Goal: Check status: Check status

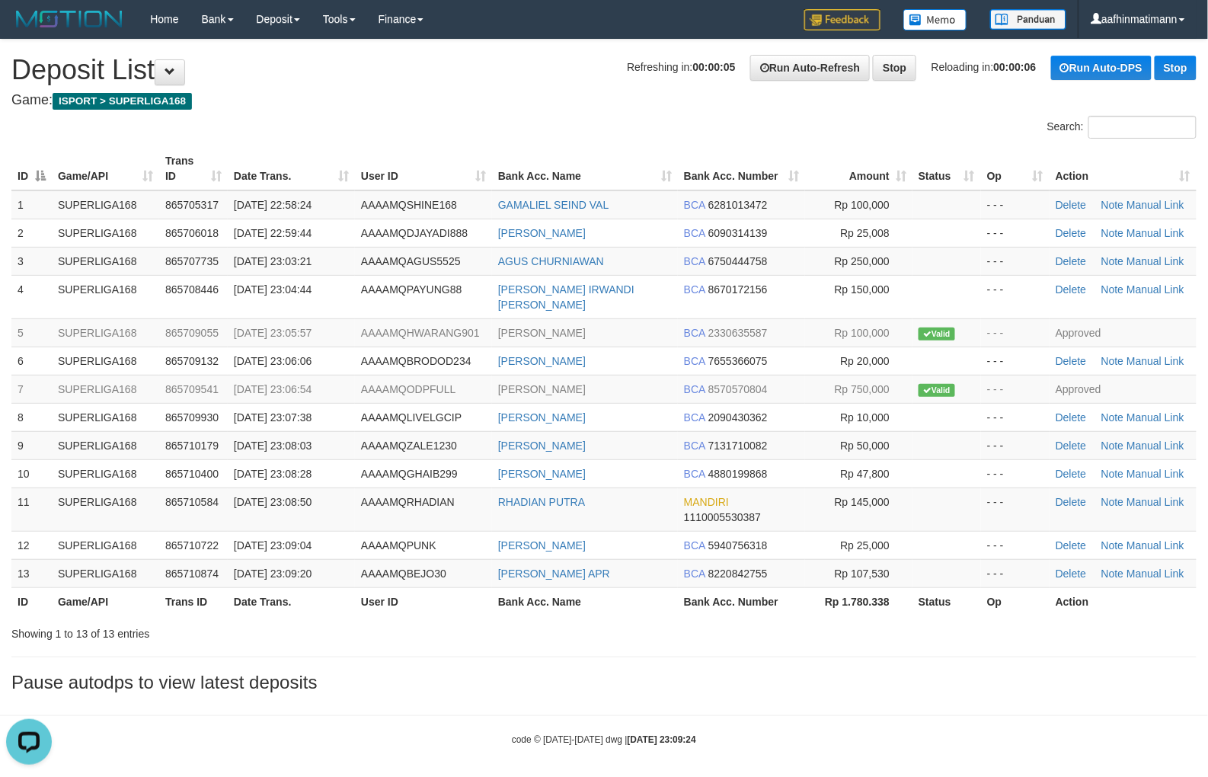
drag, startPoint x: 445, startPoint y: 116, endPoint x: 452, endPoint y: 123, distance: 8.6
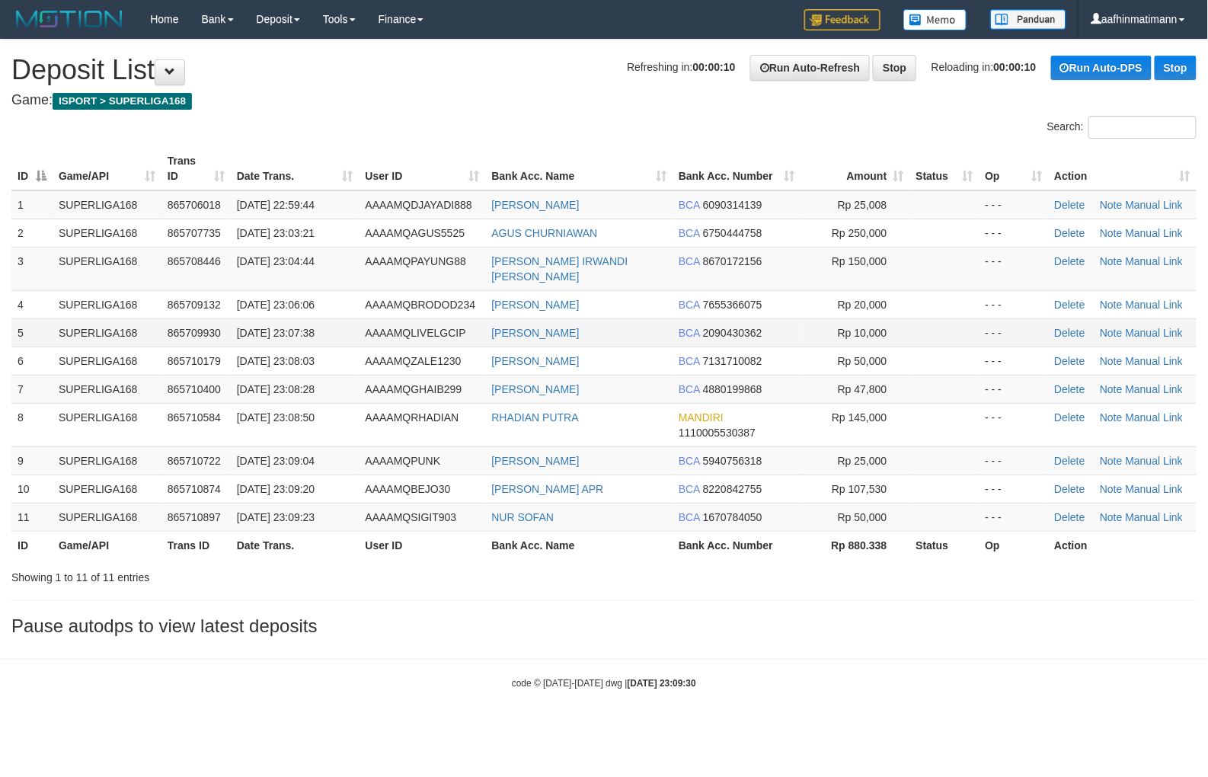
click at [254, 327] on span "[DATE] 23:07:38" at bounding box center [276, 333] width 78 height 12
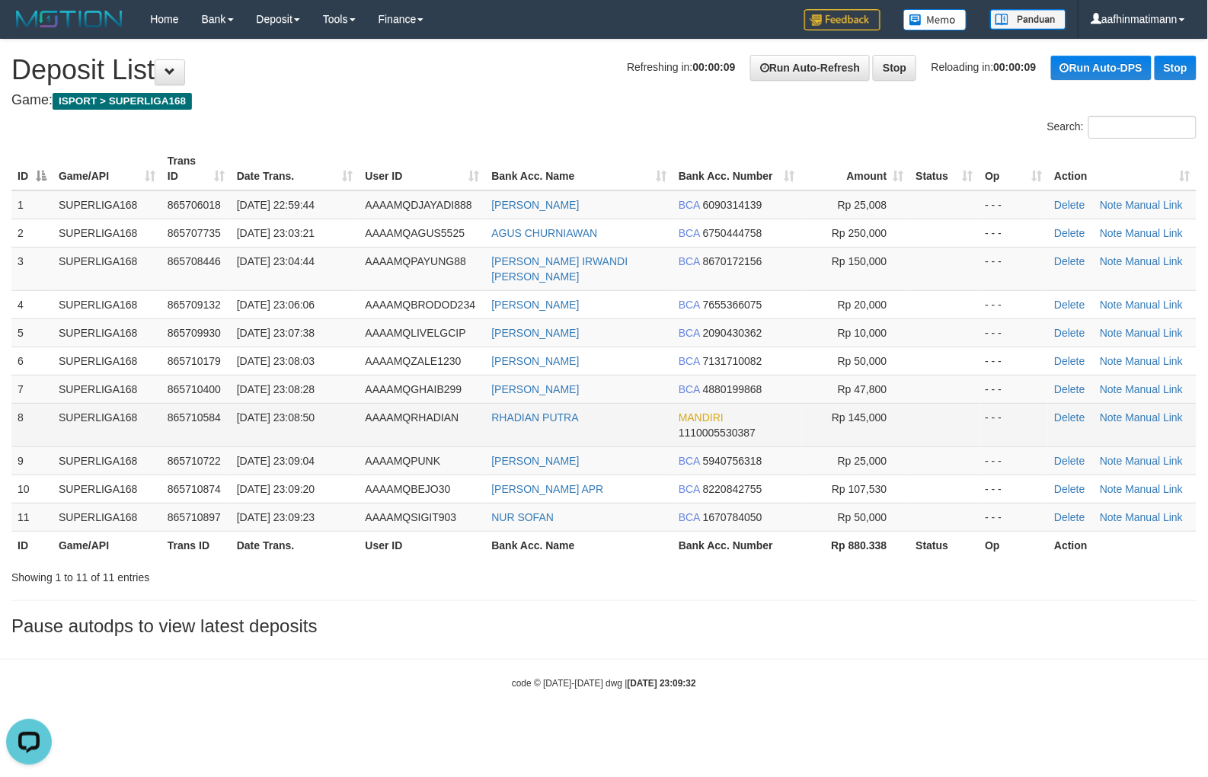
click at [245, 411] on span "[DATE] 23:08:50" at bounding box center [276, 417] width 78 height 12
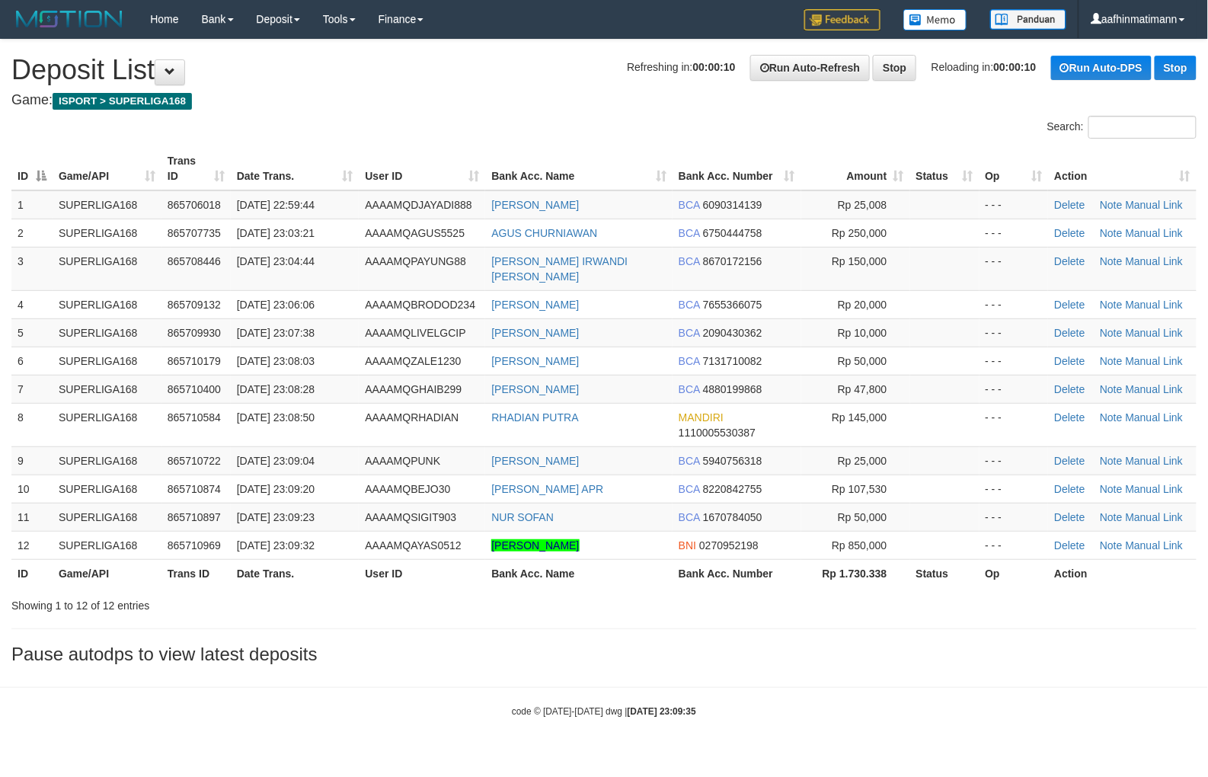
click at [487, 101] on h4 "Game: ISPORT > SUPERLIGA168" at bounding box center [603, 100] width 1185 height 15
click at [314, 355] on span "[DATE] 23:08:03" at bounding box center [276, 361] width 78 height 12
click at [285, 353] on td "[DATE] 23:08:03" at bounding box center [295, 360] width 129 height 28
click at [247, 346] on td "[DATE] 23:08:03" at bounding box center [295, 360] width 129 height 28
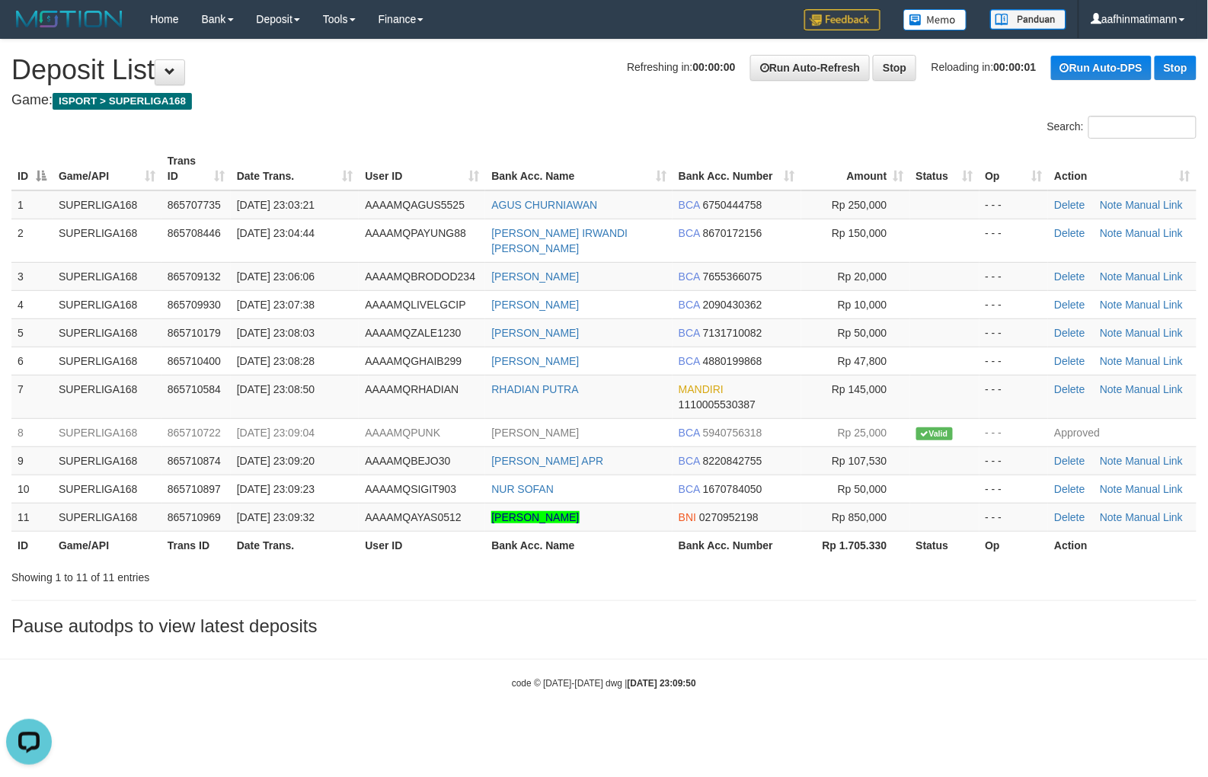
drag, startPoint x: 477, startPoint y: 131, endPoint x: 381, endPoint y: 188, distance: 112.3
click at [477, 131] on div "Search:" at bounding box center [604, 129] width 1208 height 27
click at [260, 290] on td "[DATE] 23:07:38" at bounding box center [295, 304] width 129 height 28
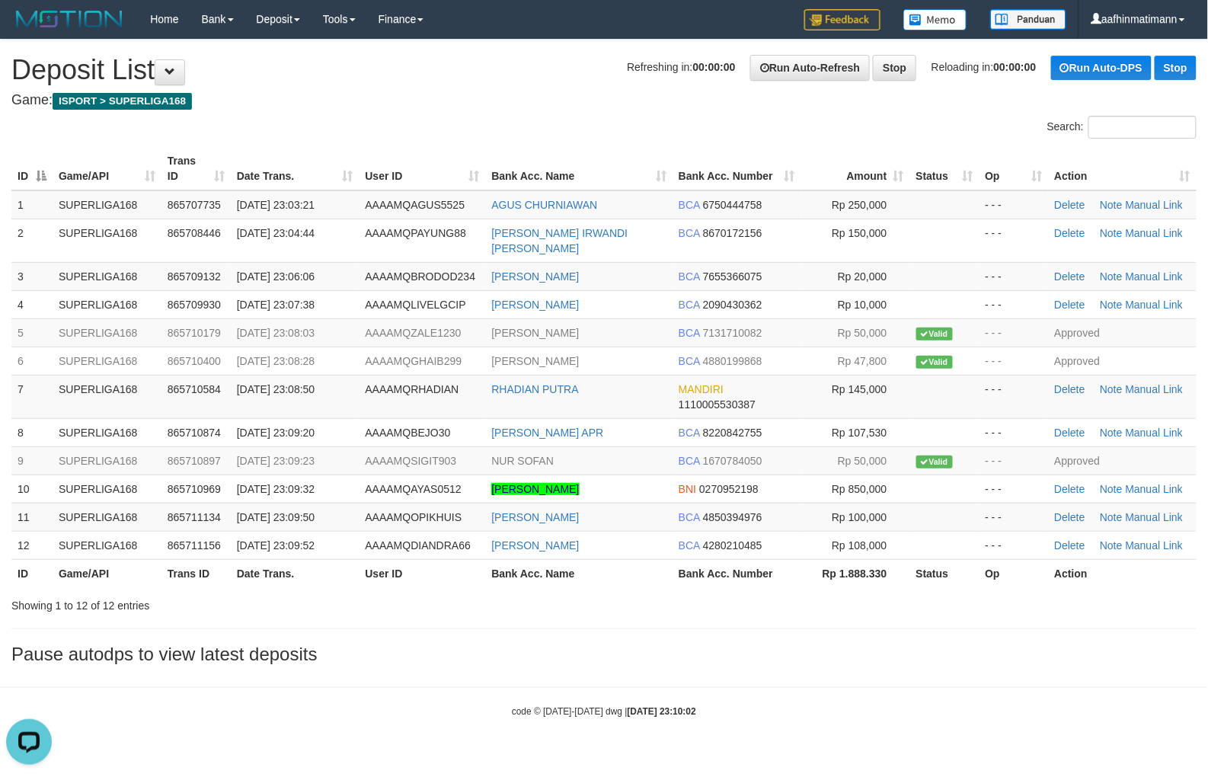
click at [465, 54] on div "**********" at bounding box center [604, 356] width 1208 height 632
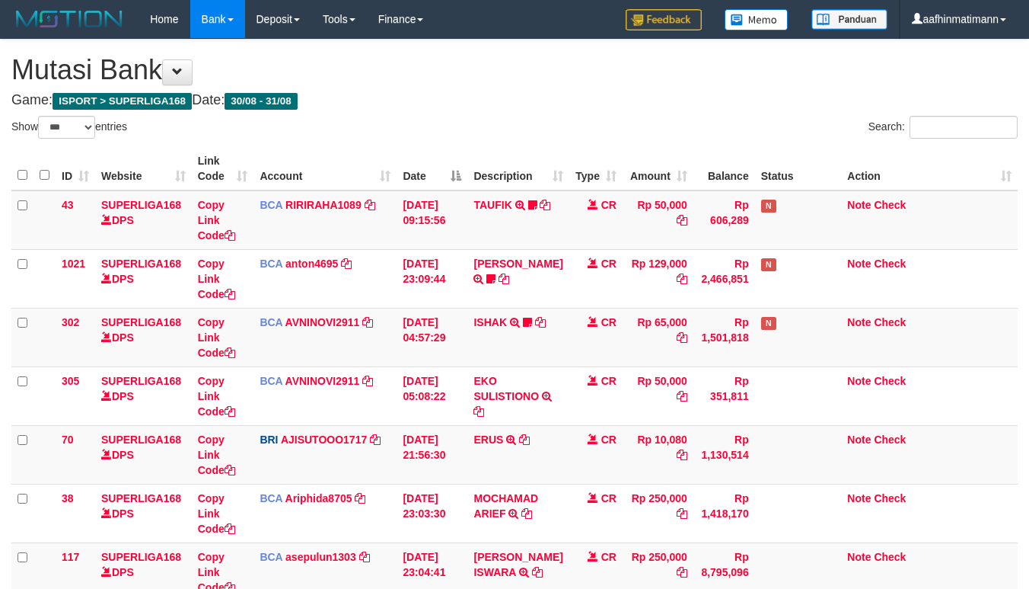
select select "***"
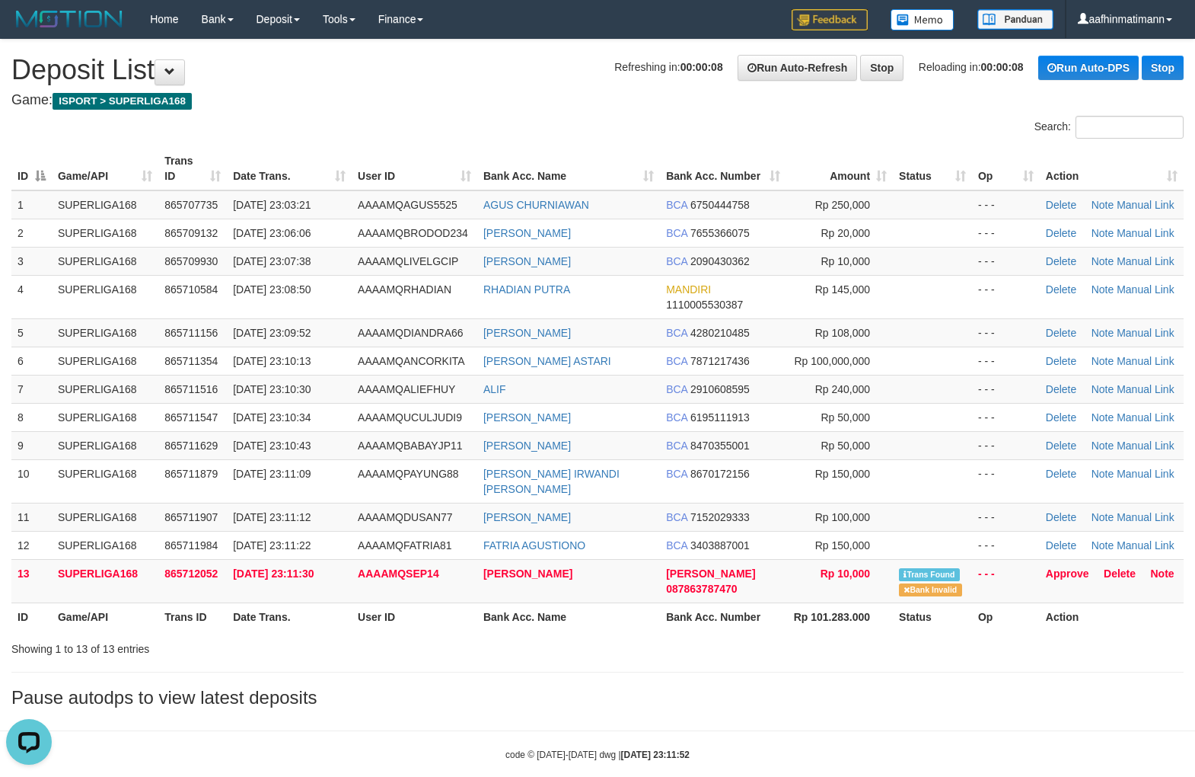
drag, startPoint x: 595, startPoint y: 151, endPoint x: 585, endPoint y: 163, distance: 16.2
click at [594, 148] on th "Bank Acc. Name" at bounding box center [568, 168] width 183 height 43
click at [1048, 559] on td "Approve [GEOGRAPHIC_DATA] Note" at bounding box center [1112, 580] width 144 height 43
click at [1051, 567] on link "Approve" at bounding box center [1067, 573] width 43 height 12
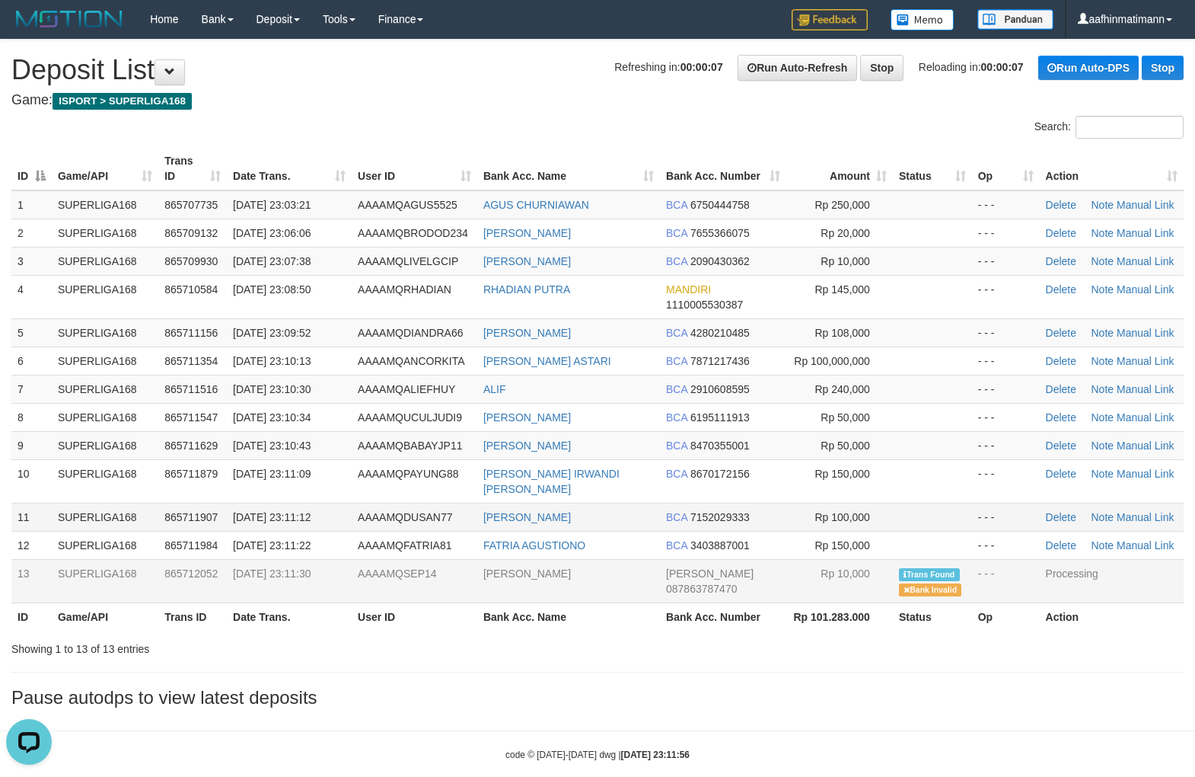
click at [280, 511] on span "[DATE] 23:11:12" at bounding box center [272, 517] width 78 height 12
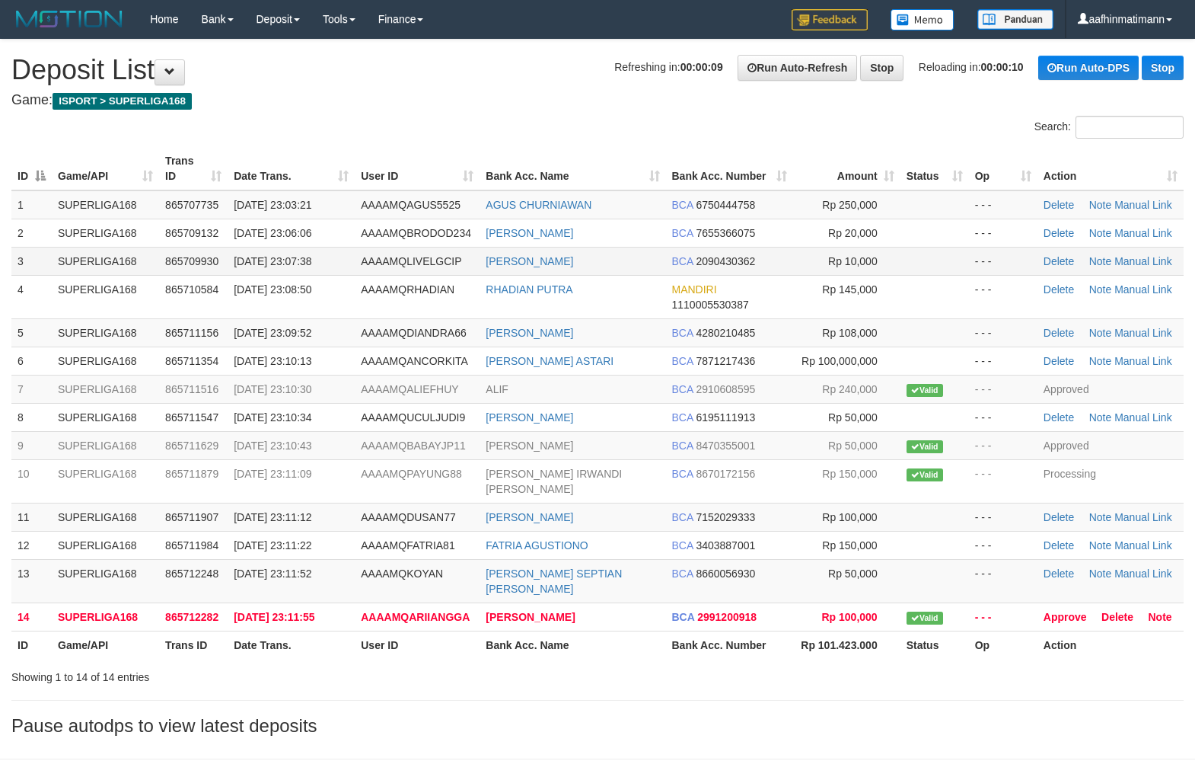
click at [378, 259] on span "AAAAMQLIVELGCIP" at bounding box center [411, 261] width 101 height 12
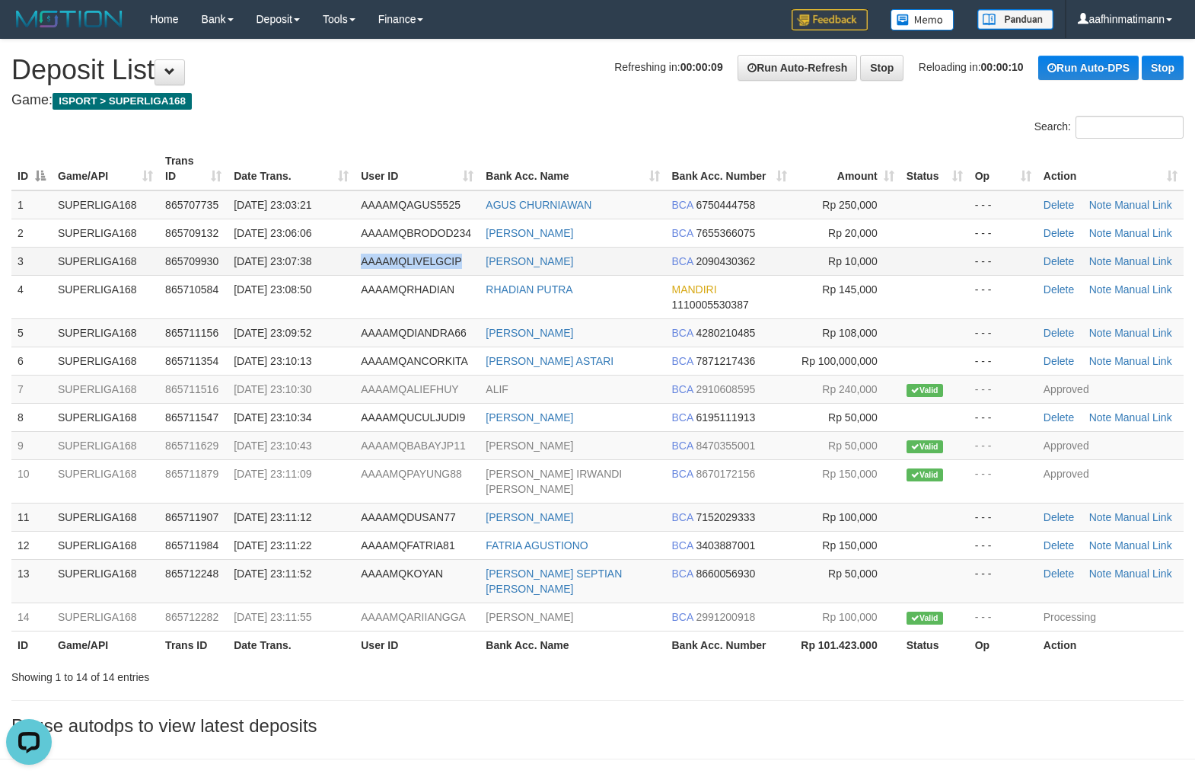
click at [378, 259] on span "AAAAMQLIVELGCIP" at bounding box center [411, 261] width 101 height 12
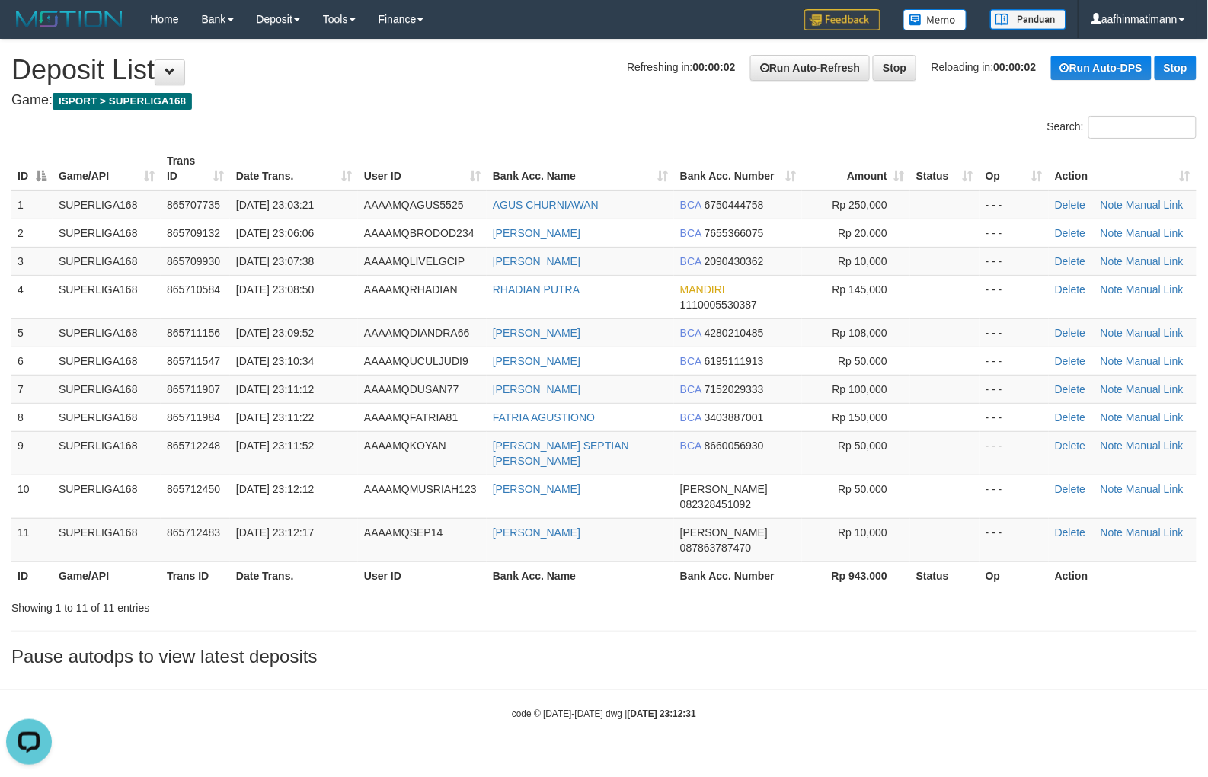
drag, startPoint x: 337, startPoint y: 330, endPoint x: 5, endPoint y: 399, distance: 339.0
click at [337, 330] on td "31/08/2025 23:09:52" at bounding box center [294, 332] width 128 height 28
drag, startPoint x: 322, startPoint y: 375, endPoint x: 302, endPoint y: 378, distance: 20.9
click at [322, 375] on td "[DATE] 23:11:12" at bounding box center [294, 389] width 128 height 28
drag, startPoint x: 291, startPoint y: 381, endPoint x: 321, endPoint y: 397, distance: 34.4
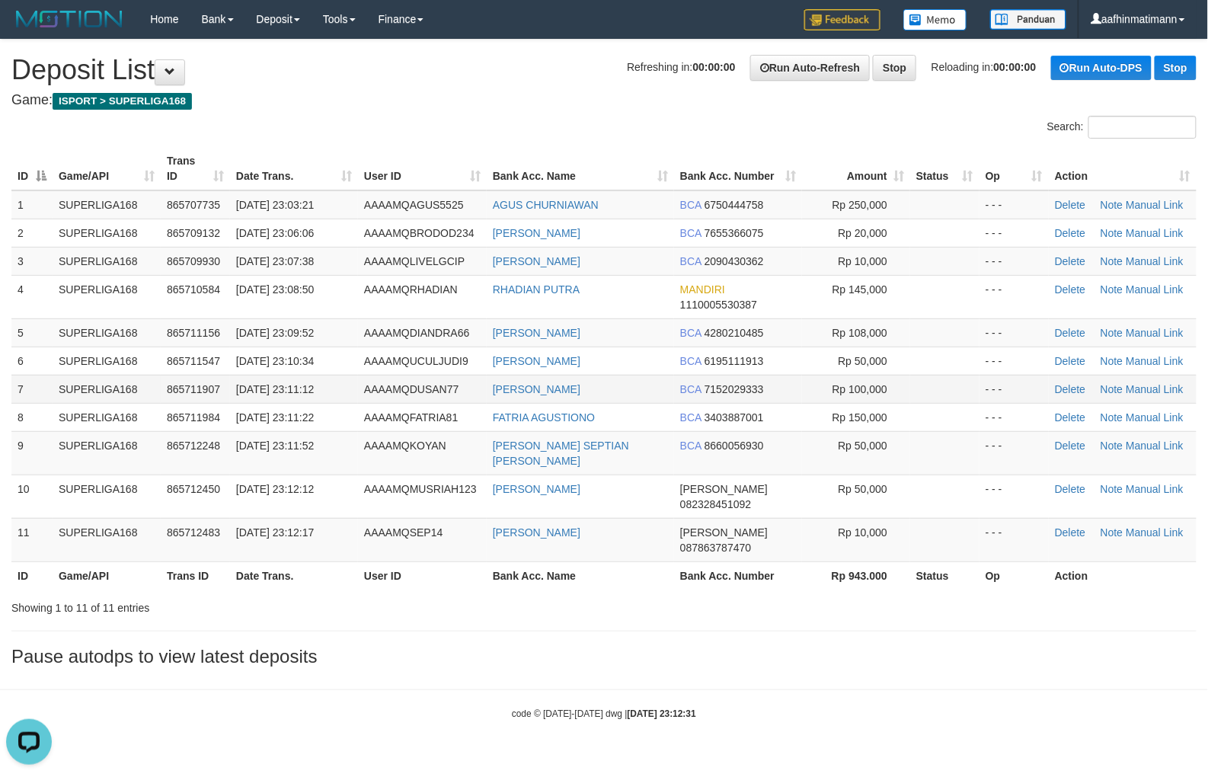
click at [290, 385] on td "[DATE] 23:11:12" at bounding box center [294, 389] width 128 height 28
drag, startPoint x: 215, startPoint y: 174, endPoint x: 213, endPoint y: 184, distance: 10.0
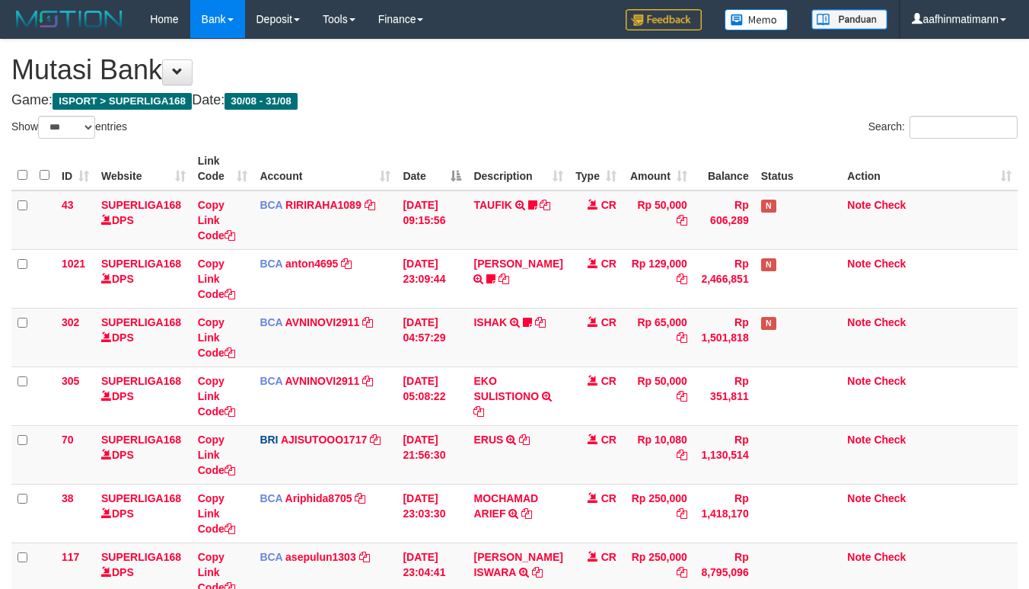
select select "***"
click at [264, 110] on div "**********" at bounding box center [514, 432] width 1029 height 784
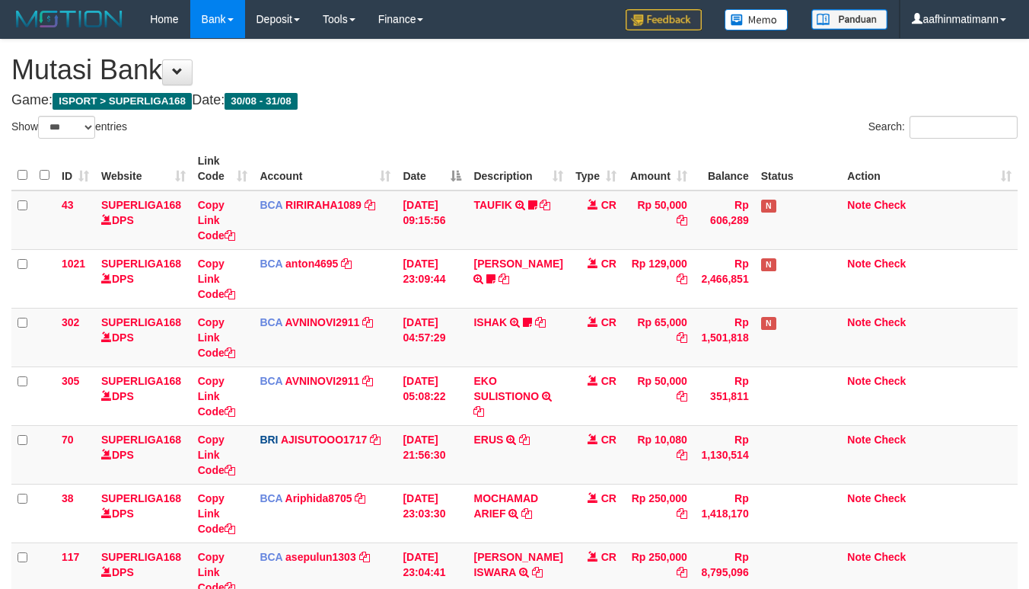
select select "***"
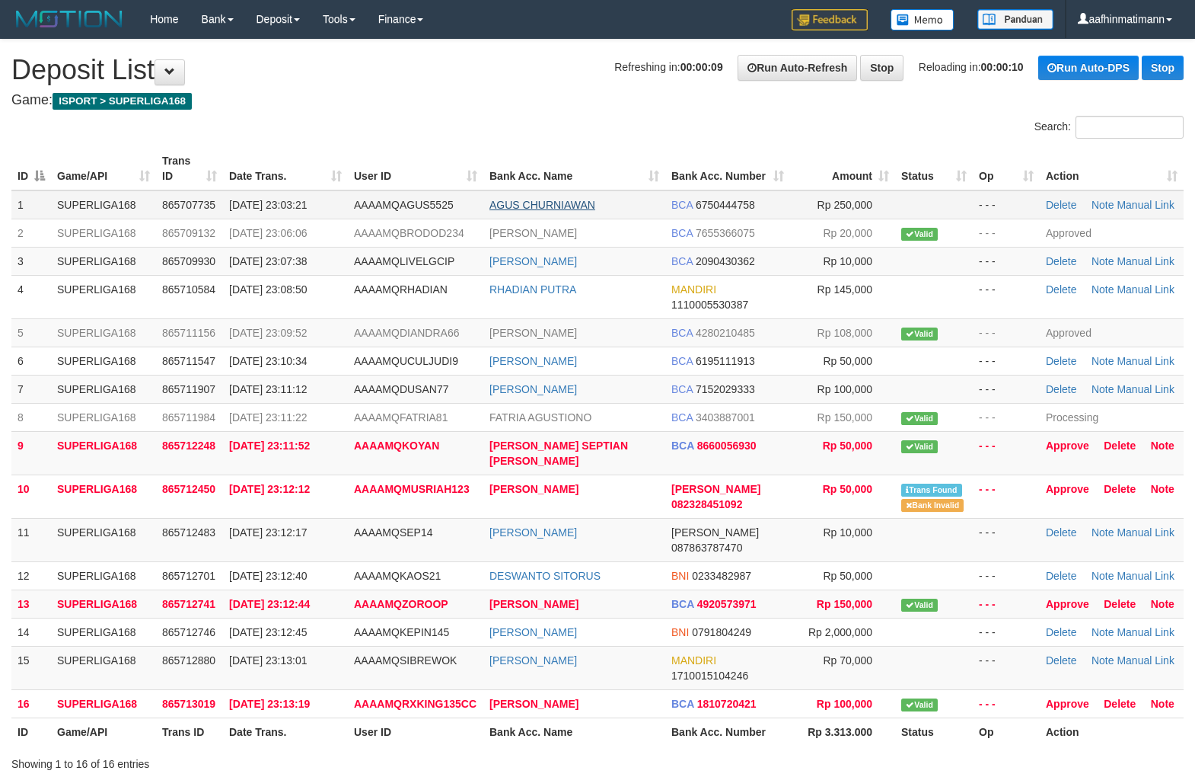
click at [556, 206] on td "AGUS CHURNIAWAN" at bounding box center [575, 204] width 182 height 29
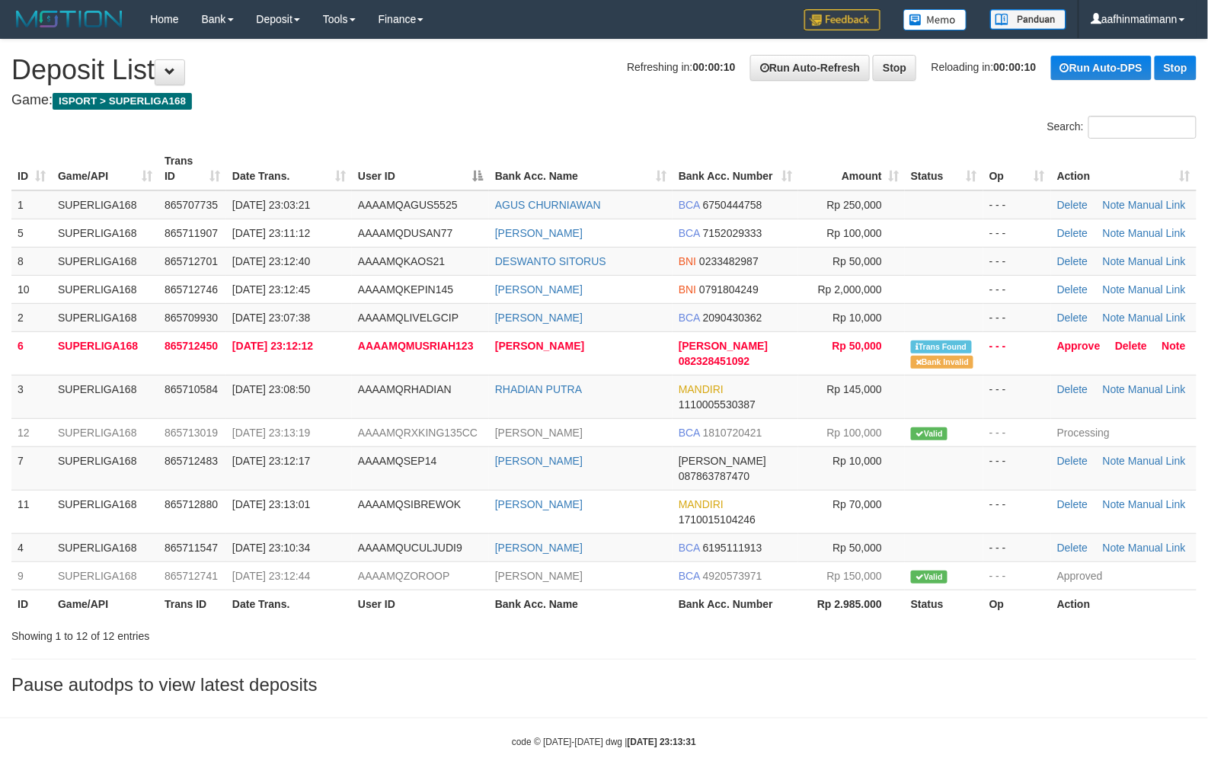
click at [1180, 177] on th "Action" at bounding box center [1123, 168] width 145 height 43
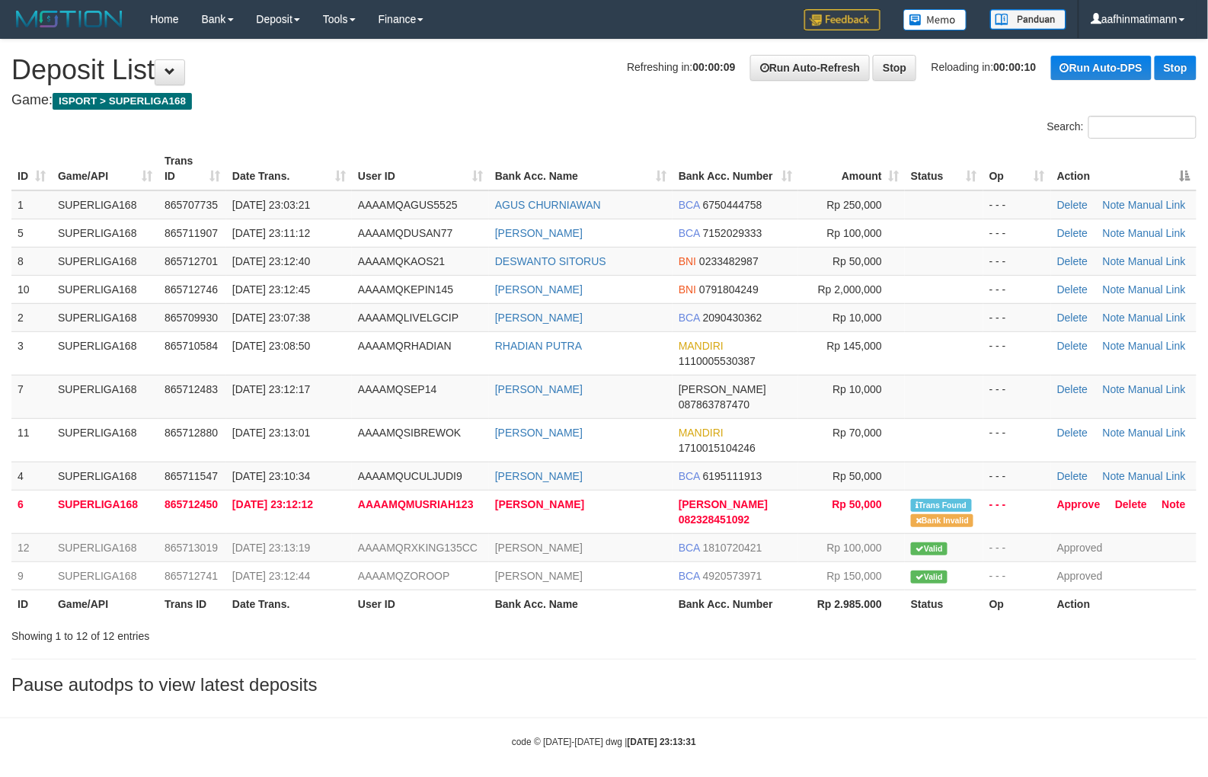
click at [1180, 177] on th "Action" at bounding box center [1123, 168] width 145 height 43
click at [219, 126] on div "Search:" at bounding box center [604, 129] width 1208 height 27
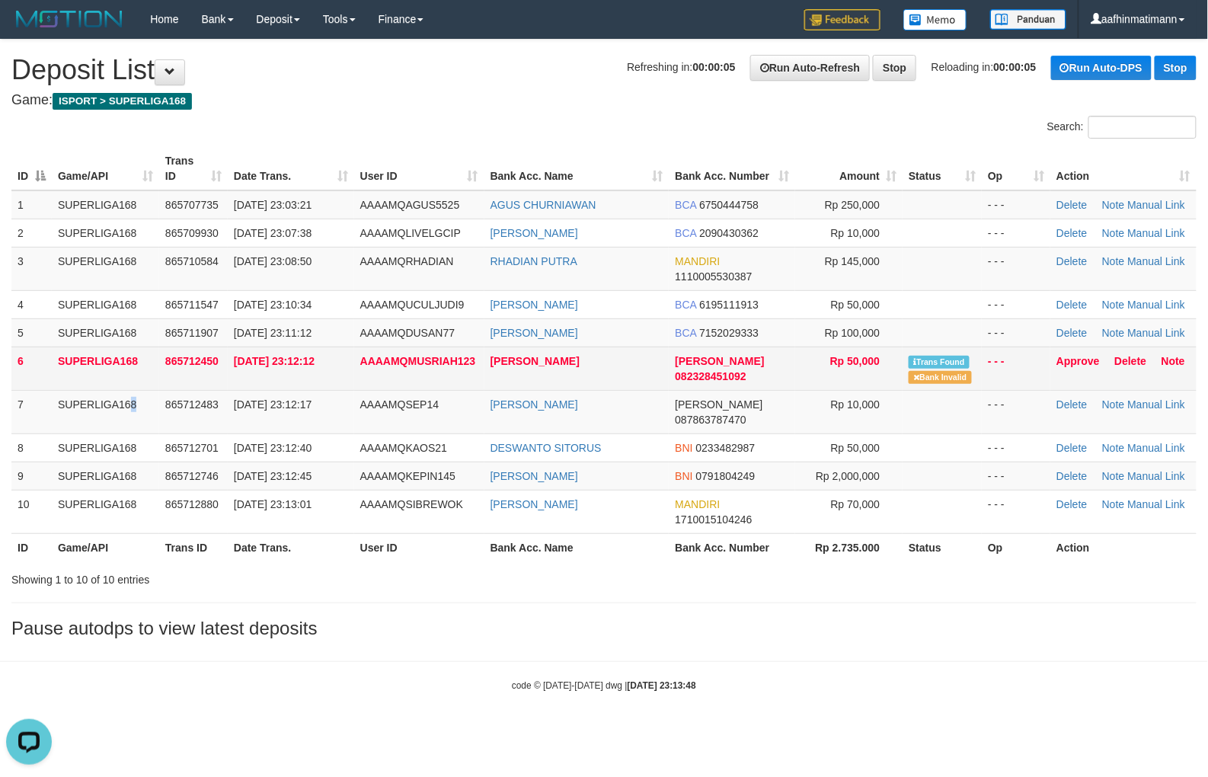
drag, startPoint x: 96, startPoint y: 391, endPoint x: 85, endPoint y: 383, distance: 13.6
click at [104, 385] on tbody "1 SUPERLIGA168 865707735 31/08/2025 23:03:21 AAAAMQAGUS5525 AGUS CHURNIAWAN BCA…" at bounding box center [603, 361] width 1185 height 343
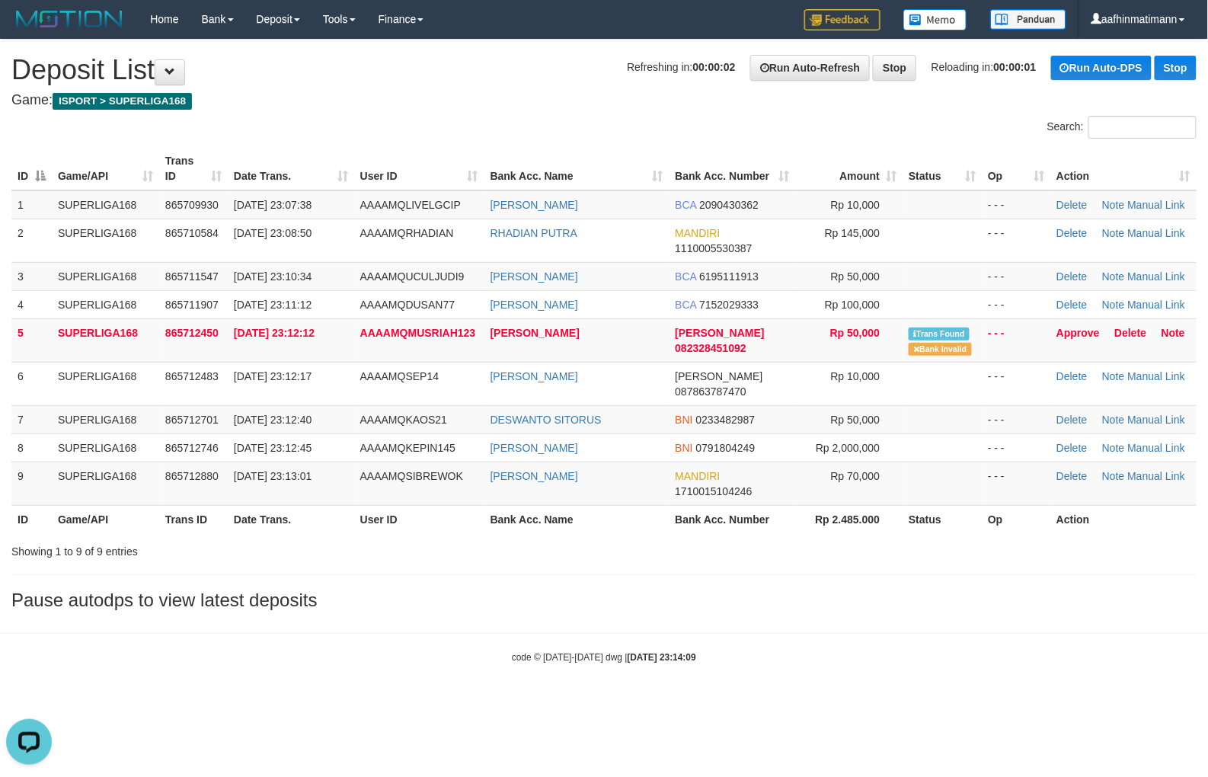
click at [627, 80] on div "Refreshing in: 00:00:02 Run Auto-Refresh Stop Reloading in: 00:00:01 Run Auto-D…" at bounding box center [912, 68] width 570 height 26
click at [1079, 329] on link "Approve" at bounding box center [1077, 333] width 43 height 12
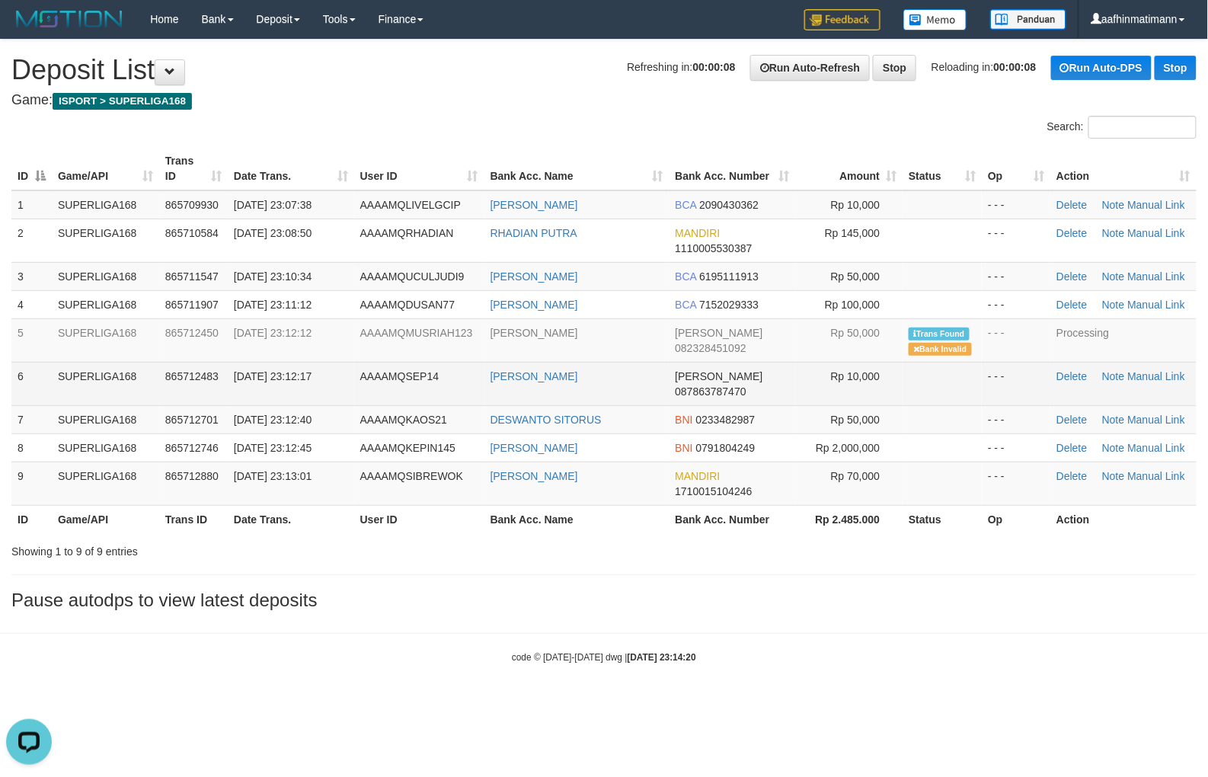
click at [271, 365] on td "[DATE] 23:12:17" at bounding box center [291, 383] width 126 height 43
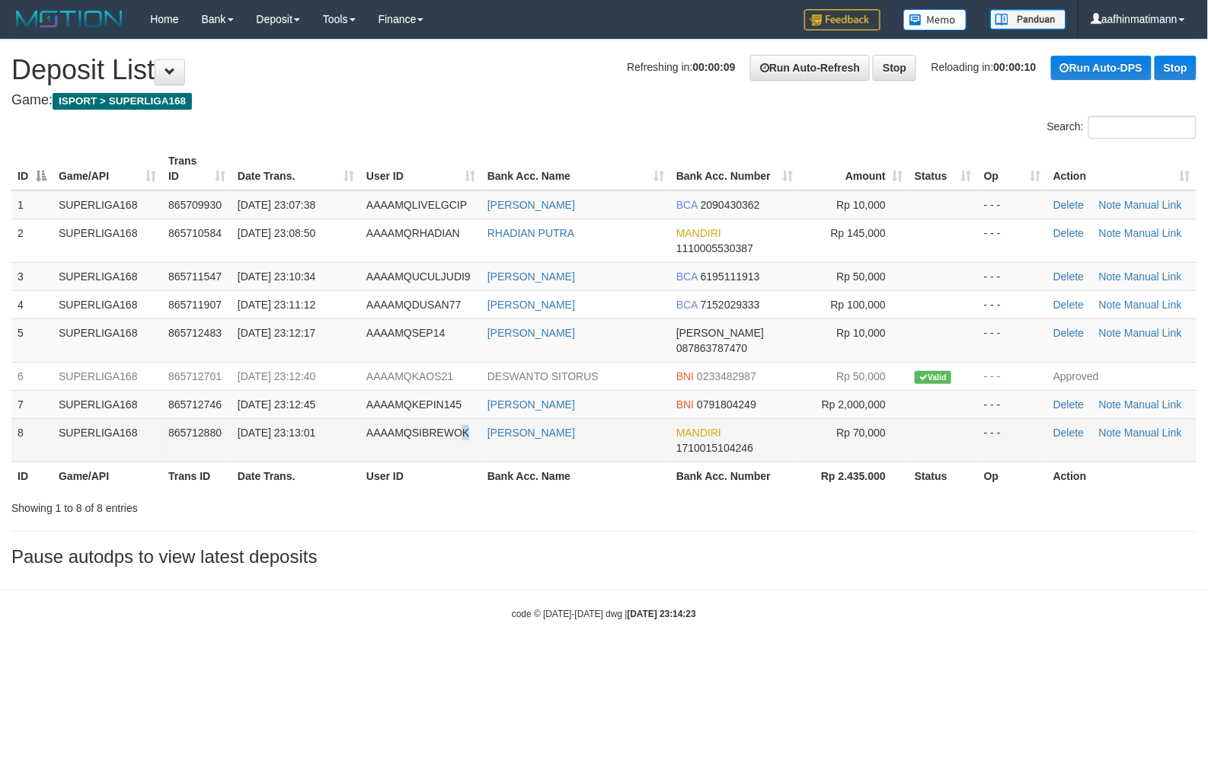
click at [465, 426] on span "AAAAMQSIBREWOK" at bounding box center [417, 432] width 103 height 12
click at [464, 426] on span "AAAAMQSIBREWOK" at bounding box center [417, 432] width 103 height 12
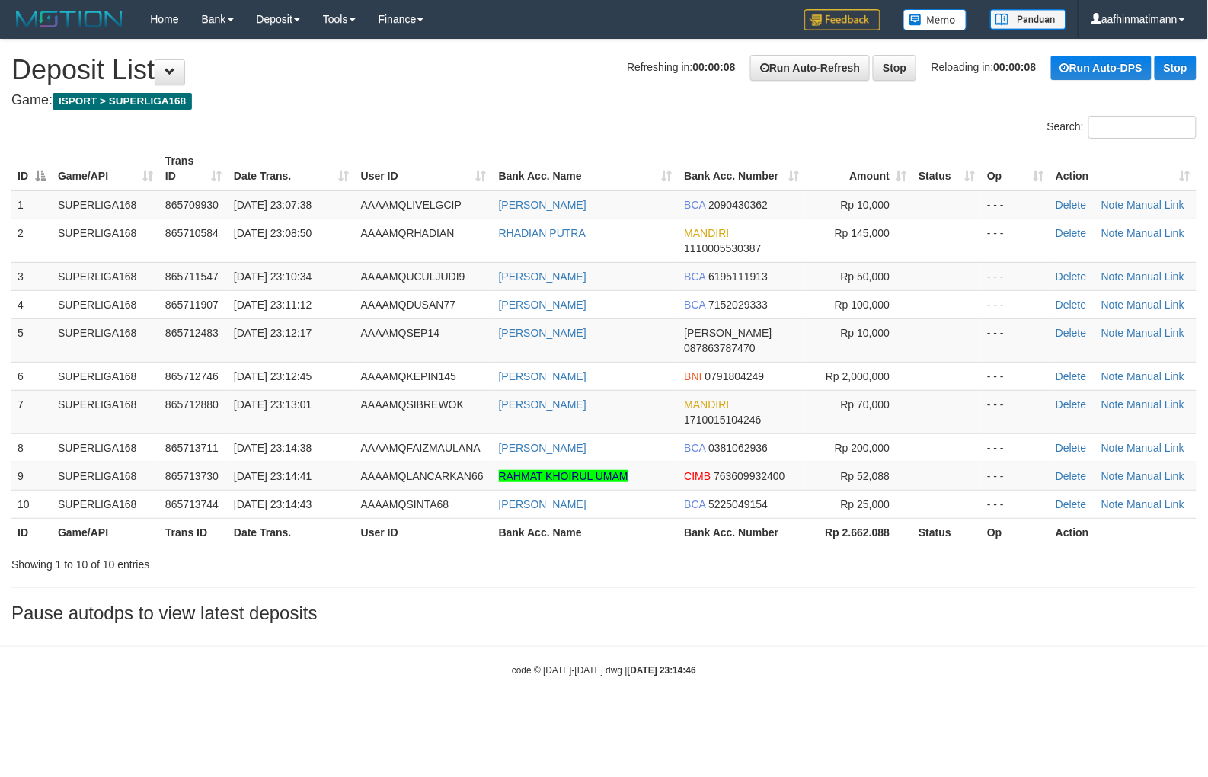
drag, startPoint x: 300, startPoint y: 107, endPoint x: 312, endPoint y: 80, distance: 30.0
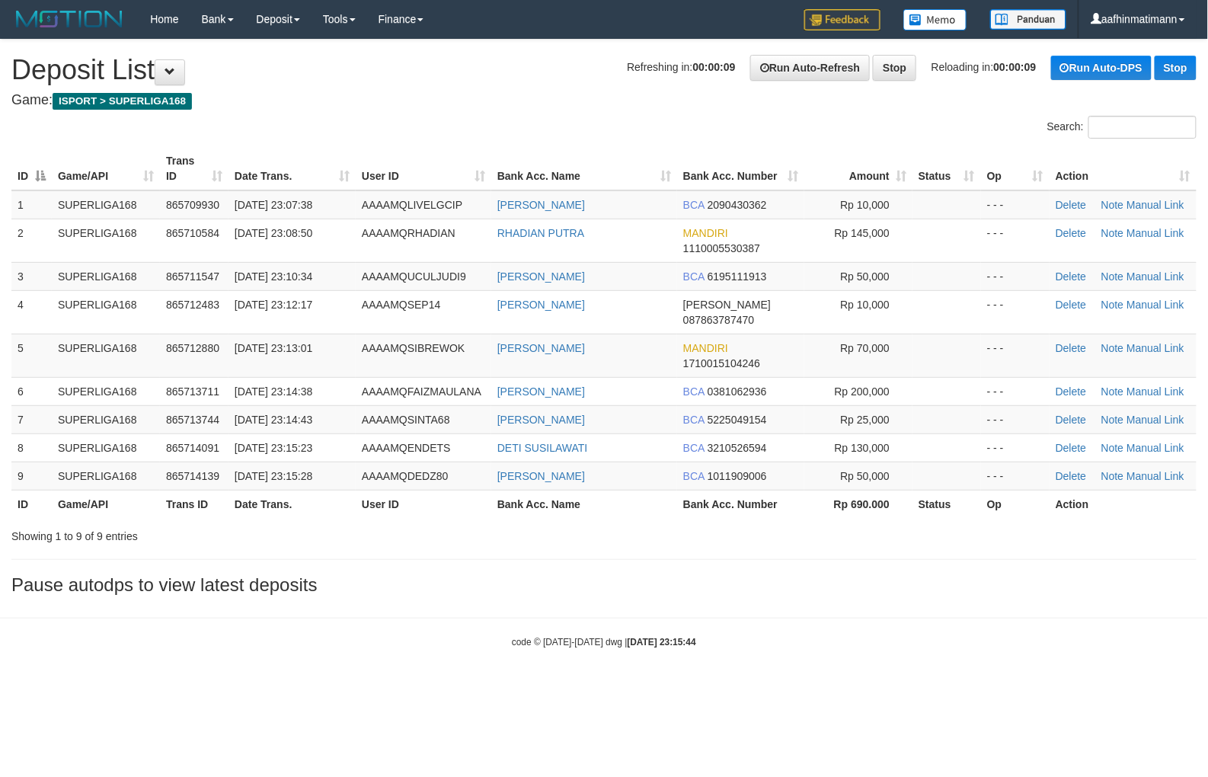
drag, startPoint x: 347, startPoint y: 135, endPoint x: 340, endPoint y: 140, distance: 9.3
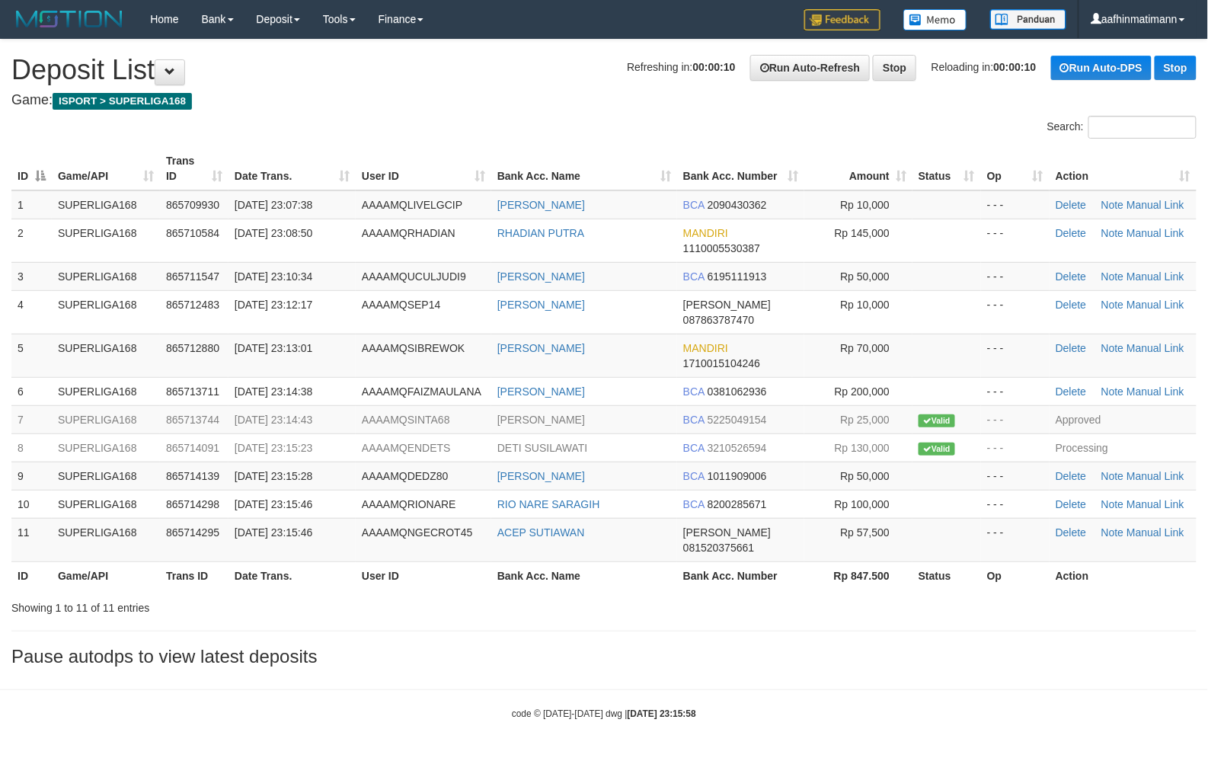
drag, startPoint x: 501, startPoint y: 80, endPoint x: 501, endPoint y: 88, distance: 8.4
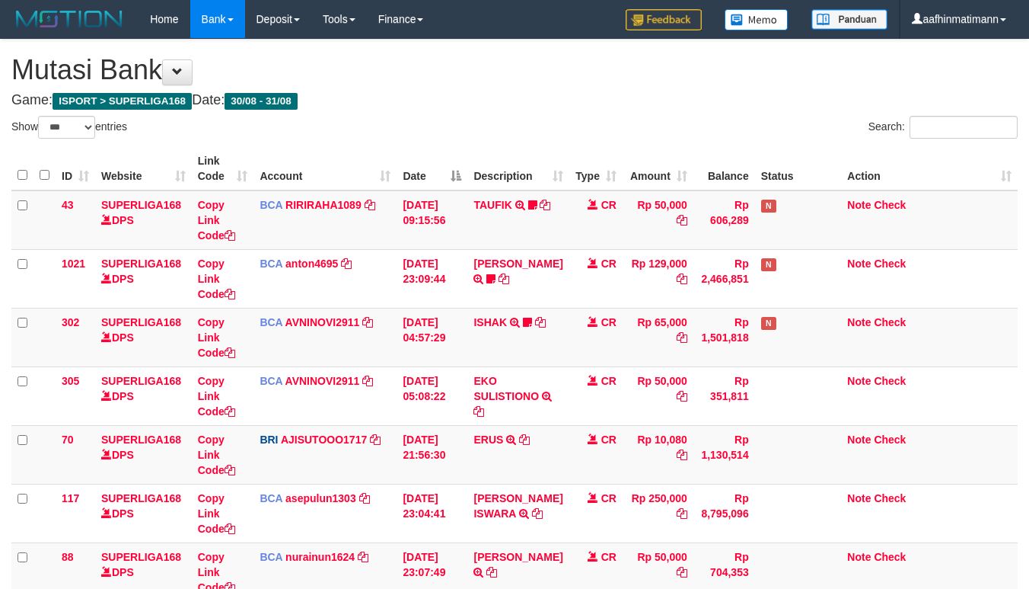
select select "***"
drag, startPoint x: 452, startPoint y: 111, endPoint x: 468, endPoint y: 110, distance: 16.0
click at [452, 111] on div "**********" at bounding box center [514, 432] width 1029 height 784
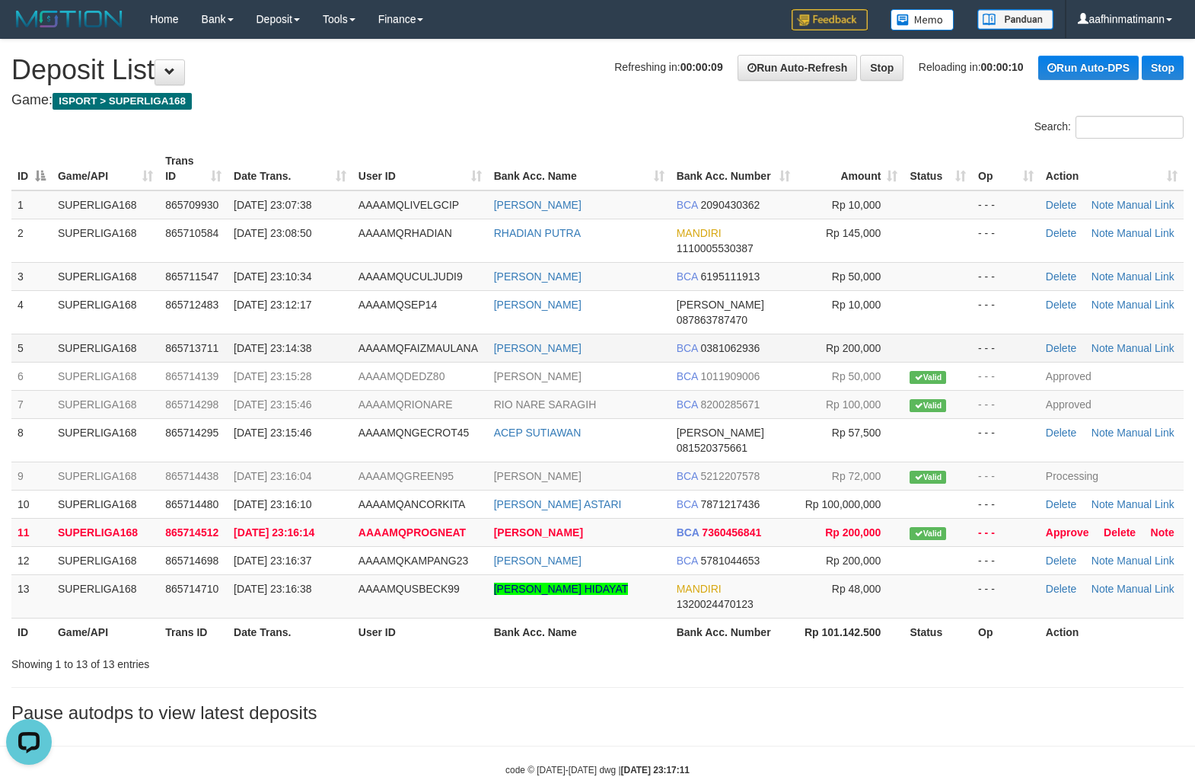
click at [428, 342] on span "AAAAMQFAIZMAULANA" at bounding box center [419, 348] width 120 height 12
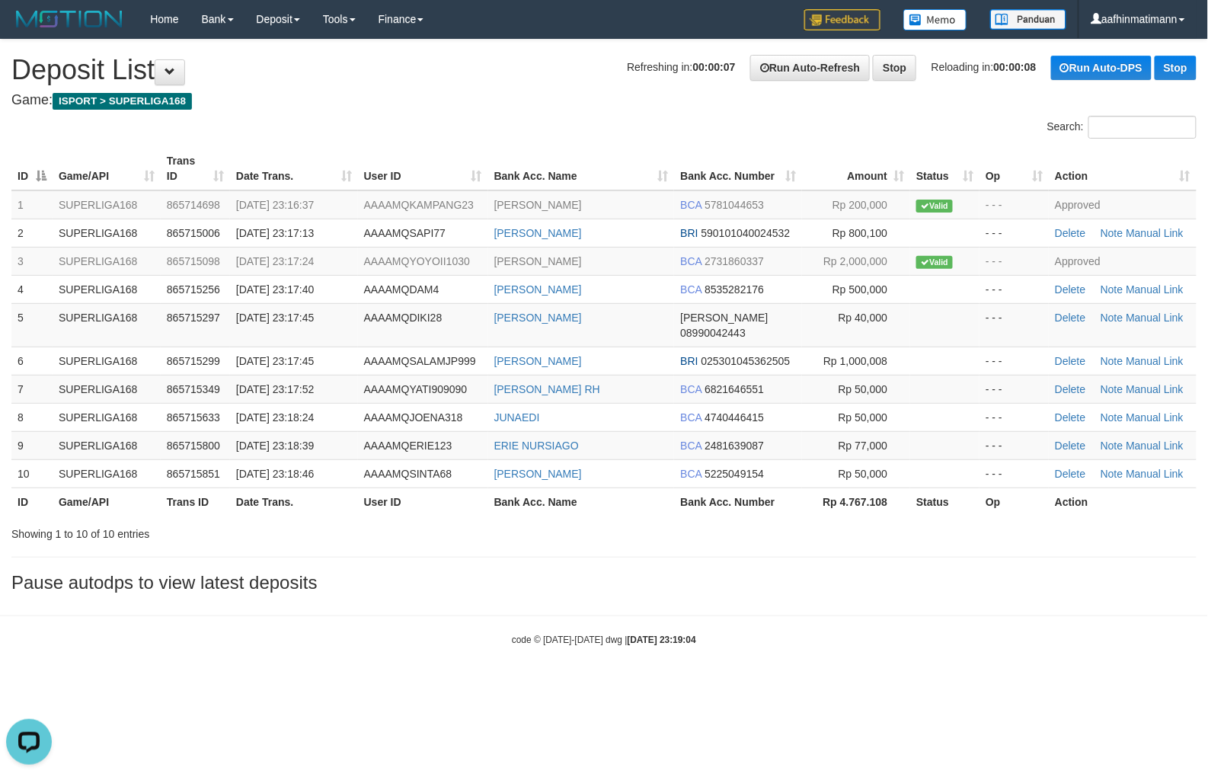
click at [570, 153] on th "Bank Acc. Name" at bounding box center [581, 168] width 187 height 43
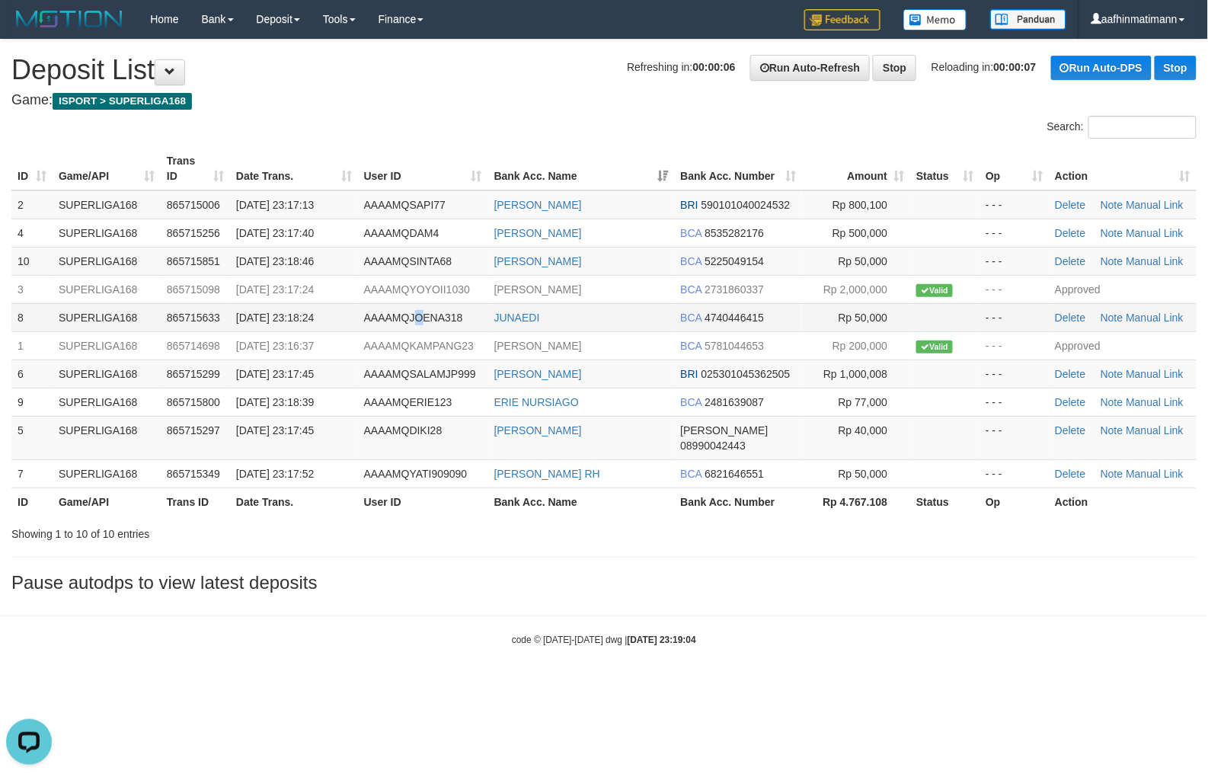
drag, startPoint x: 419, startPoint y: 314, endPoint x: 427, endPoint y: 314, distance: 8.4
click at [427, 314] on span "AAAAMQJOENA318" at bounding box center [413, 317] width 99 height 12
click at [428, 314] on span "AAAAMQJOENA318" at bounding box center [413, 317] width 99 height 12
click at [358, 431] on tr "5 SUPERLIGA168 865715297 31/08/2025 23:17:45 AAAAMQDIKI28 AHMAD AL HASIN DANA 0…" at bounding box center [603, 437] width 1185 height 43
click at [358, 431] on td "AAAAMQDIKI28" at bounding box center [423, 437] width 130 height 43
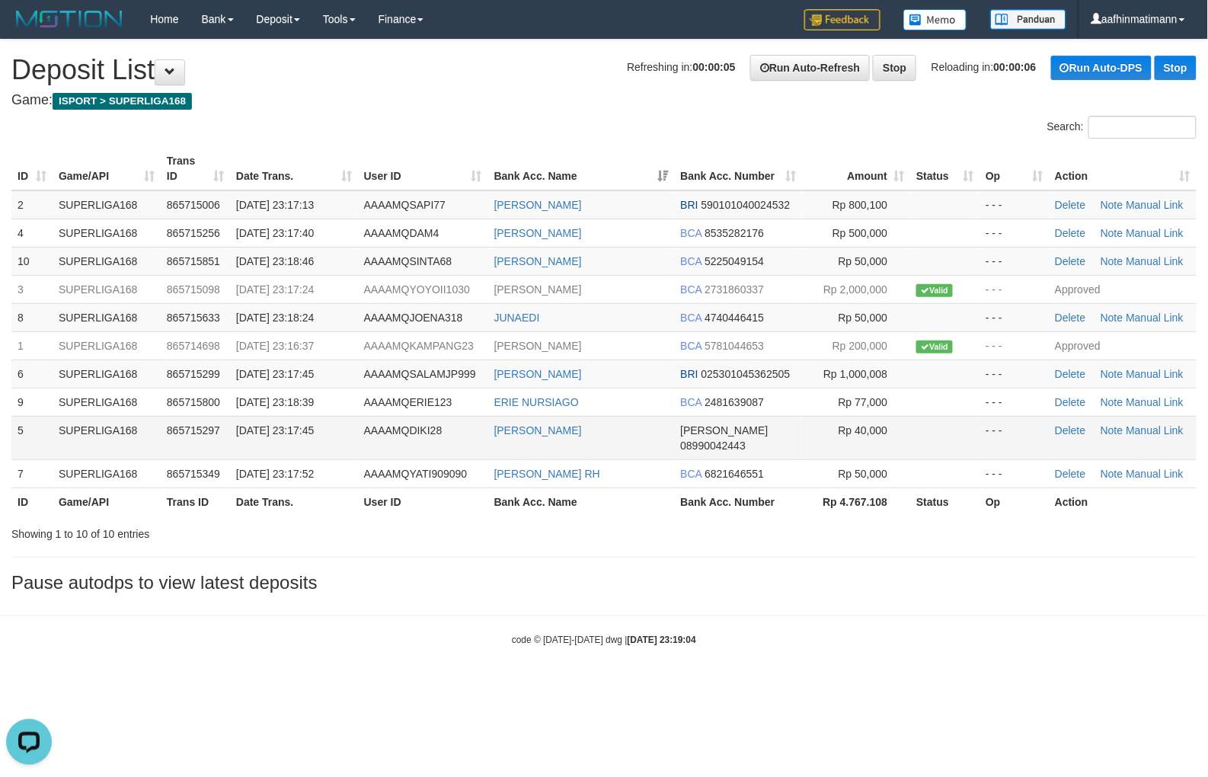
click at [362, 436] on td "AAAAMQDIKI28" at bounding box center [423, 437] width 130 height 43
click at [401, 428] on span "AAAAMQDIKI28" at bounding box center [403, 430] width 78 height 12
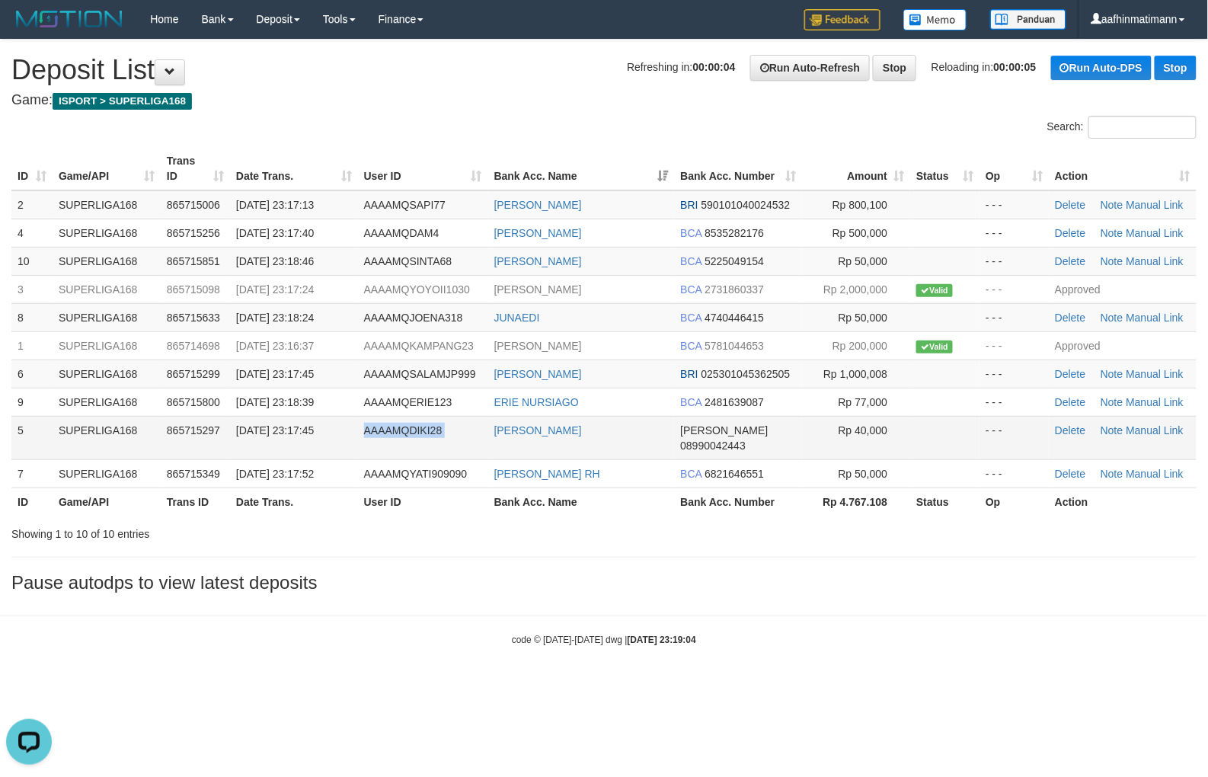
click at [401, 428] on span "AAAAMQDIKI28" at bounding box center [403, 430] width 78 height 12
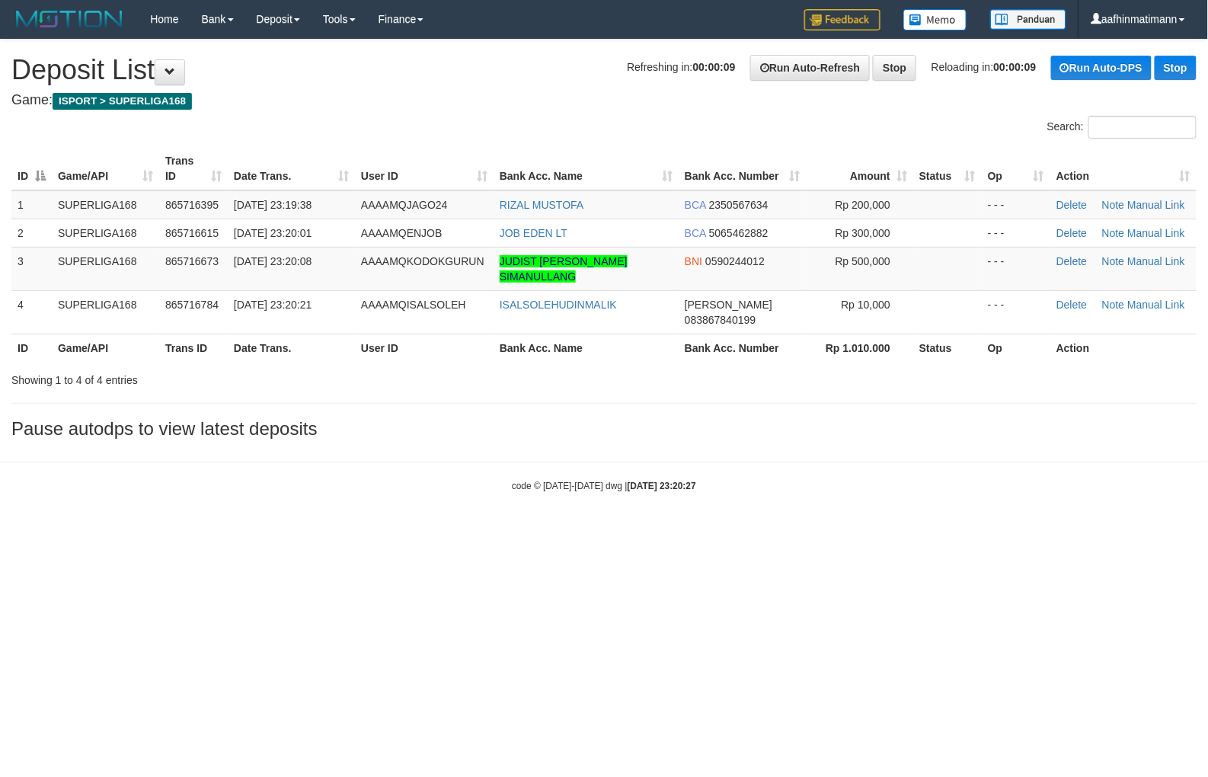
drag, startPoint x: 282, startPoint y: 178, endPoint x: 288, endPoint y: 184, distance: 8.1
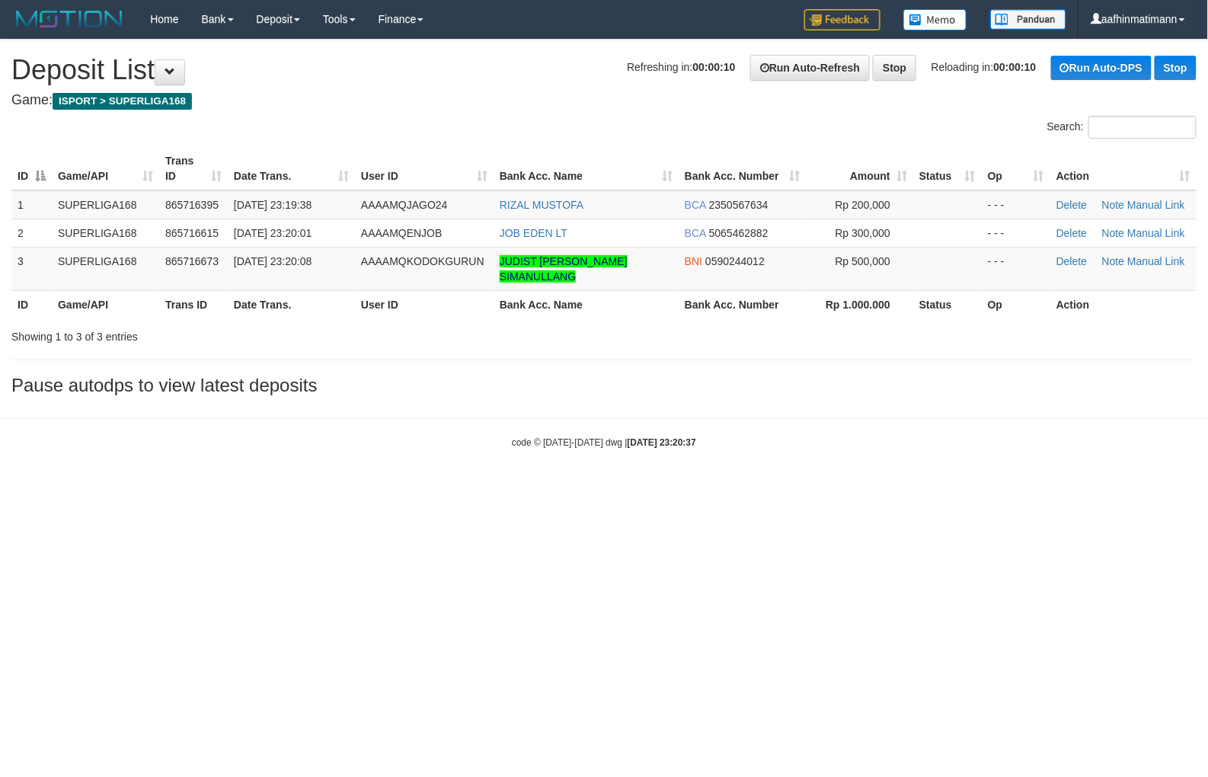
drag, startPoint x: 299, startPoint y: 154, endPoint x: 302, endPoint y: 163, distance: 9.6
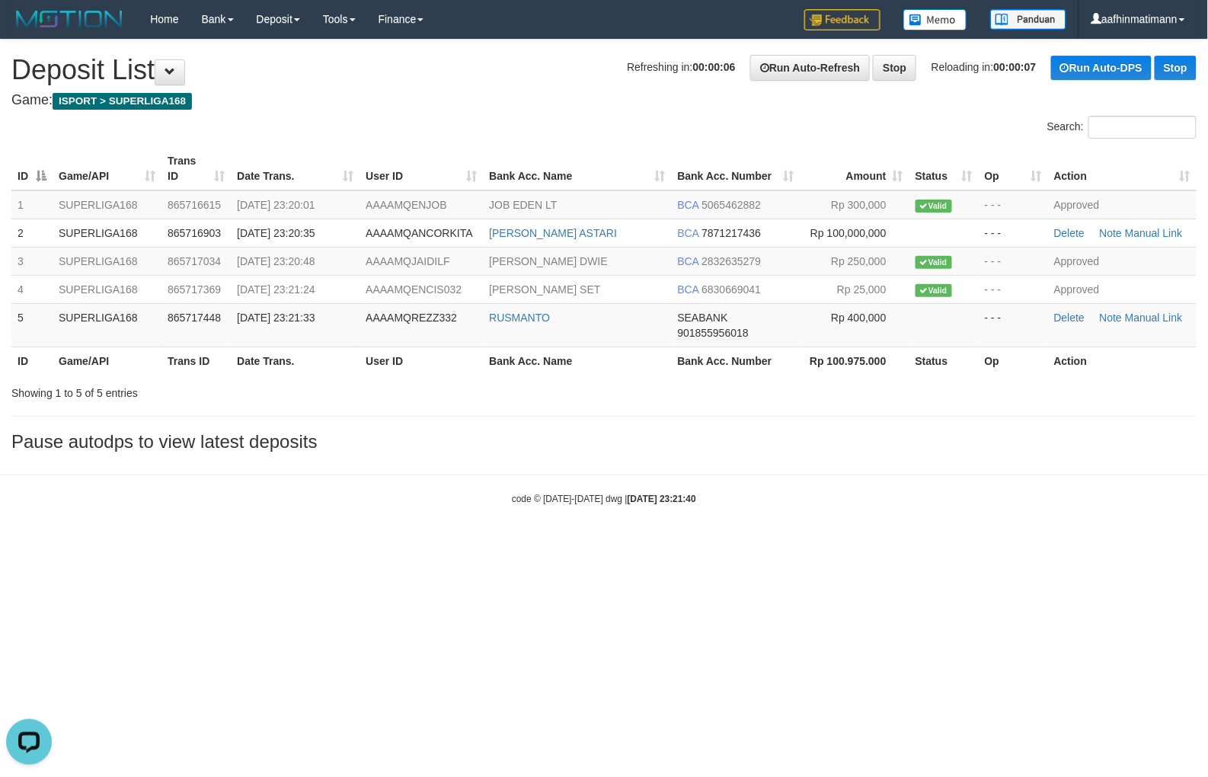
drag, startPoint x: 567, startPoint y: 132, endPoint x: 569, endPoint y: 140, distance: 7.9
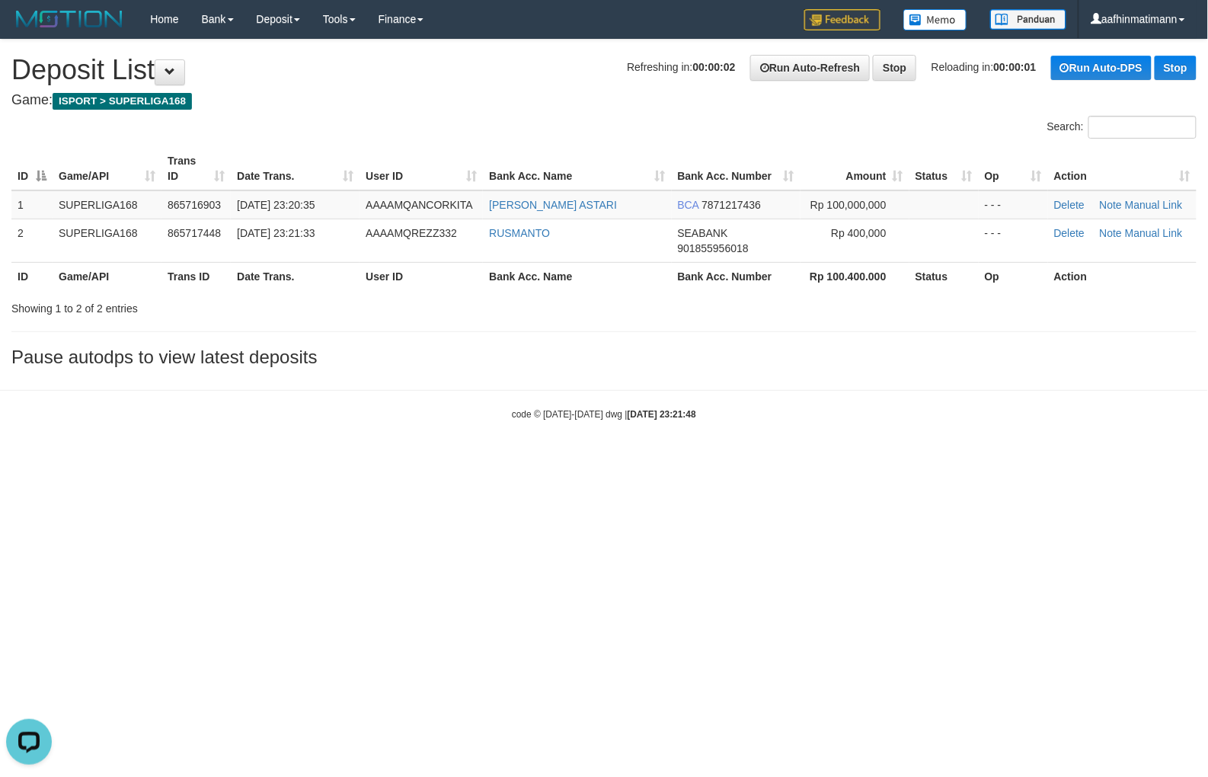
drag, startPoint x: 535, startPoint y: 62, endPoint x: 535, endPoint y: 80, distance: 18.3
click at [385, 417] on div "code © [DATE]-[DATE] dwg | [DATE] 23:21:48" at bounding box center [604, 413] width 1208 height 15
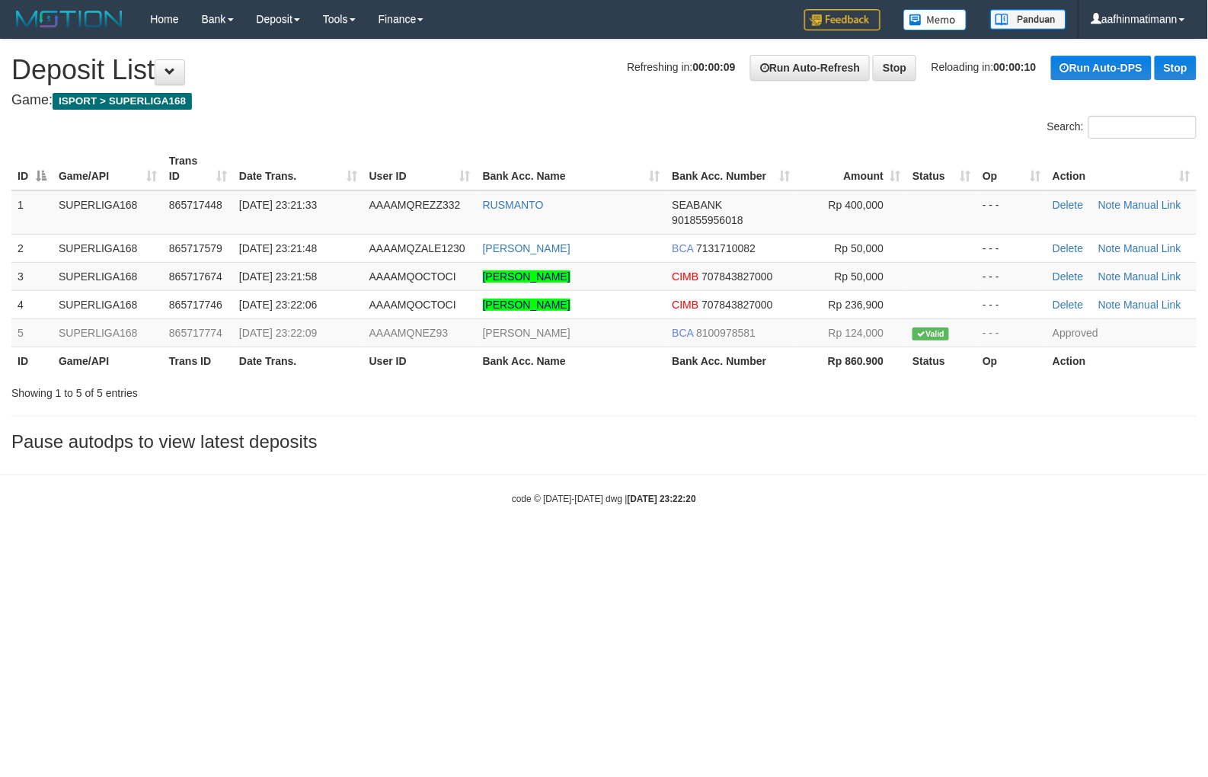
click at [549, 77] on h1 "Refreshing in: 00:00:09 Run Auto-Refresh Stop Reloading in: 00:00:10 Run Auto-D…" at bounding box center [603, 70] width 1185 height 30
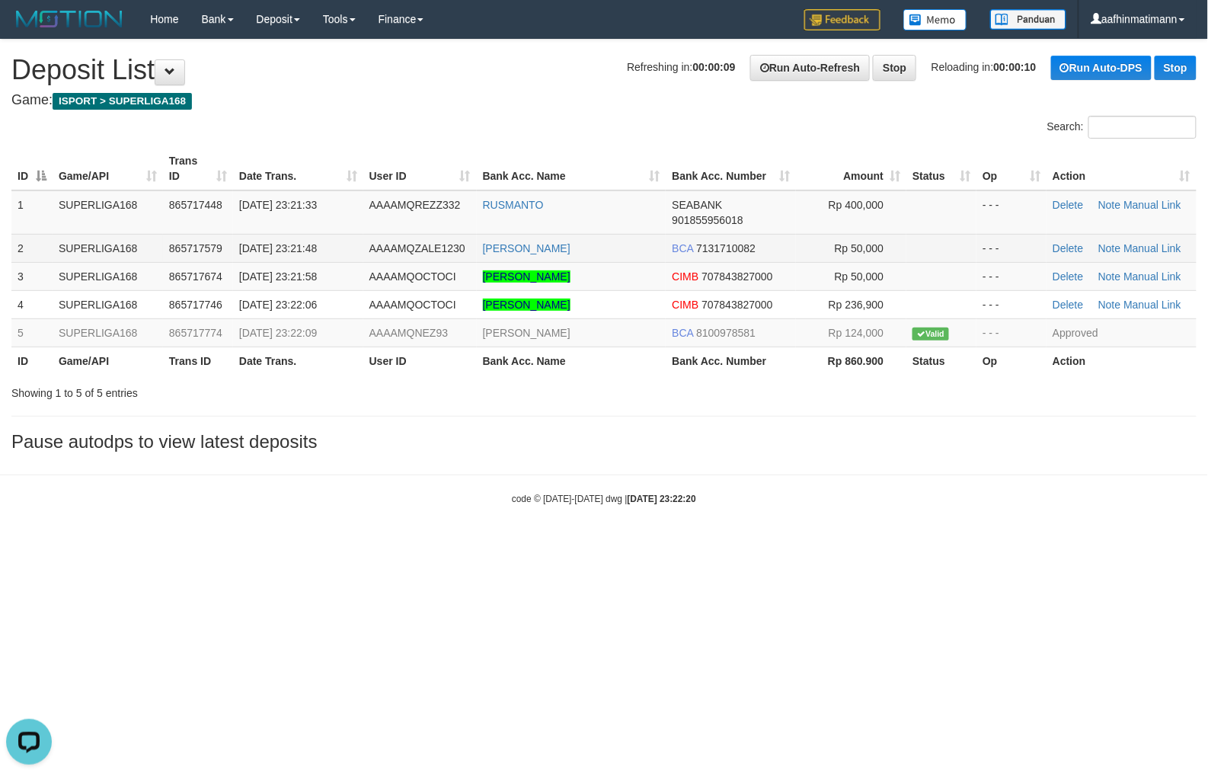
drag, startPoint x: 548, startPoint y: 80, endPoint x: 312, endPoint y: 254, distance: 293.0
click at [546, 82] on h1 "Refreshing in: 00:00:09 Run Auto-Refresh Stop Reloading in: 00:00:10 Run Auto-D…" at bounding box center [603, 70] width 1185 height 30
click at [310, 256] on td "[DATE] 23:21:48" at bounding box center [298, 248] width 130 height 28
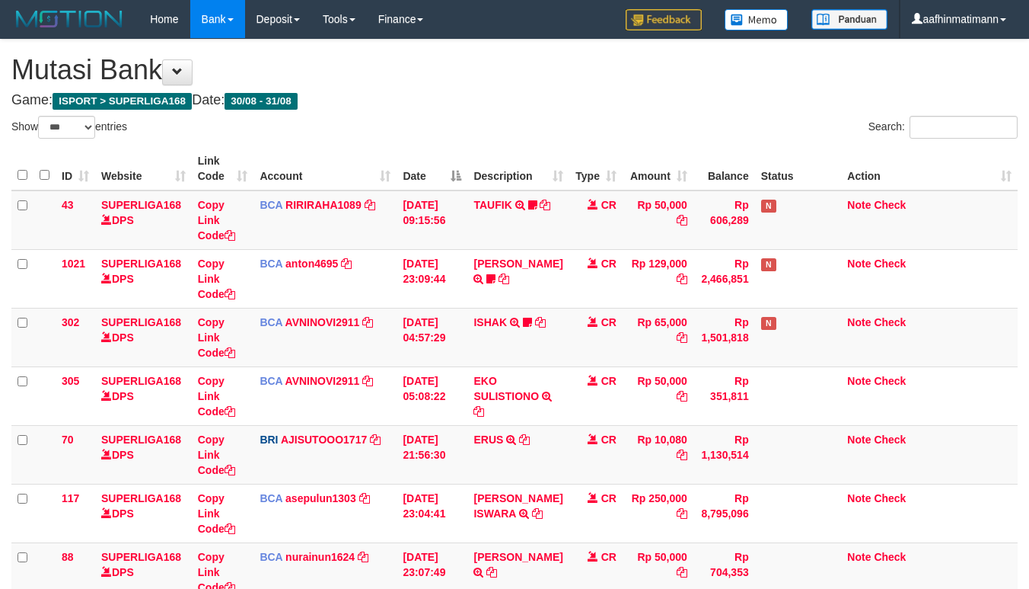
select select "***"
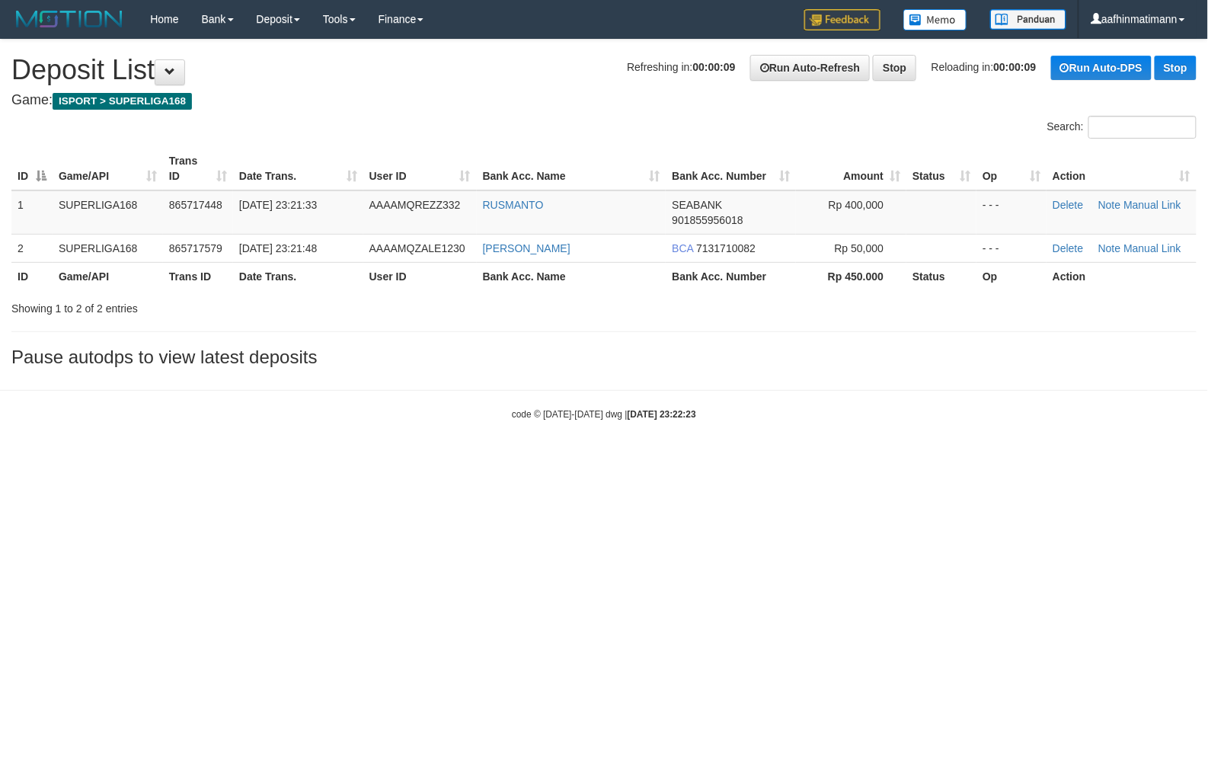
click at [285, 426] on body "Toggle navigation Home Bank Account List Load By Website Group [ISPORT] SUPERLI…" at bounding box center [604, 229] width 1208 height 459
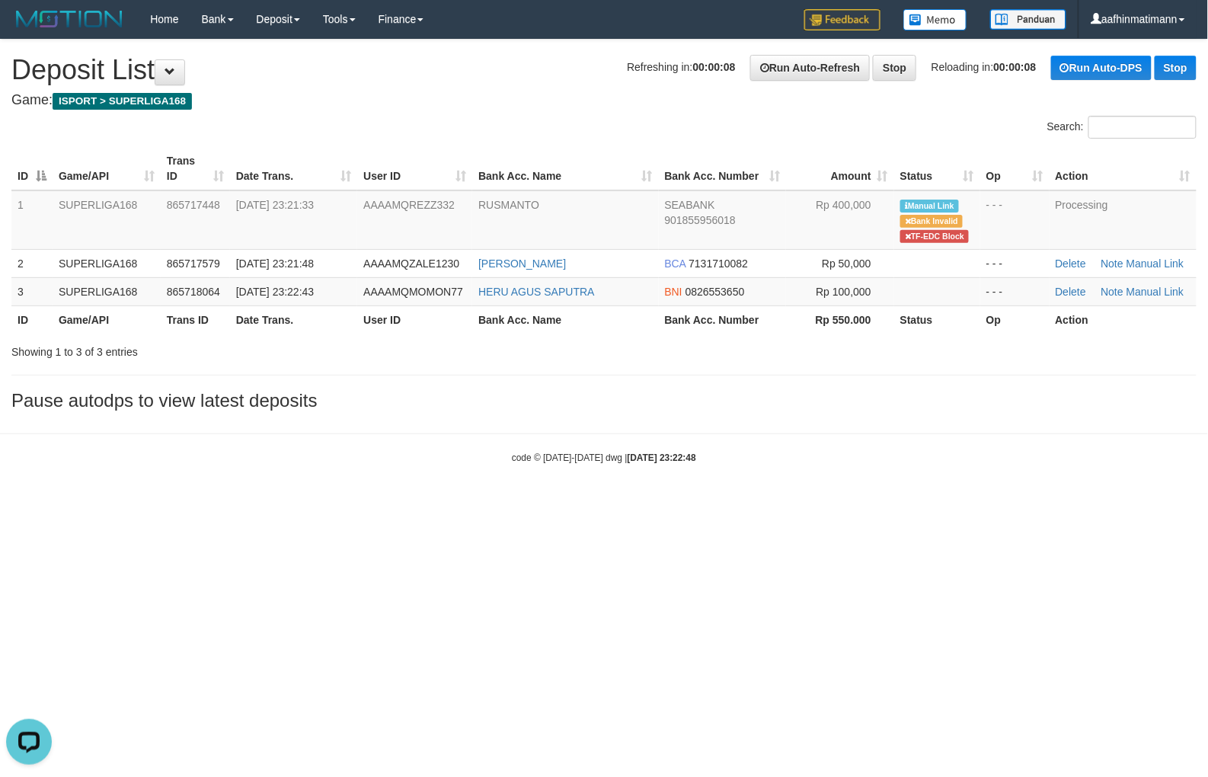
drag, startPoint x: 312, startPoint y: 75, endPoint x: 310, endPoint y: 93, distance: 18.4
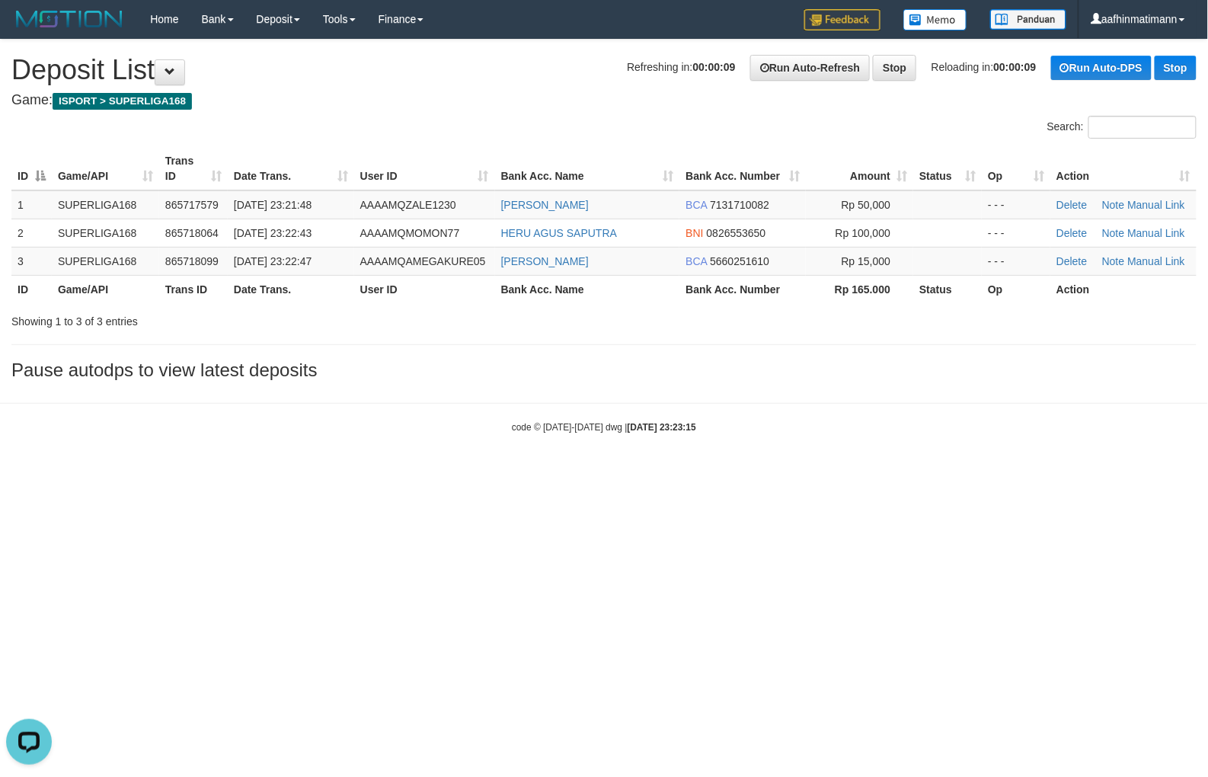
drag, startPoint x: 436, startPoint y: 131, endPoint x: 434, endPoint y: 143, distance: 12.3
drag, startPoint x: 0, startPoint y: 0, endPoint x: 323, endPoint y: 118, distance: 343.7
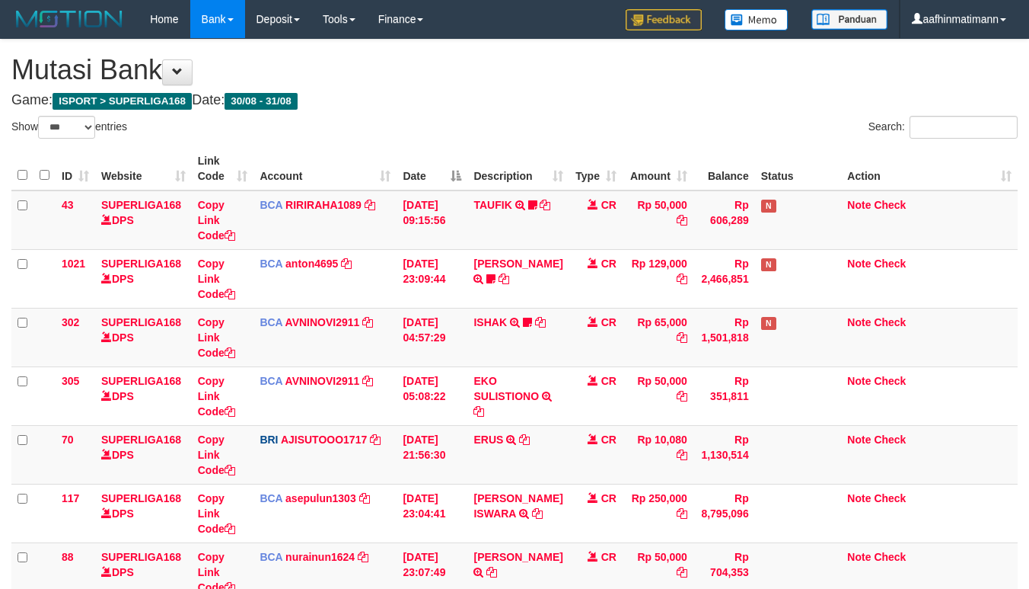
select select "***"
drag, startPoint x: 0, startPoint y: 0, endPoint x: 414, endPoint y: 241, distance: 479.4
click at [414, 241] on td "[DATE] 09:15:56" at bounding box center [432, 219] width 71 height 59
click at [414, 241] on td "30/08/2025 09:15:56" at bounding box center [432, 219] width 71 height 59
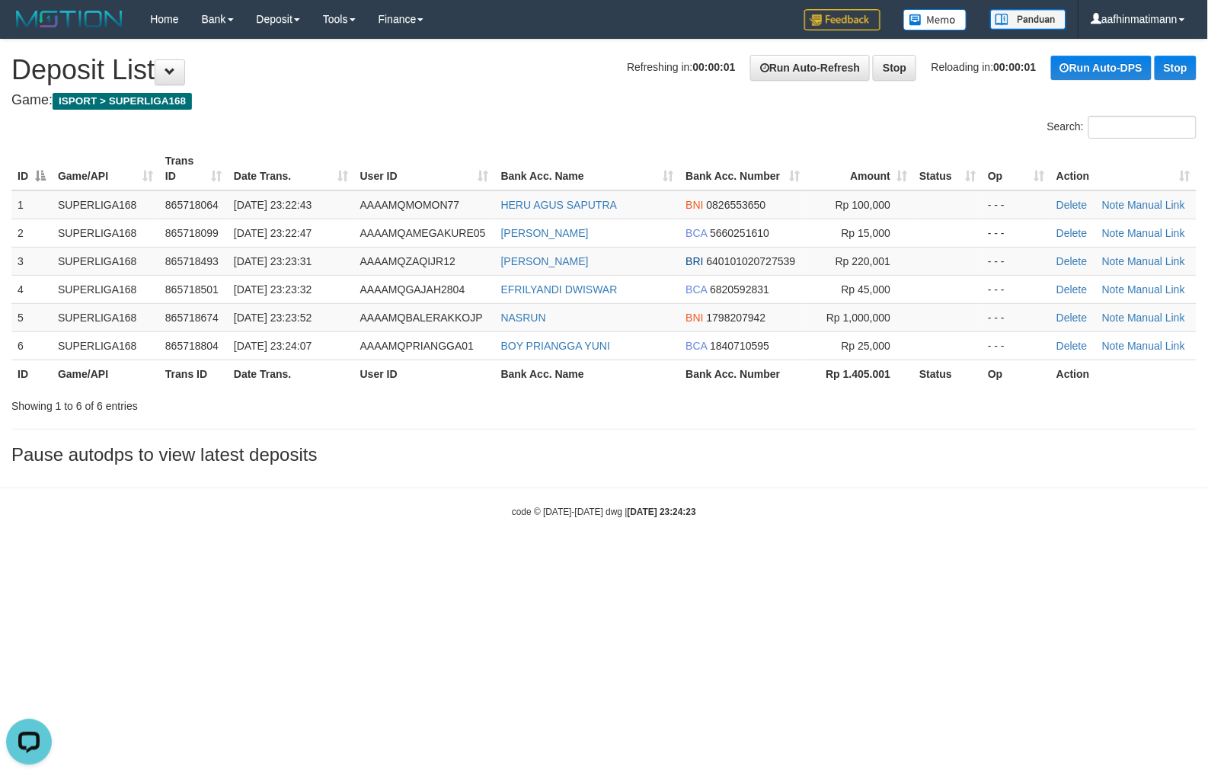
drag, startPoint x: 89, startPoint y: 522, endPoint x: 74, endPoint y: 519, distance: 15.4
click at [89, 521] on body "Toggle navigation Home Bank Account List Load By Website Group [ISPORT] SUPERLI…" at bounding box center [604, 278] width 1208 height 557
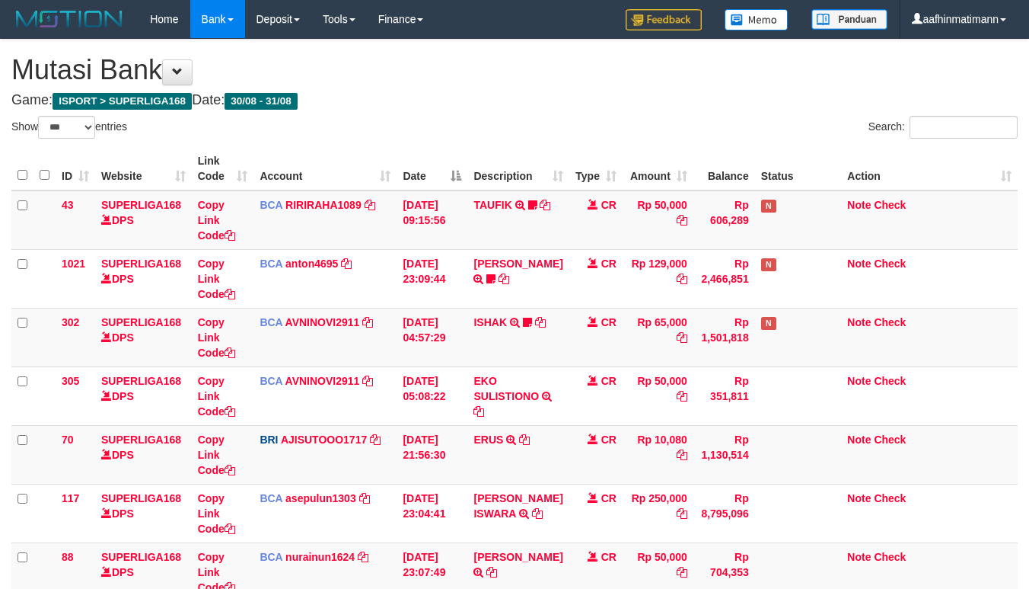
select select "***"
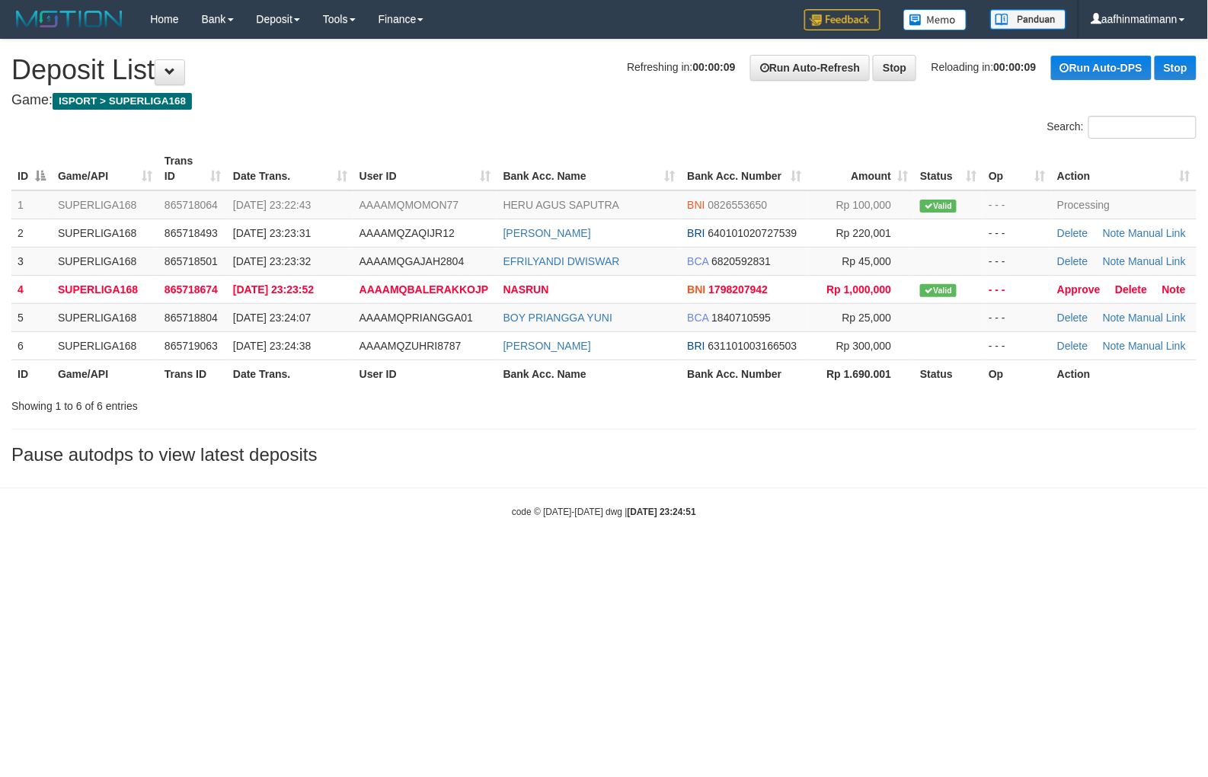
drag, startPoint x: 519, startPoint y: 84, endPoint x: 519, endPoint y: 94, distance: 10.7
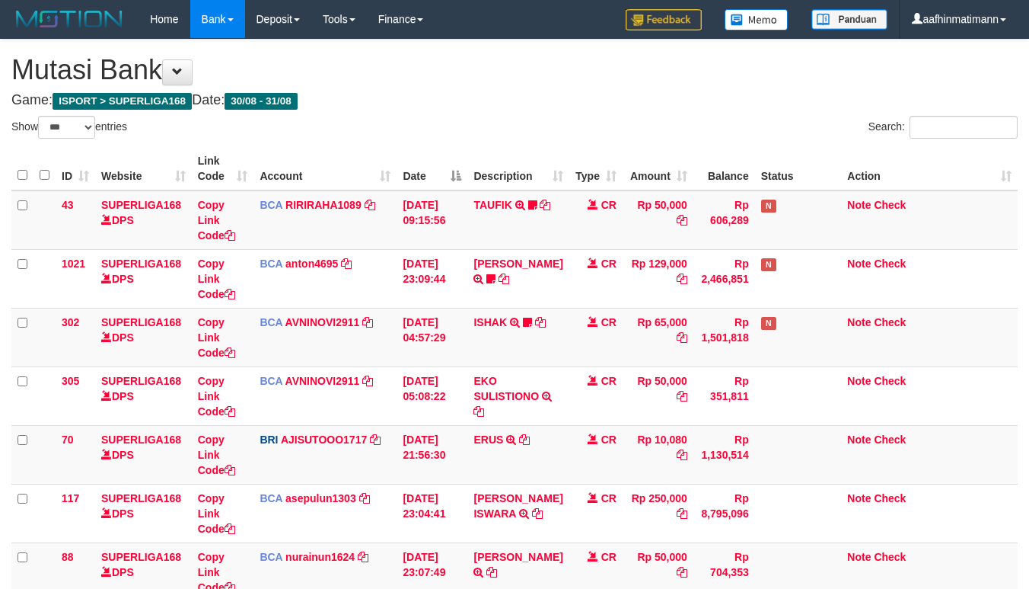
select select "***"
drag, startPoint x: 483, startPoint y: 168, endPoint x: 856, endPoint y: 226, distance: 377.7
click at [491, 166] on th "Description" at bounding box center [518, 168] width 101 height 43
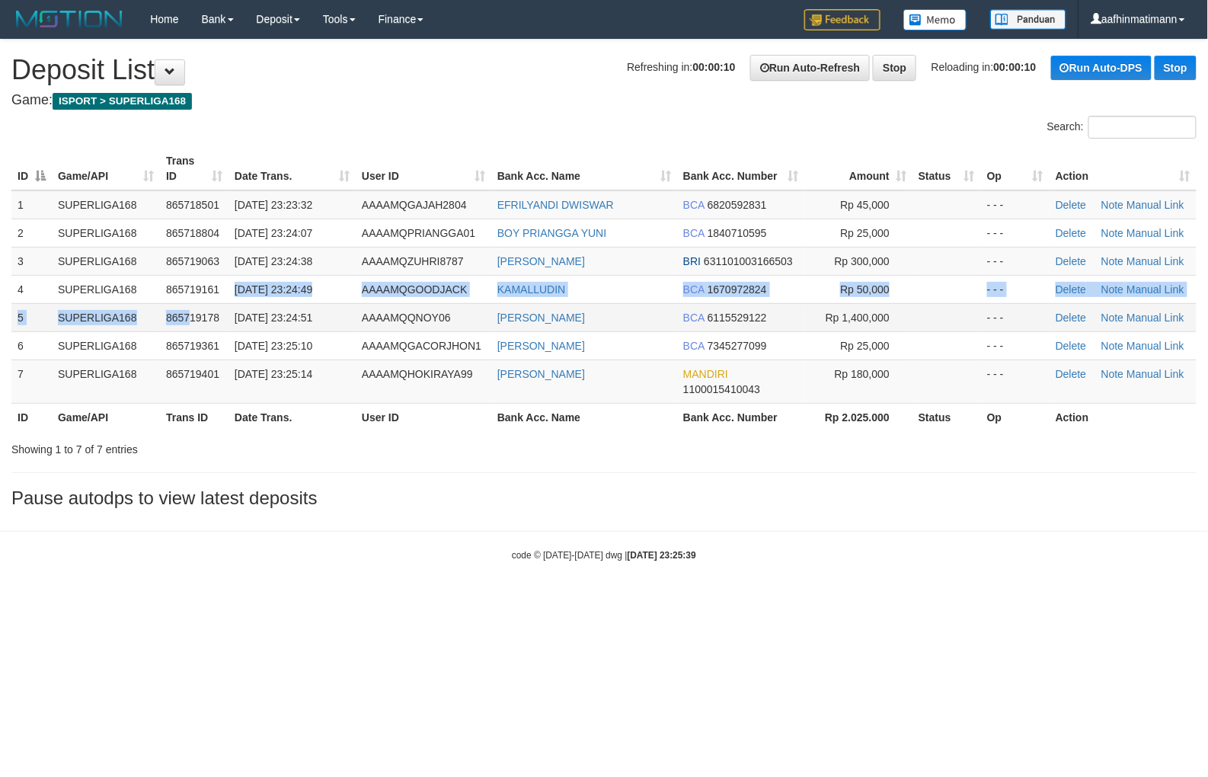
drag, startPoint x: 193, startPoint y: 316, endPoint x: 164, endPoint y: 321, distance: 29.4
click at [189, 317] on tbody "1 SUPERLIGA168 865718501 31/08/2025 23:23:32 AAAAMQGAJAH2804 EFRILYANDI DWISWAR…" at bounding box center [603, 296] width 1185 height 213
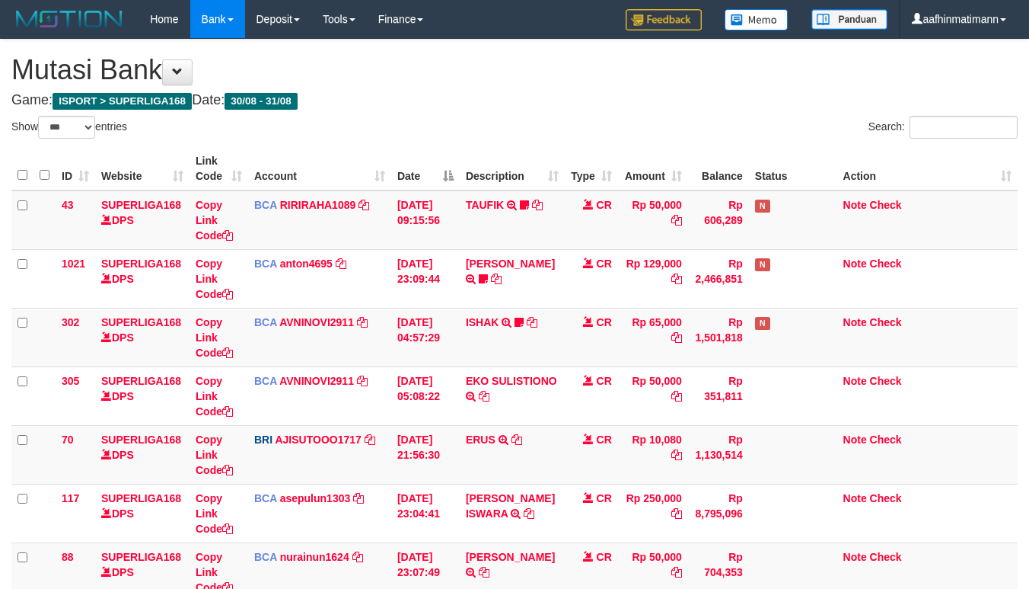
select select "***"
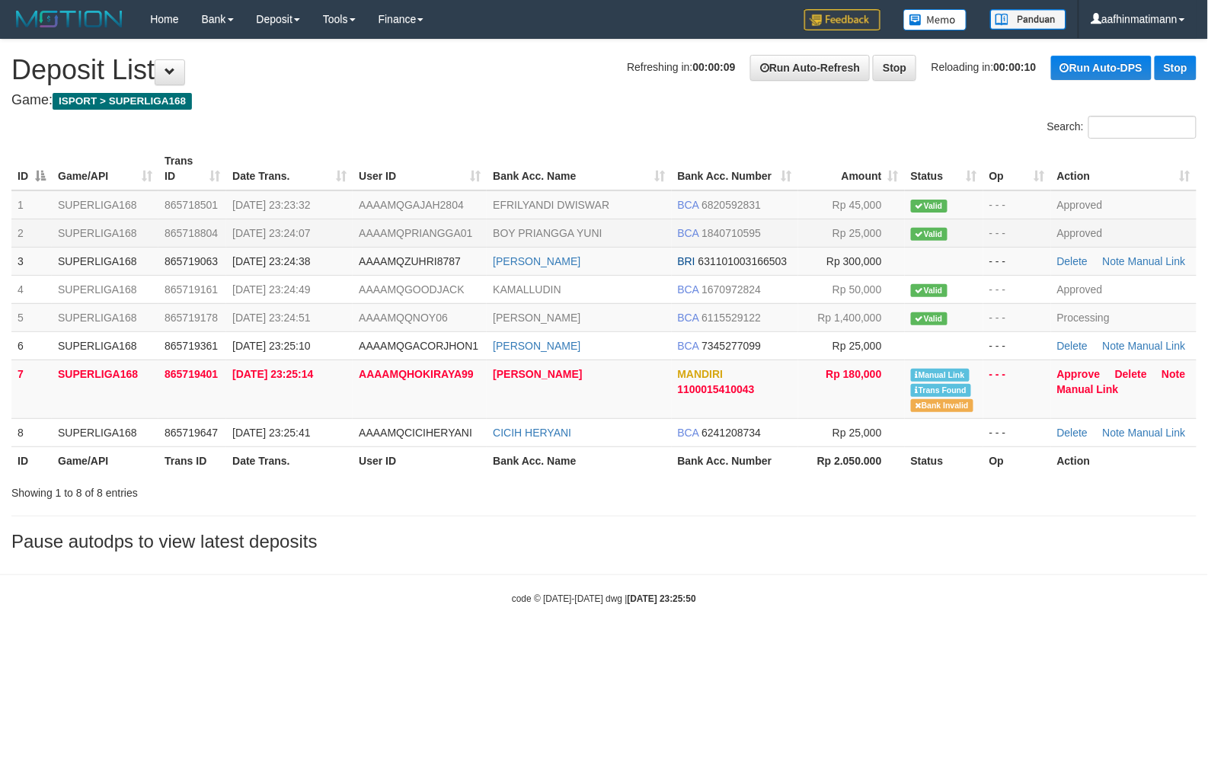
click at [285, 231] on span "31/08/2025 23:24:07" at bounding box center [271, 233] width 78 height 12
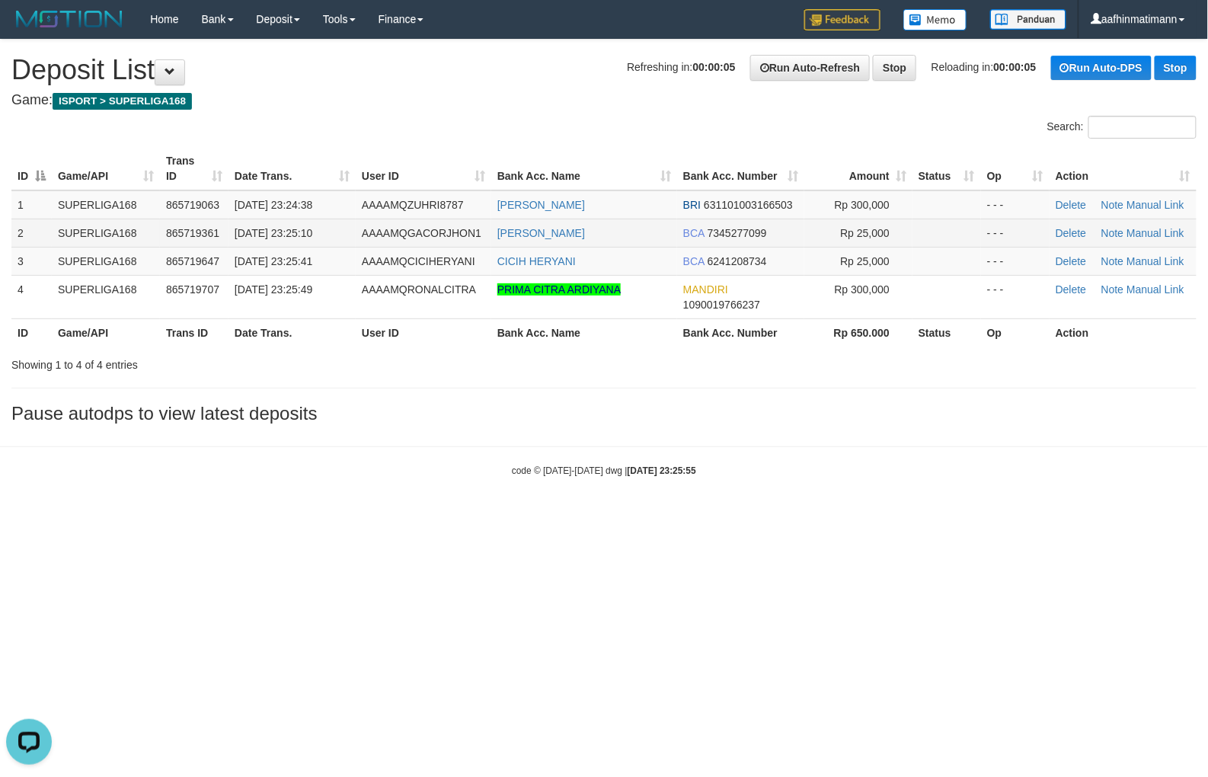
click at [251, 244] on td "[DATE] 23:25:10" at bounding box center [291, 233] width 127 height 28
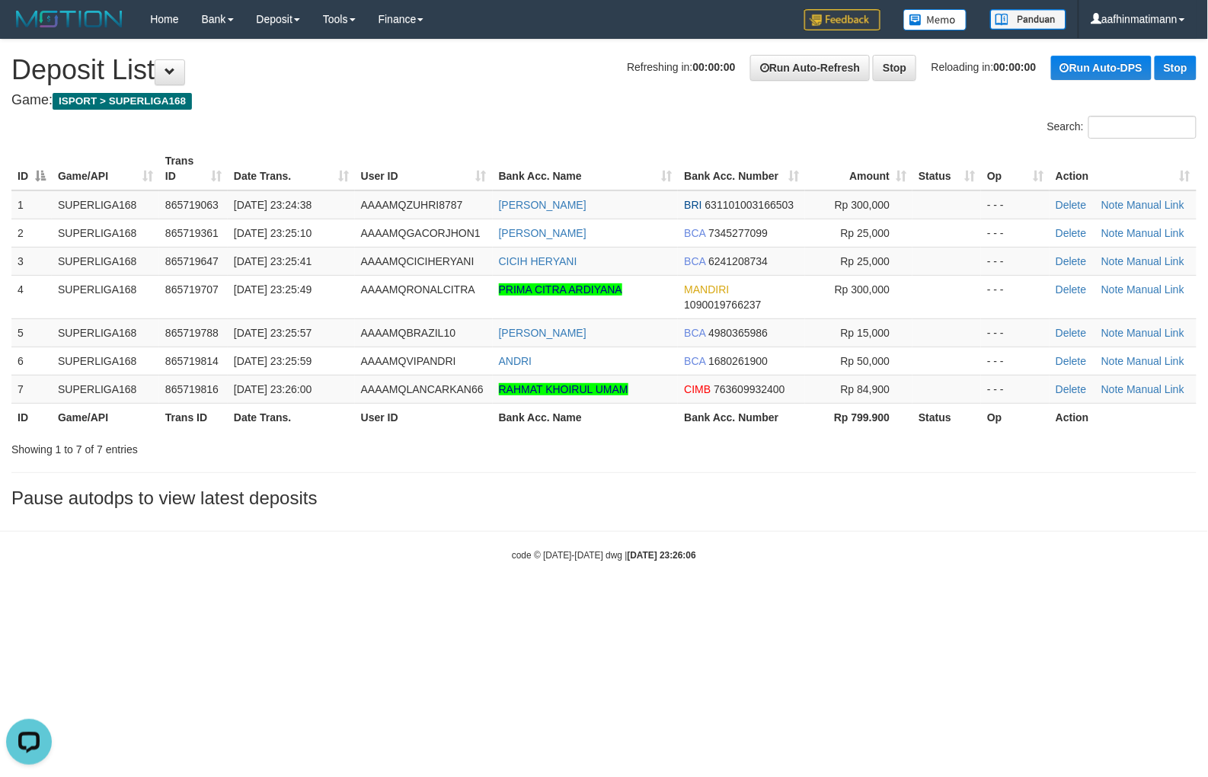
click at [484, 417] on th "User ID" at bounding box center [424, 417] width 138 height 28
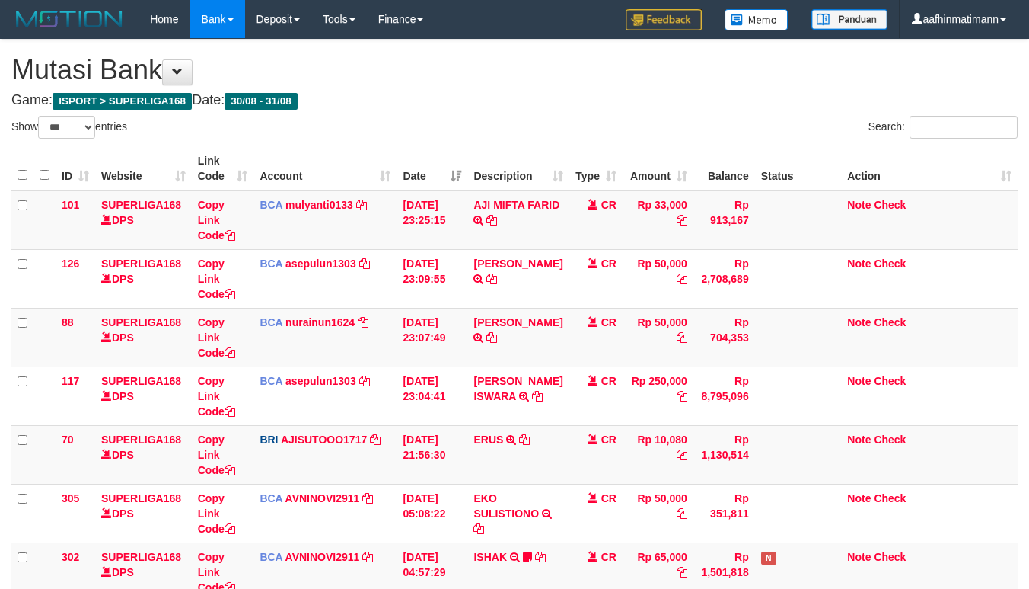
select select "***"
click at [506, 219] on td "AJI MIFTA FARID TRSF E-BANKING CR 3108/FTSCY/WS95031 33000.00AJI MIFTA FARID" at bounding box center [518, 219] width 101 height 59
click at [444, 234] on td "[DATE] 23:25:15" at bounding box center [432, 219] width 71 height 59
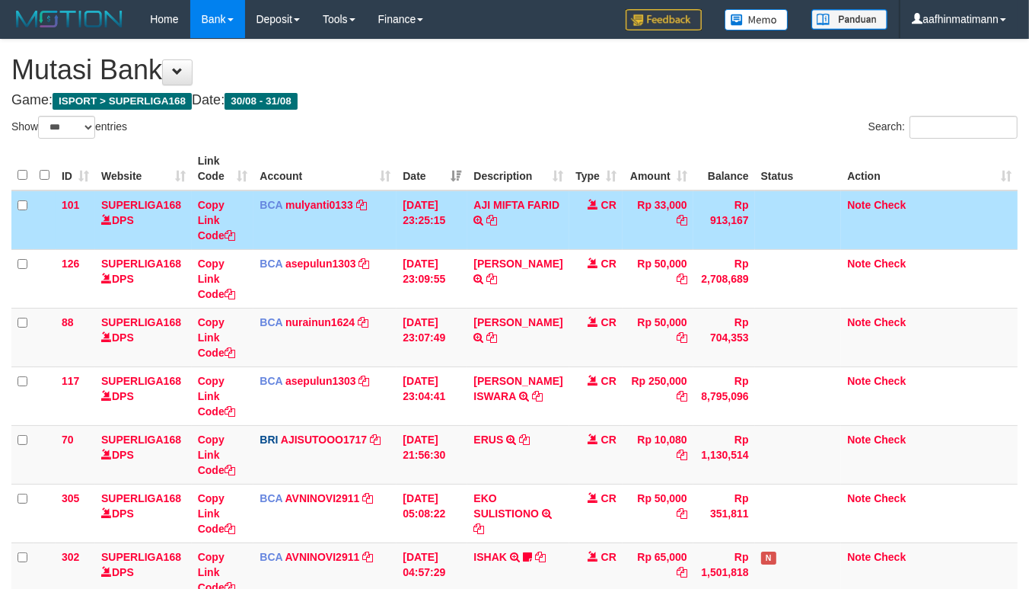
click at [444, 234] on td "[DATE] 23:25:15" at bounding box center [432, 219] width 71 height 59
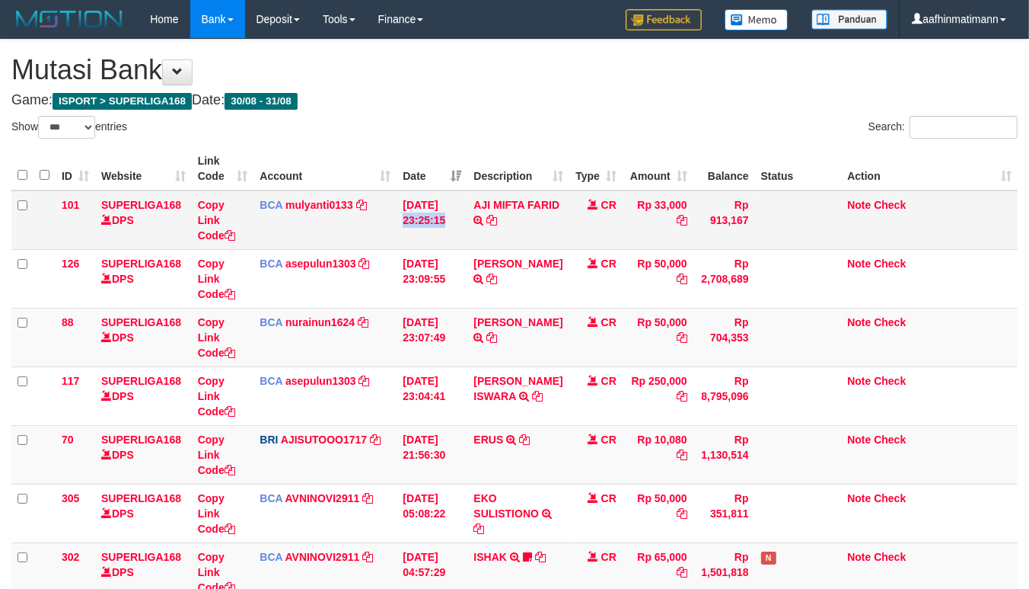
click at [444, 234] on td "31/08/2025 23:25:15" at bounding box center [432, 219] width 71 height 59
copy tr "31/08/2025 23:25:15"
click at [497, 217] on icon at bounding box center [492, 220] width 11 height 11
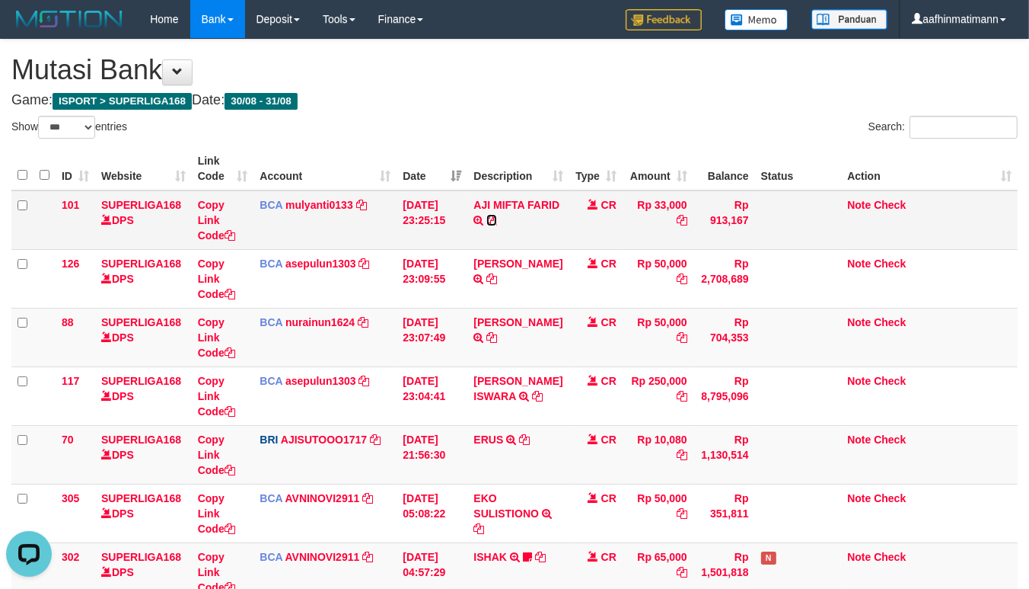
drag, startPoint x: 524, startPoint y: 217, endPoint x: 541, endPoint y: 222, distance: 17.4
click at [497, 218] on icon at bounding box center [492, 220] width 11 height 11
drag, startPoint x: 693, startPoint y: 56, endPoint x: 465, endPoint y: 110, distance: 234.2
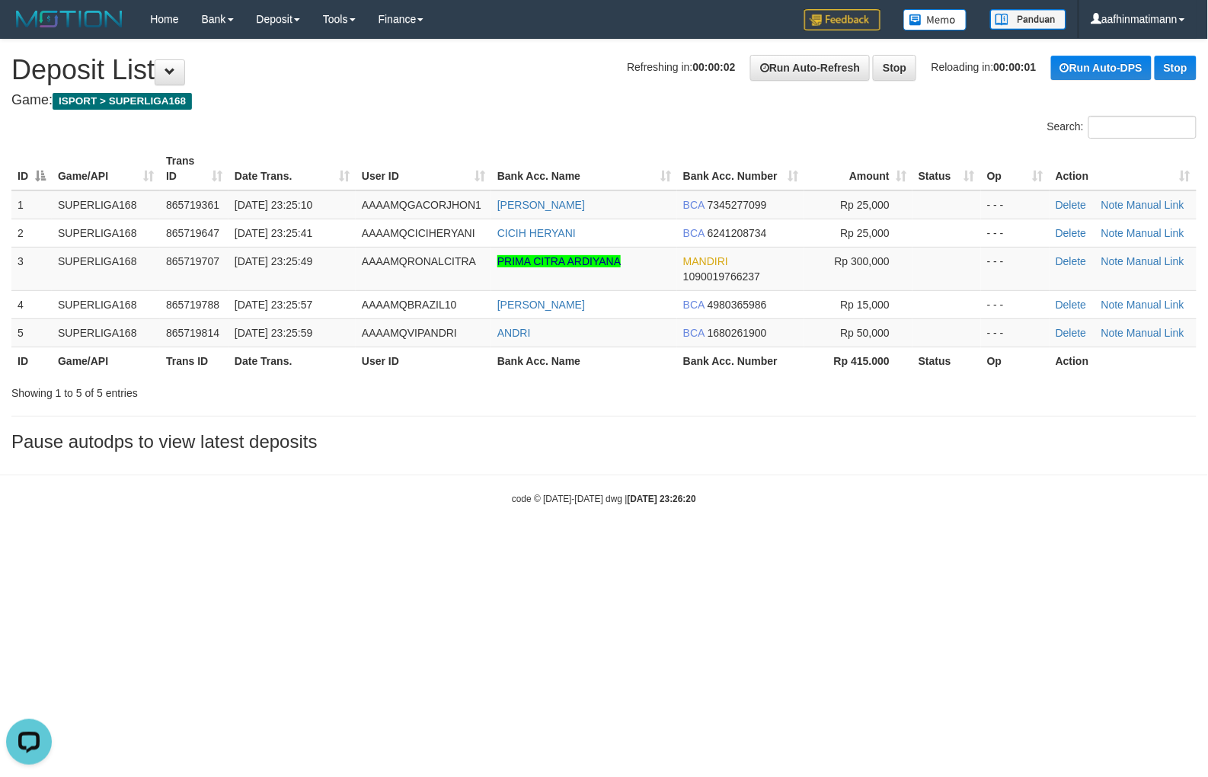
drag, startPoint x: 474, startPoint y: 46, endPoint x: 481, endPoint y: 54, distance: 10.8
click at [404, 247] on td "AAAAMQRONALCITRA" at bounding box center [424, 268] width 136 height 43
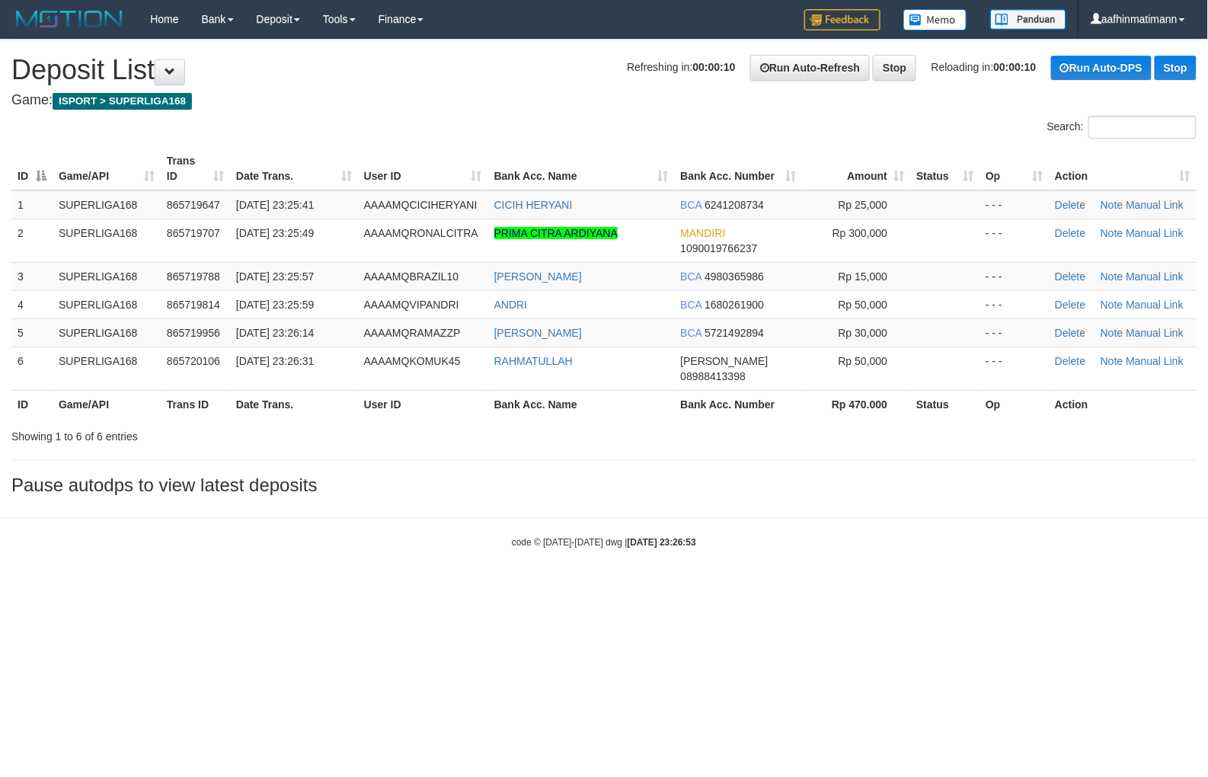
drag, startPoint x: 0, startPoint y: 0, endPoint x: 461, endPoint y: 99, distance: 471.9
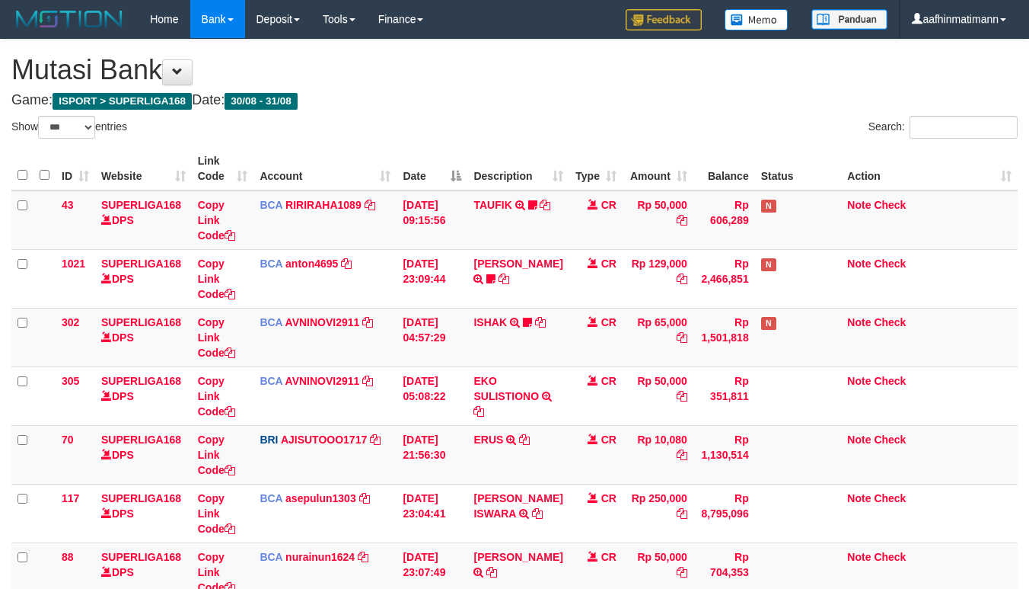
select select "***"
drag, startPoint x: 472, startPoint y: 230, endPoint x: 477, endPoint y: 219, distance: 12.6
click at [472, 230] on td "TAUFIK TRSF E-BANKING CR 08/30 ZFD31 TAUFIK BEDA REKENING" at bounding box center [518, 219] width 101 height 59
select select "***"
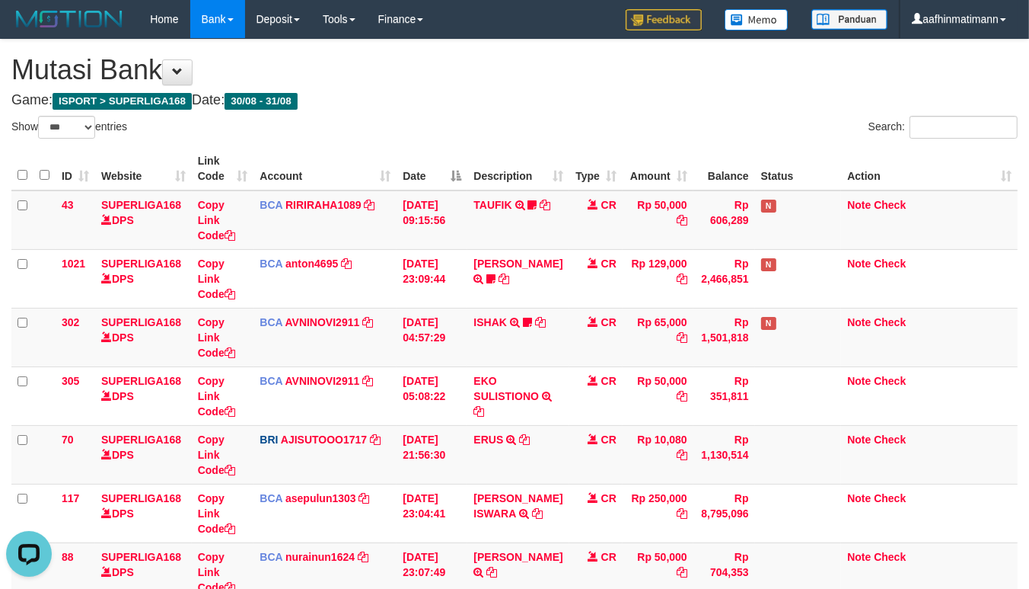
click at [423, 155] on th "Date" at bounding box center [432, 168] width 71 height 43
drag, startPoint x: 423, startPoint y: 153, endPoint x: 430, endPoint y: 132, distance: 22.4
click at [423, 151] on th "Date" at bounding box center [432, 168] width 71 height 43
click at [430, 132] on div "Show ** ** ** *** entries" at bounding box center [257, 129] width 492 height 27
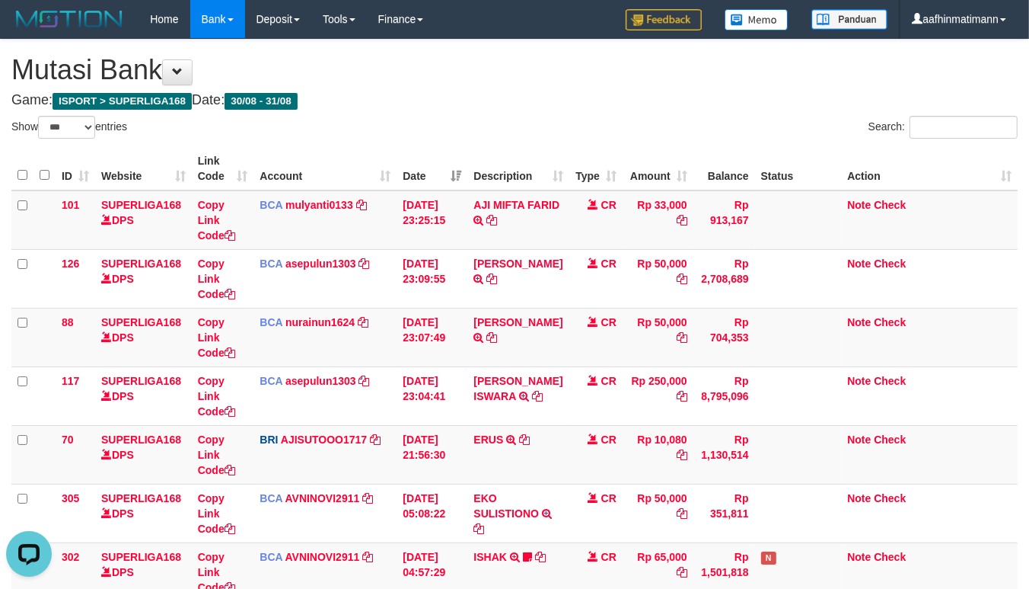
click at [430, 154] on th "Date" at bounding box center [432, 168] width 71 height 43
click at [434, 164] on th "Date" at bounding box center [432, 168] width 71 height 43
click at [436, 164] on th "Date" at bounding box center [432, 168] width 71 height 43
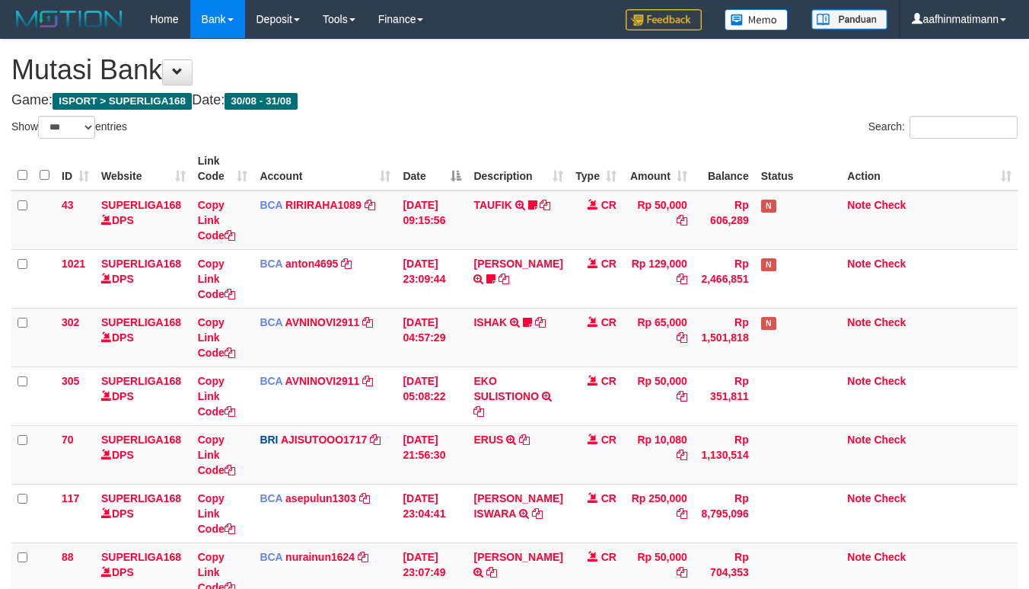
select select "***"
drag, startPoint x: 442, startPoint y: 0, endPoint x: 331, endPoint y: 49, distance: 121.4
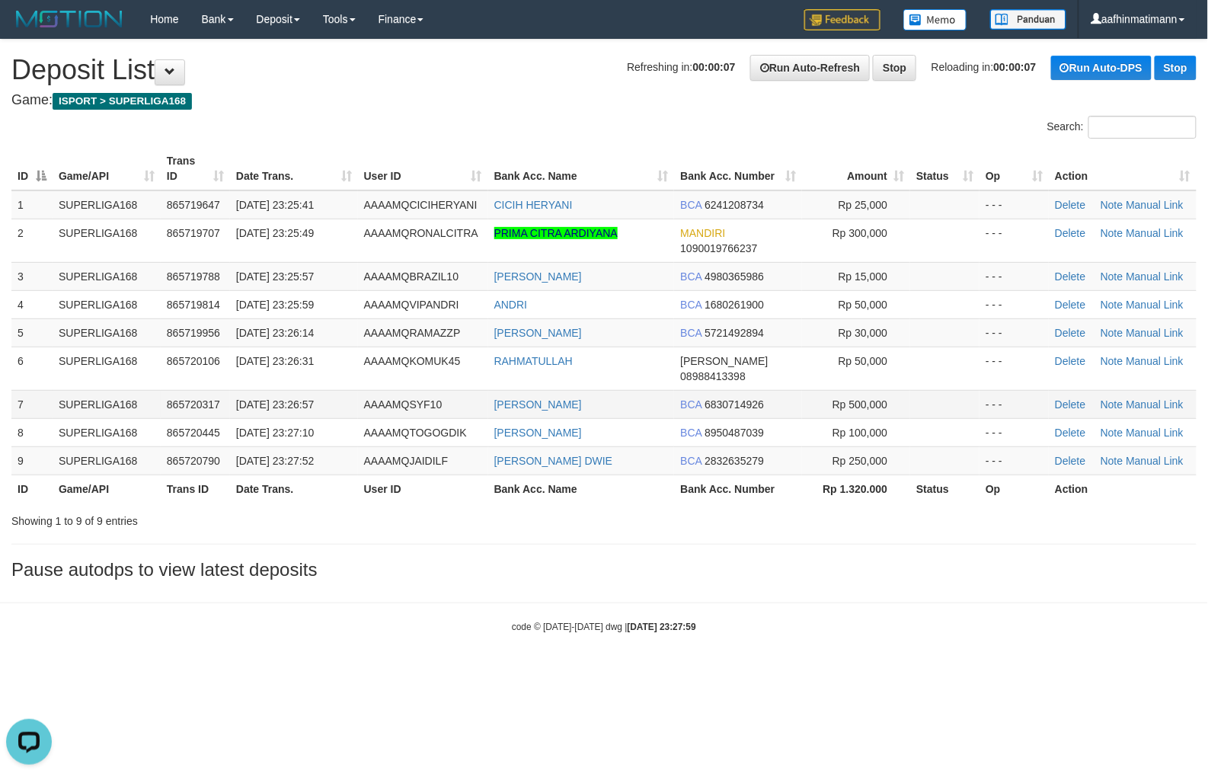
click at [388, 397] on td "AAAAMQSYF10" at bounding box center [423, 404] width 130 height 28
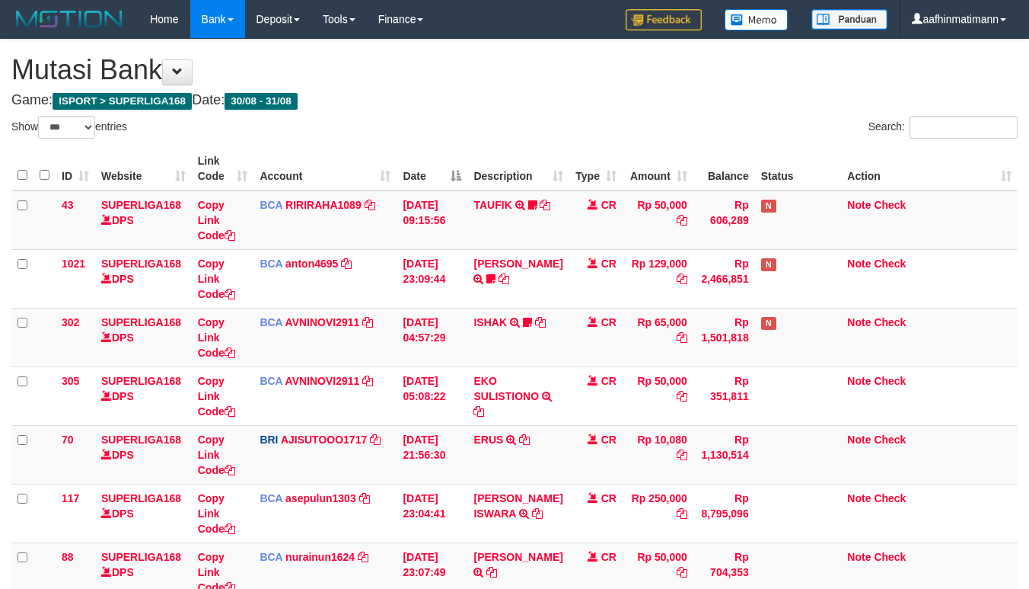
select select "***"
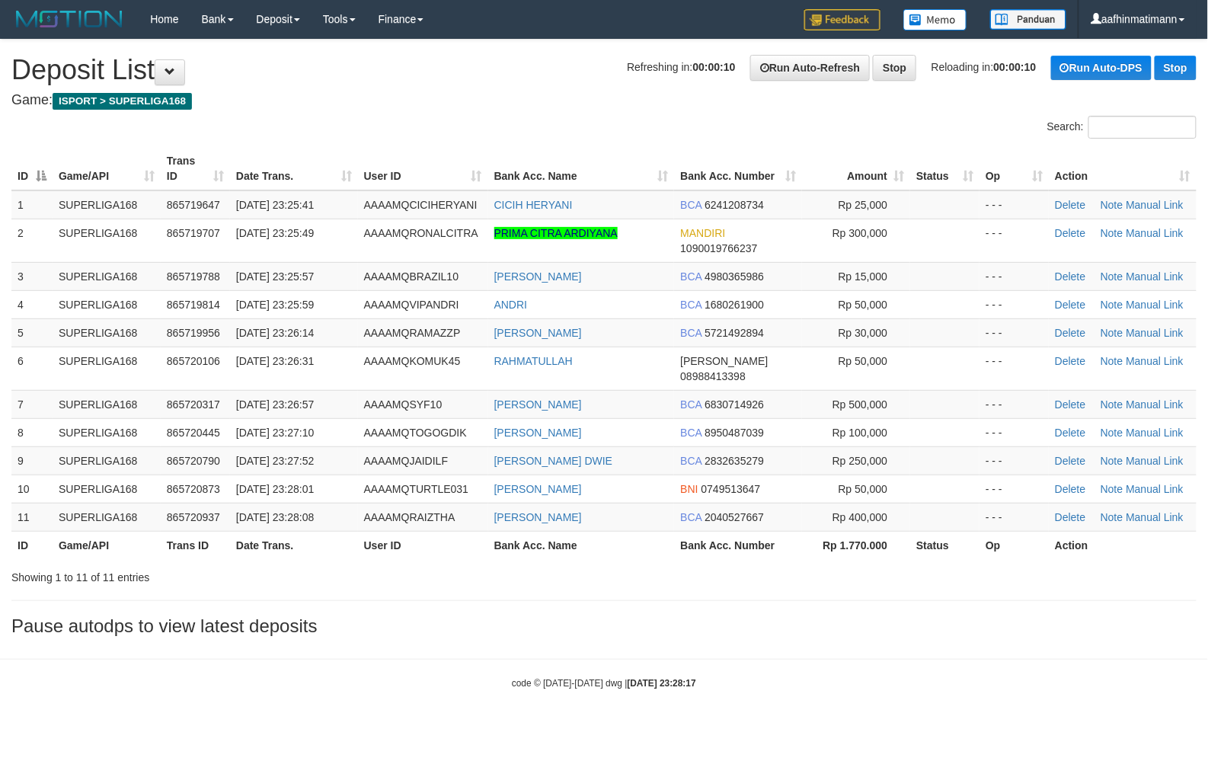
click at [381, 174] on th "User ID" at bounding box center [423, 168] width 130 height 43
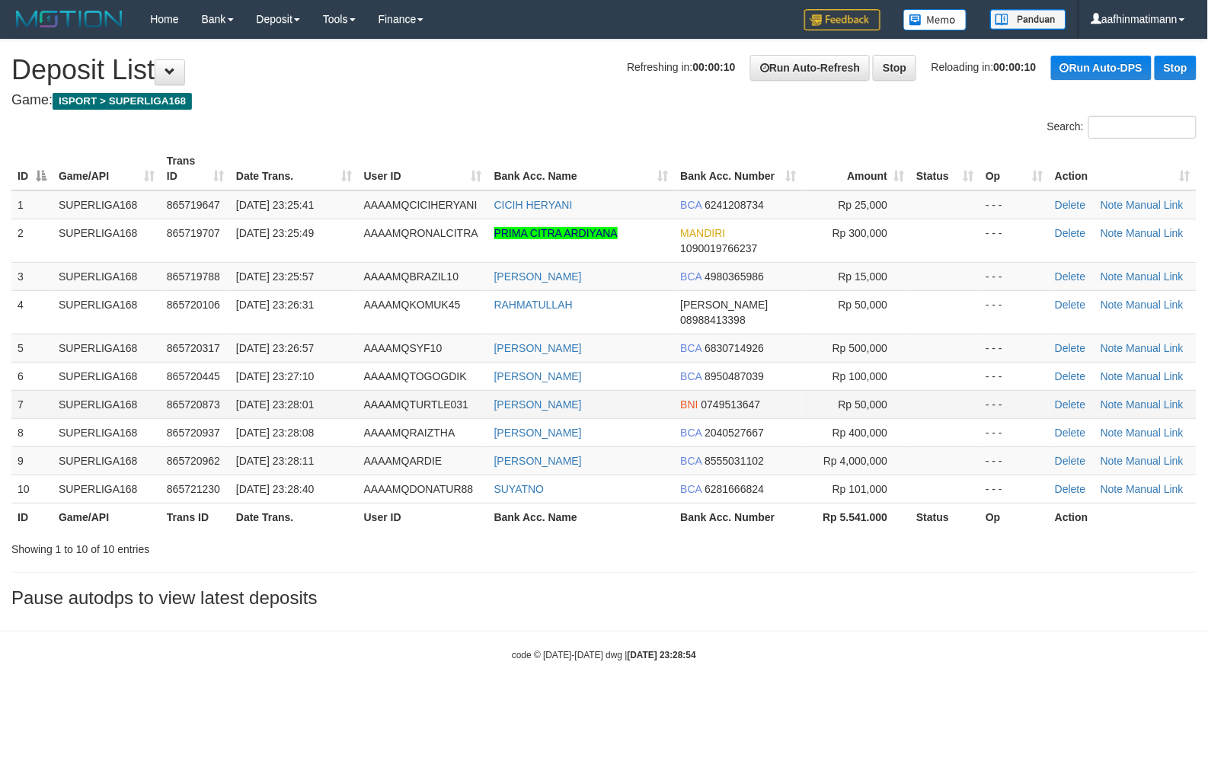
click at [165, 390] on td "865720873" at bounding box center [195, 404] width 69 height 28
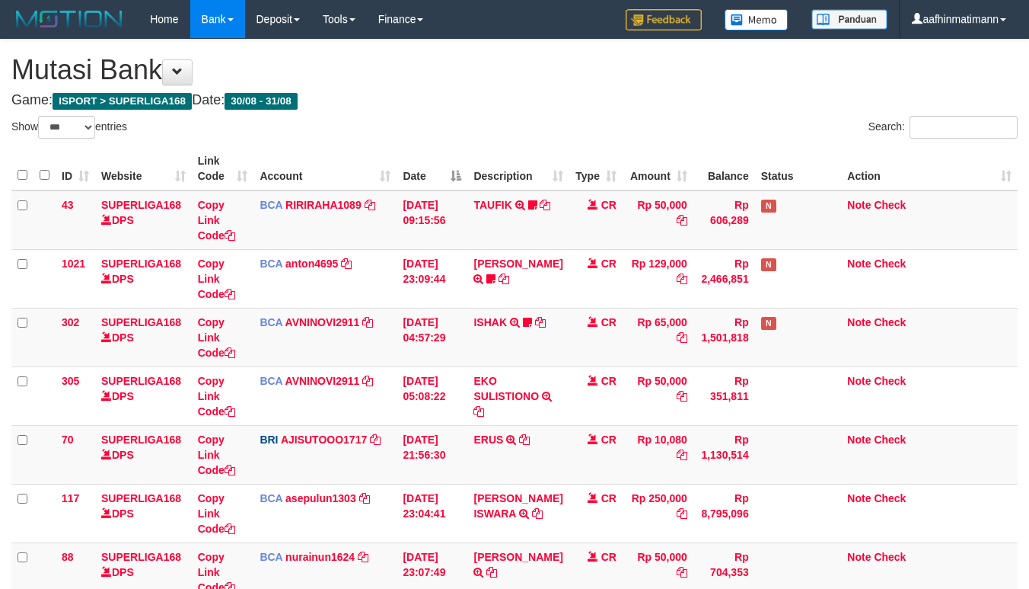
select select "***"
click at [565, 129] on div "Search:" at bounding box center [772, 129] width 492 height 27
click at [551, 154] on th "Description" at bounding box center [518, 168] width 101 height 43
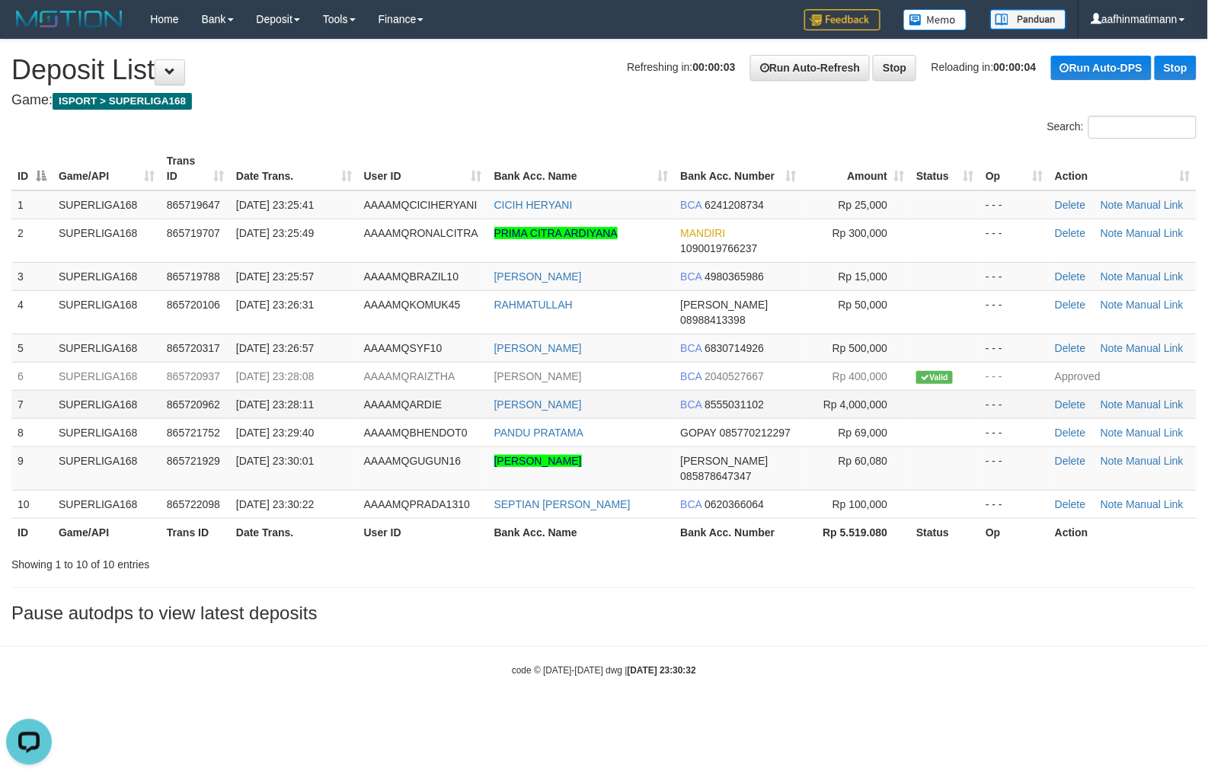
click at [69, 397] on td "SUPERLIGA168" at bounding box center [107, 404] width 108 height 28
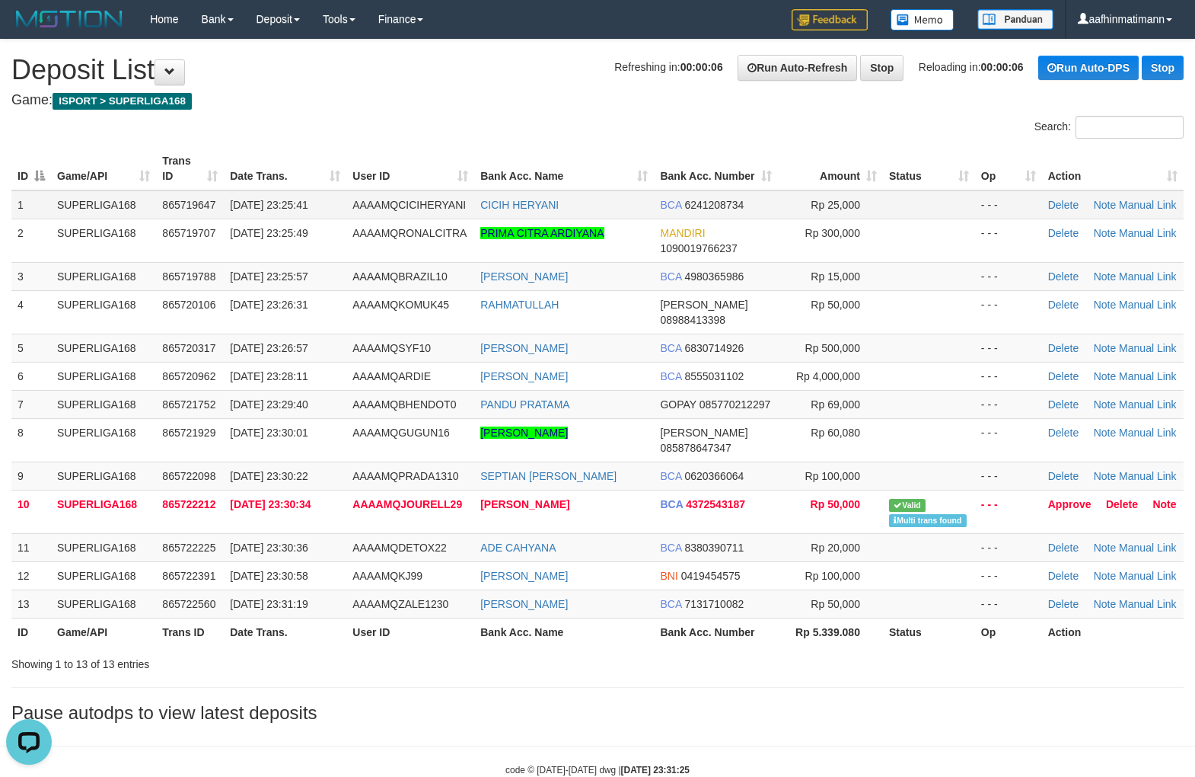
click at [332, 196] on td "[DATE] 23:25:41" at bounding box center [285, 204] width 123 height 29
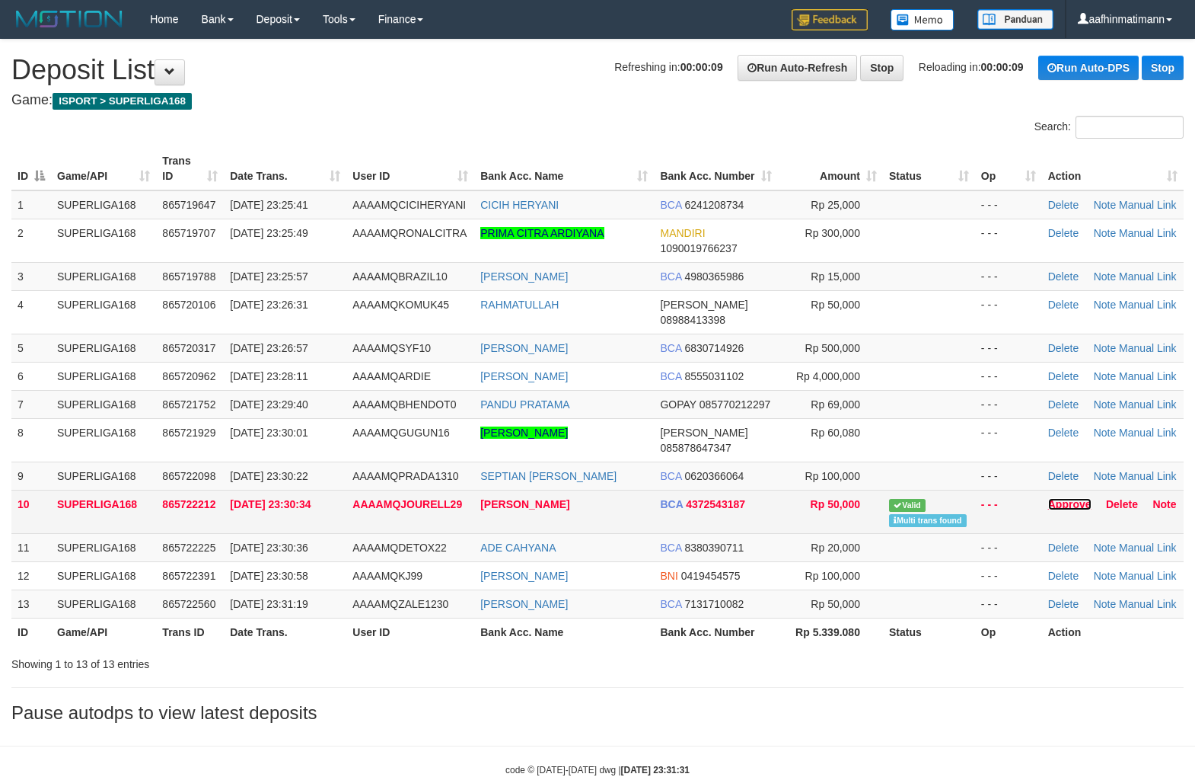
click at [1081, 498] on link "Approve" at bounding box center [1069, 504] width 43 height 12
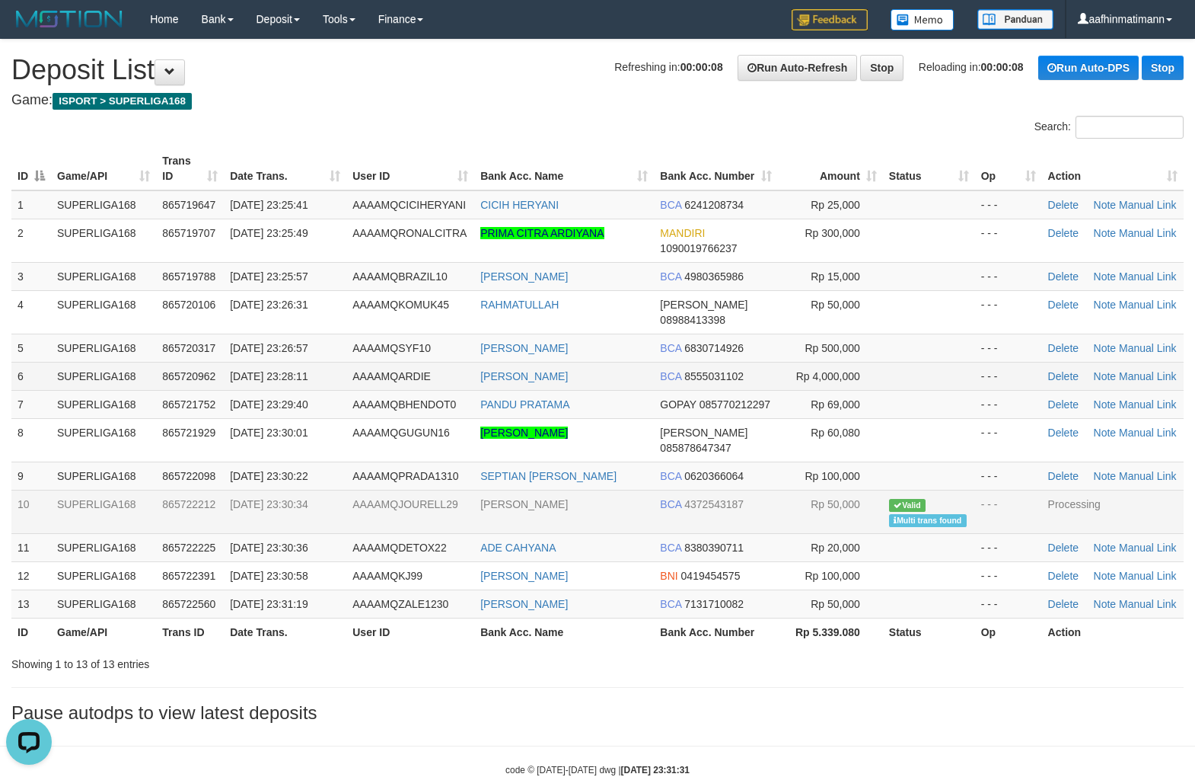
click at [241, 370] on span "[DATE] 23:28:11" at bounding box center [269, 376] width 78 height 12
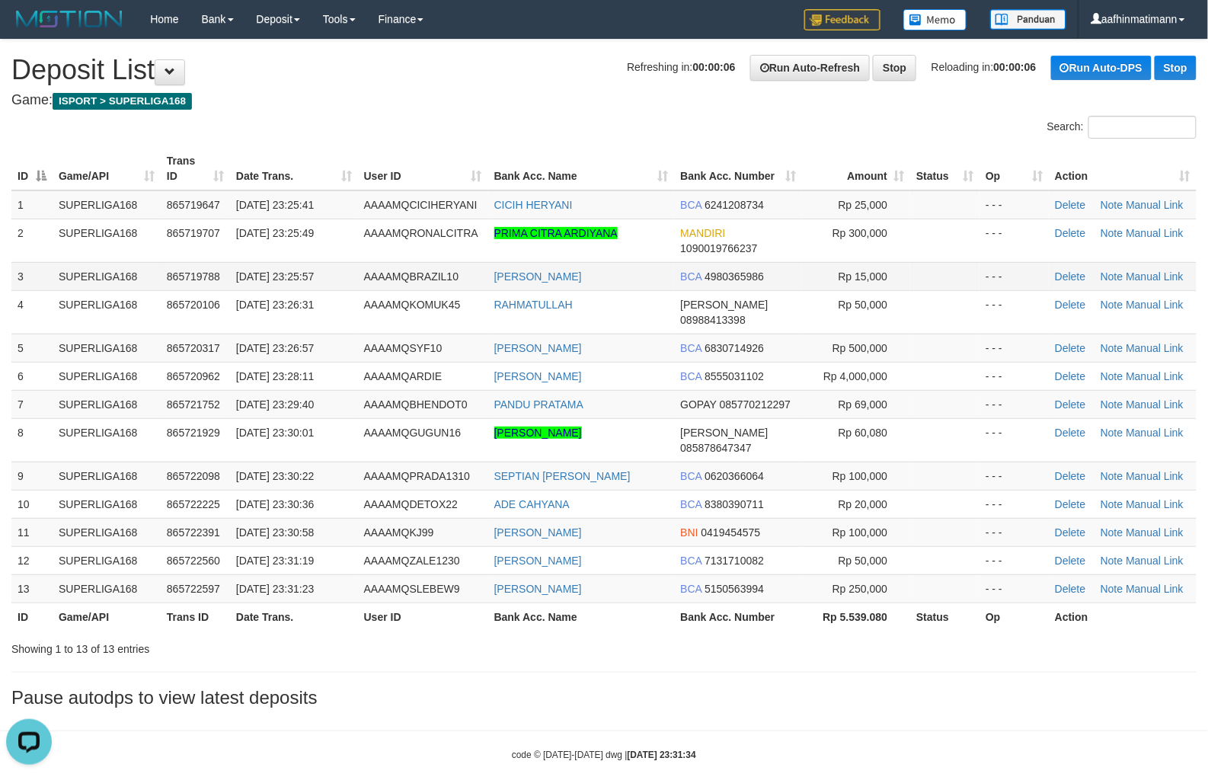
click at [235, 267] on td "[DATE] 23:25:57" at bounding box center [294, 276] width 128 height 28
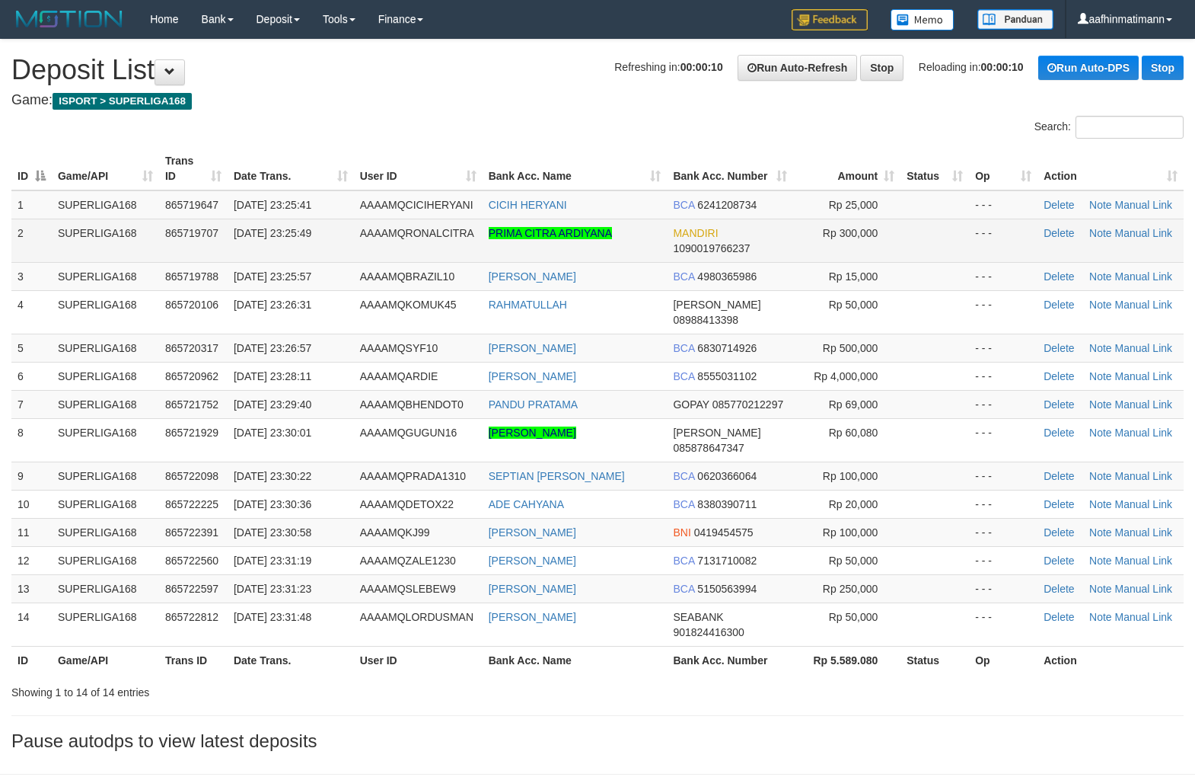
click at [242, 227] on span "[DATE] 23:25:49" at bounding box center [273, 233] width 78 height 12
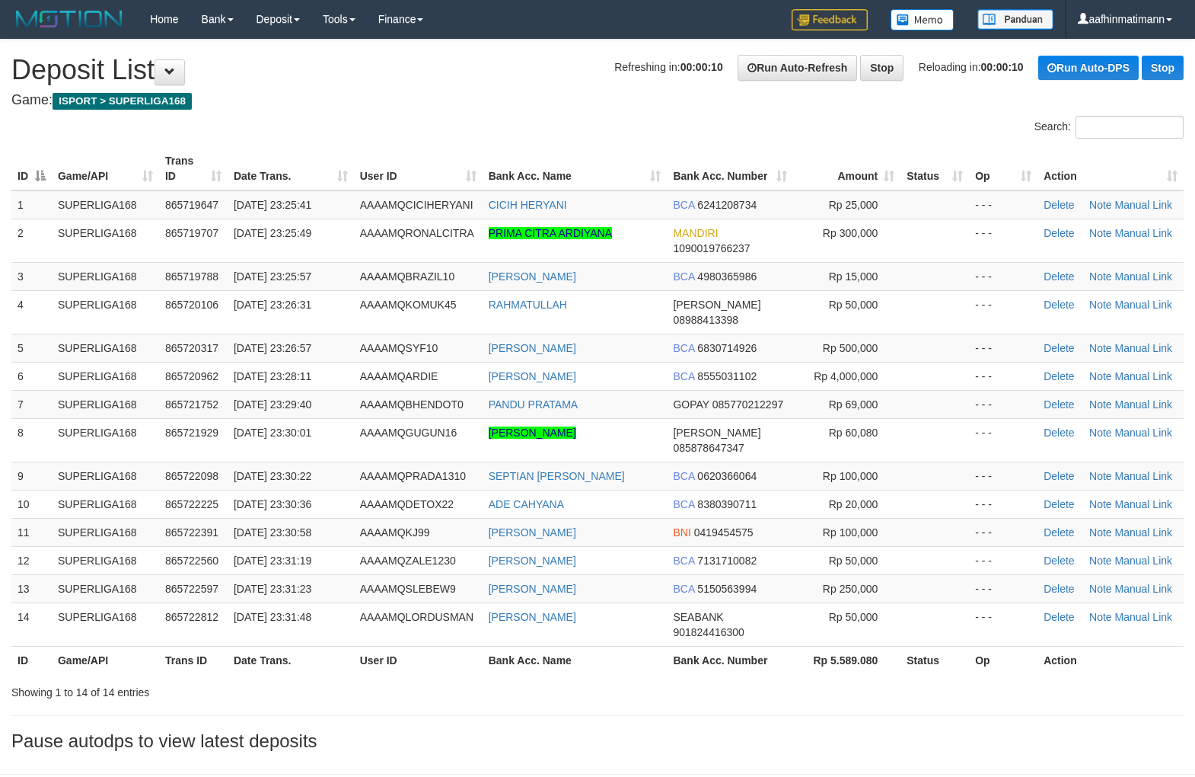
drag, startPoint x: 306, startPoint y: 143, endPoint x: 302, endPoint y: 153, distance: 10.6
click at [333, 461] on td "[DATE] 23:30:22" at bounding box center [291, 475] width 126 height 28
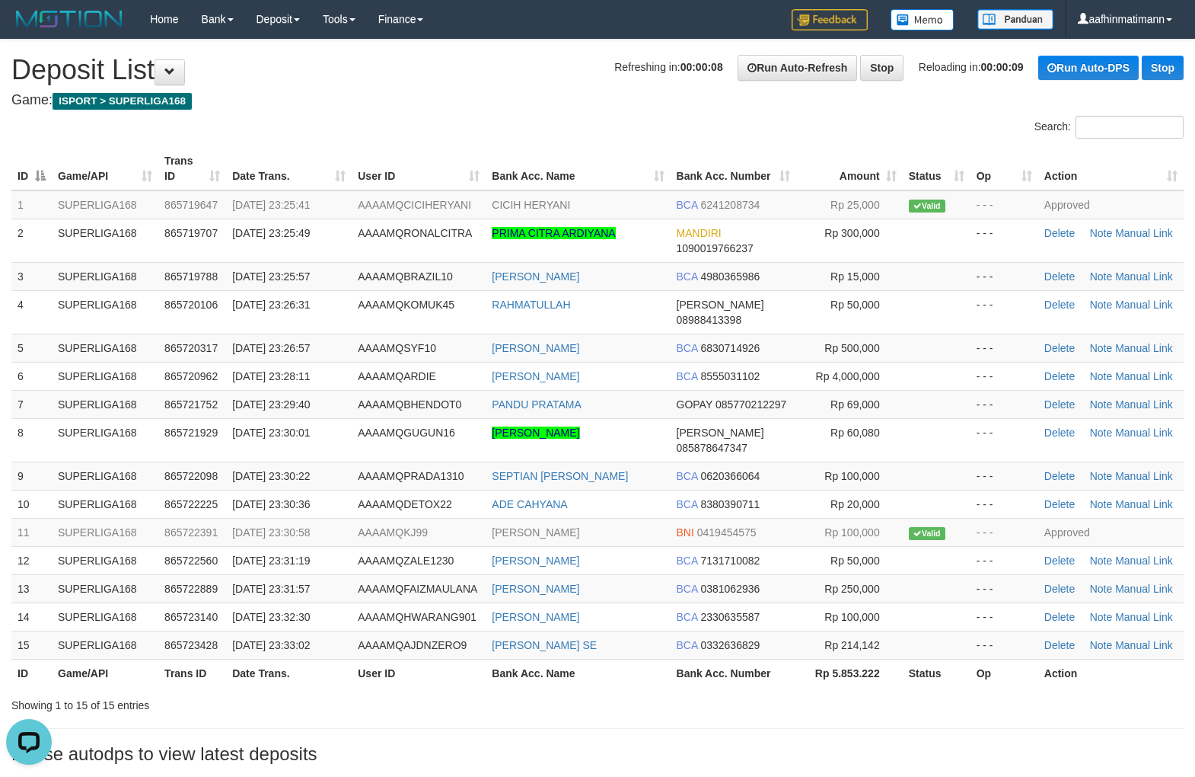
click at [478, 120] on div "Search:" at bounding box center [597, 129] width 1195 height 27
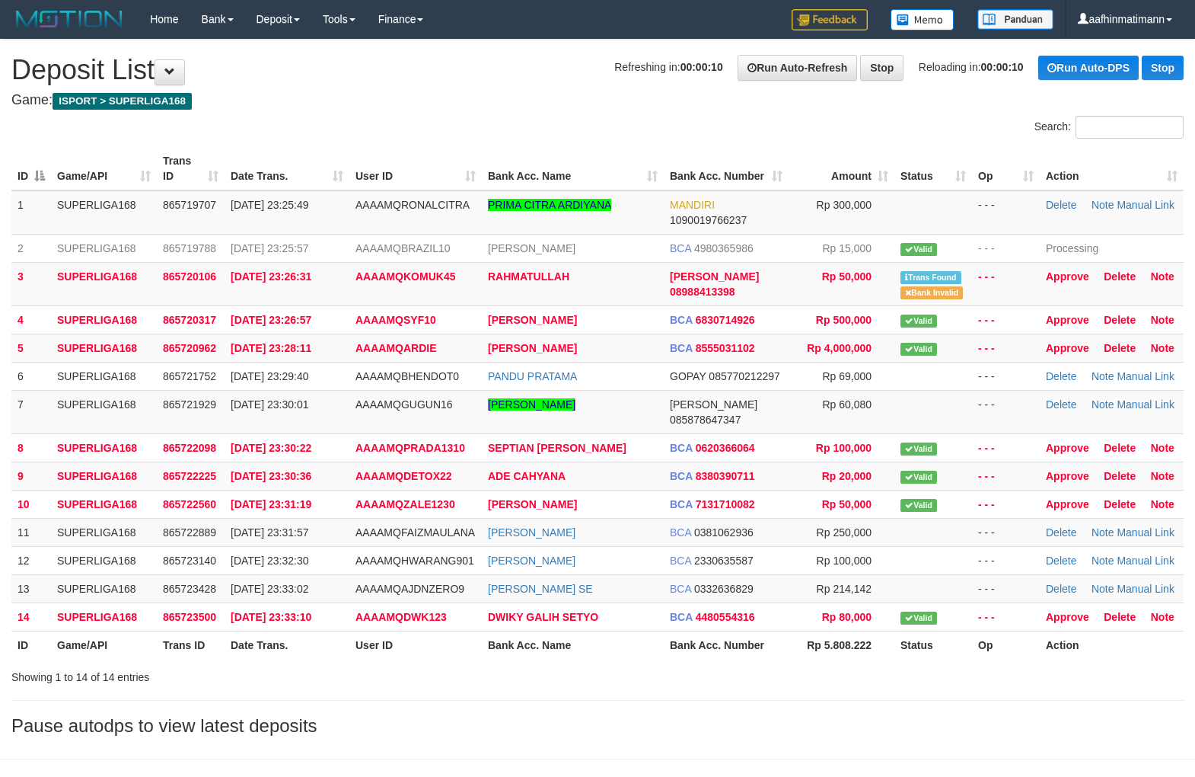
click at [308, 318] on span "[DATE] 23:26:57" at bounding box center [271, 320] width 81 height 12
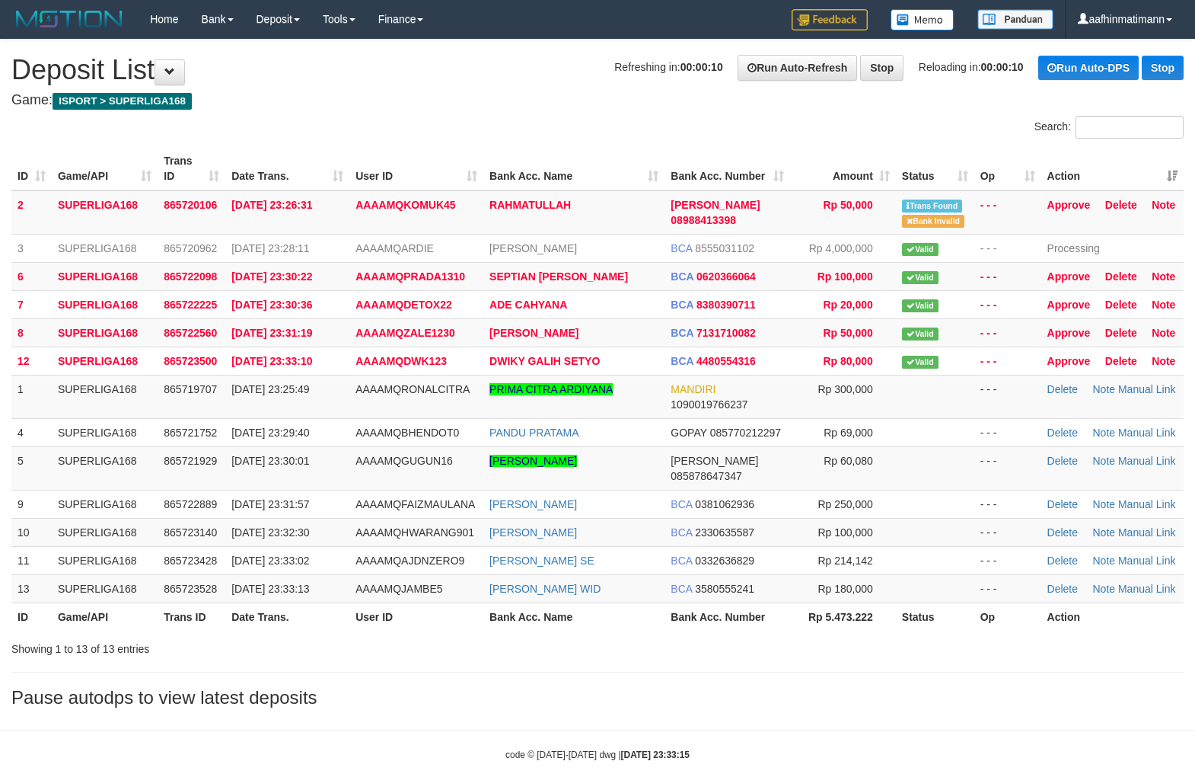
click at [1176, 166] on th "Action" at bounding box center [1113, 168] width 142 height 43
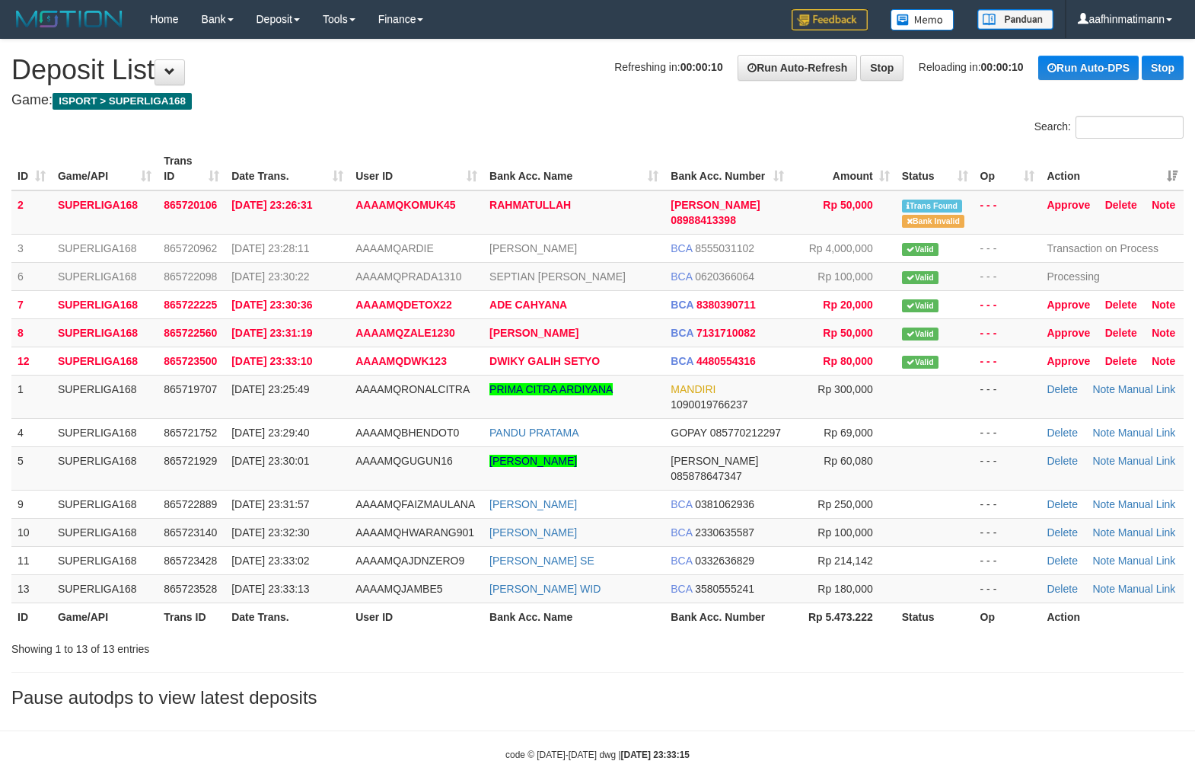
click at [1175, 166] on th "Action" at bounding box center [1112, 168] width 143 height 43
click at [1174, 166] on th "Action" at bounding box center [1112, 168] width 143 height 43
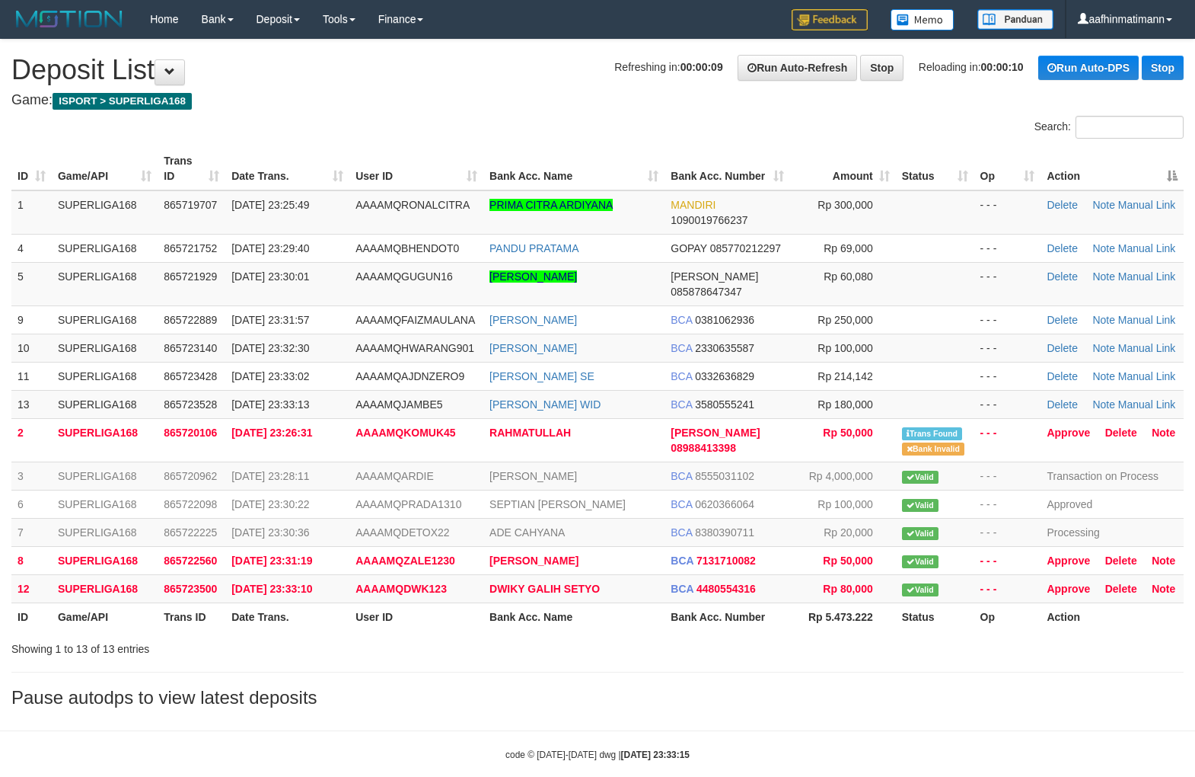
click at [1174, 166] on th "Action" at bounding box center [1112, 168] width 143 height 43
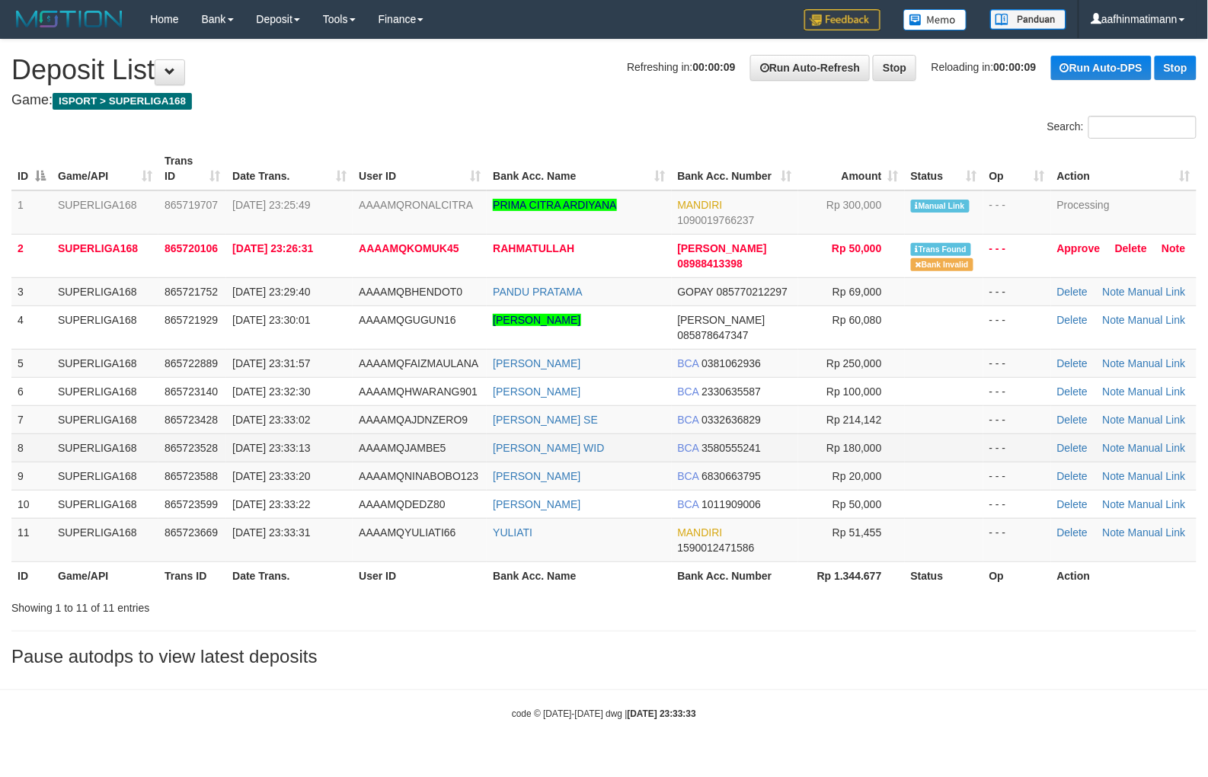
click at [166, 442] on td "865723528" at bounding box center [192, 447] width 68 height 28
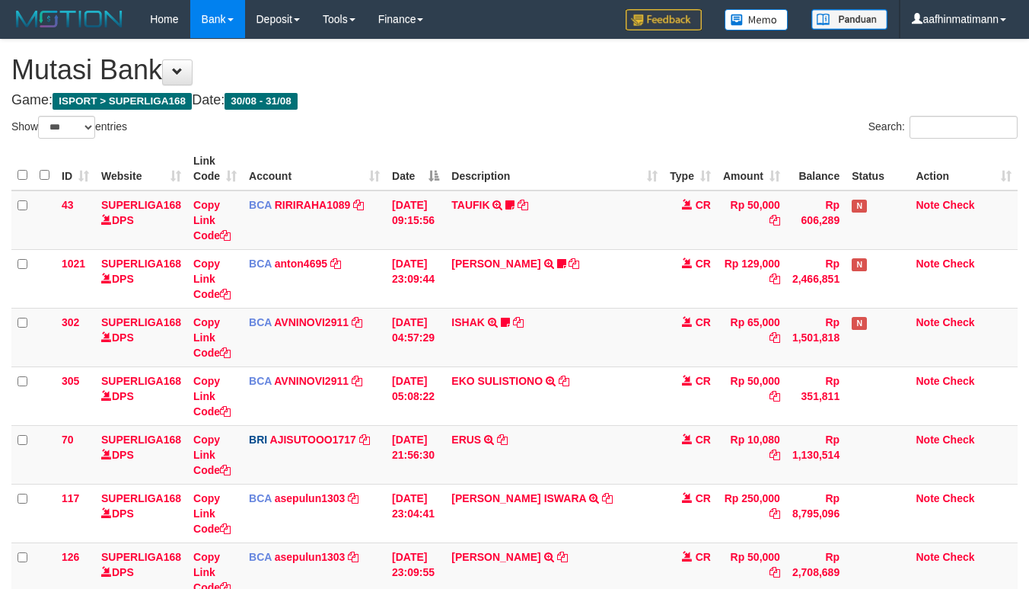
select select "***"
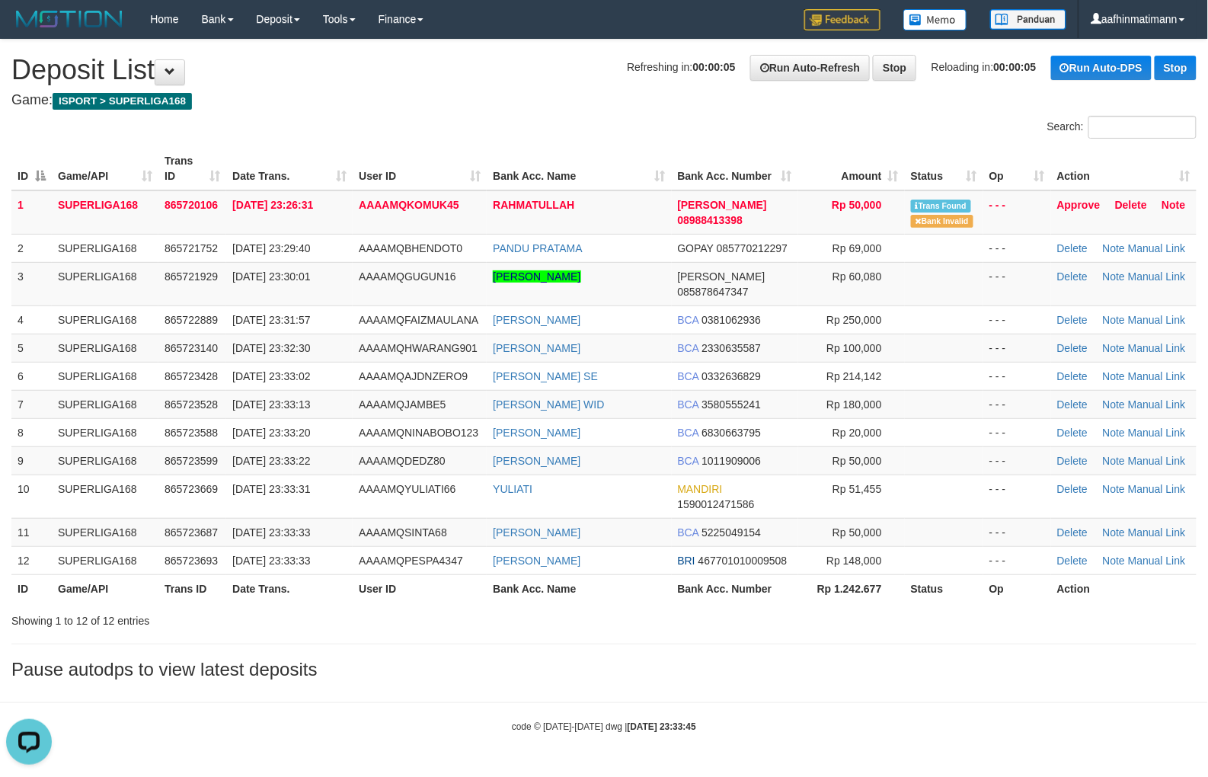
click at [610, 116] on div "Search:" at bounding box center [604, 129] width 1208 height 27
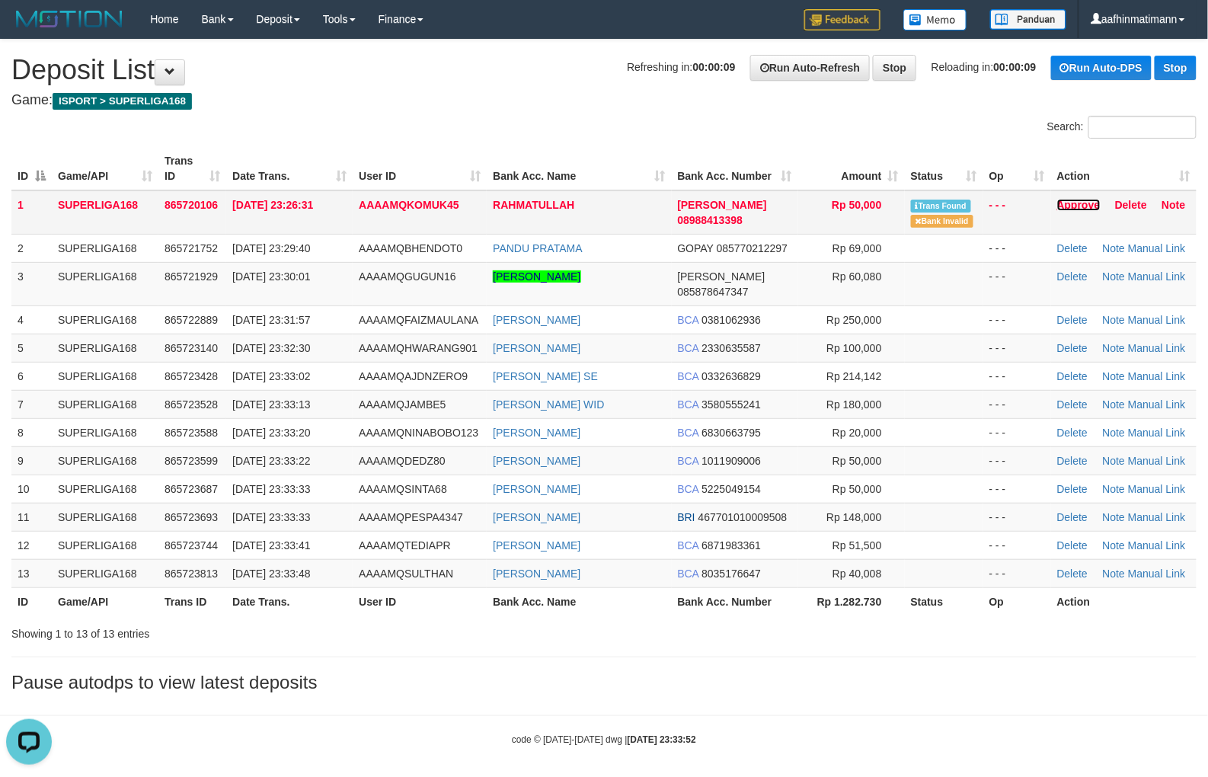
click at [1081, 199] on link "Approve" at bounding box center [1078, 205] width 43 height 12
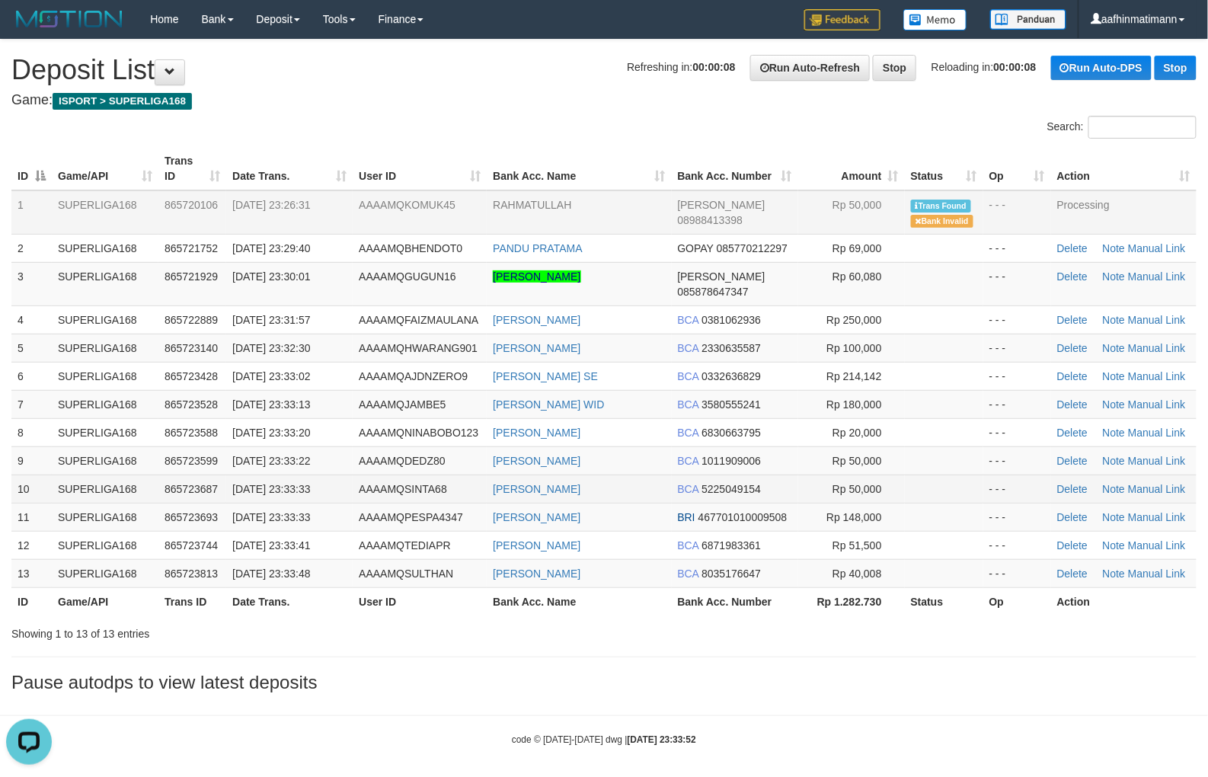
drag, startPoint x: 16, startPoint y: 461, endPoint x: 66, endPoint y: 467, distance: 50.5
click at [11, 474] on td "10" at bounding box center [31, 488] width 40 height 28
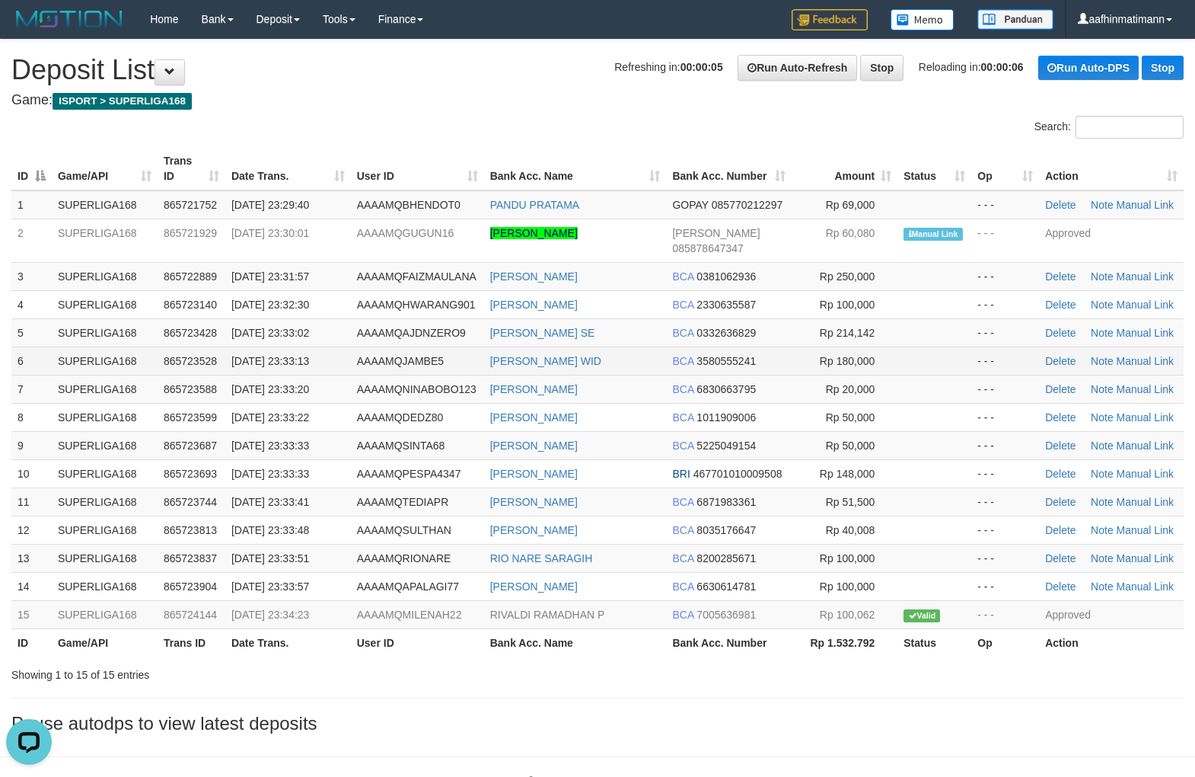
click at [260, 355] on span "[DATE] 23:33:13" at bounding box center [270, 361] width 78 height 12
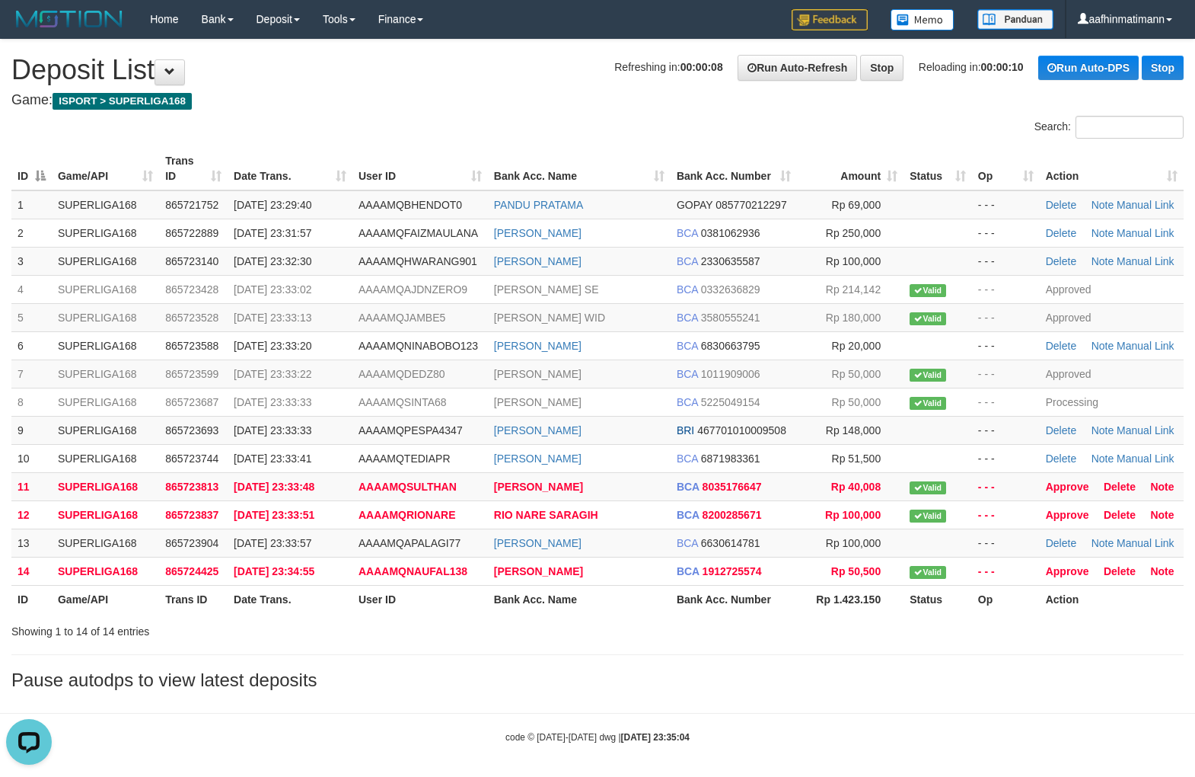
drag, startPoint x: 0, startPoint y: 0, endPoint x: 40, endPoint y: 64, distance: 75.6
click at [300, 94] on h4 "Game: ISPORT > SUPERLIGA168" at bounding box center [597, 100] width 1173 height 15
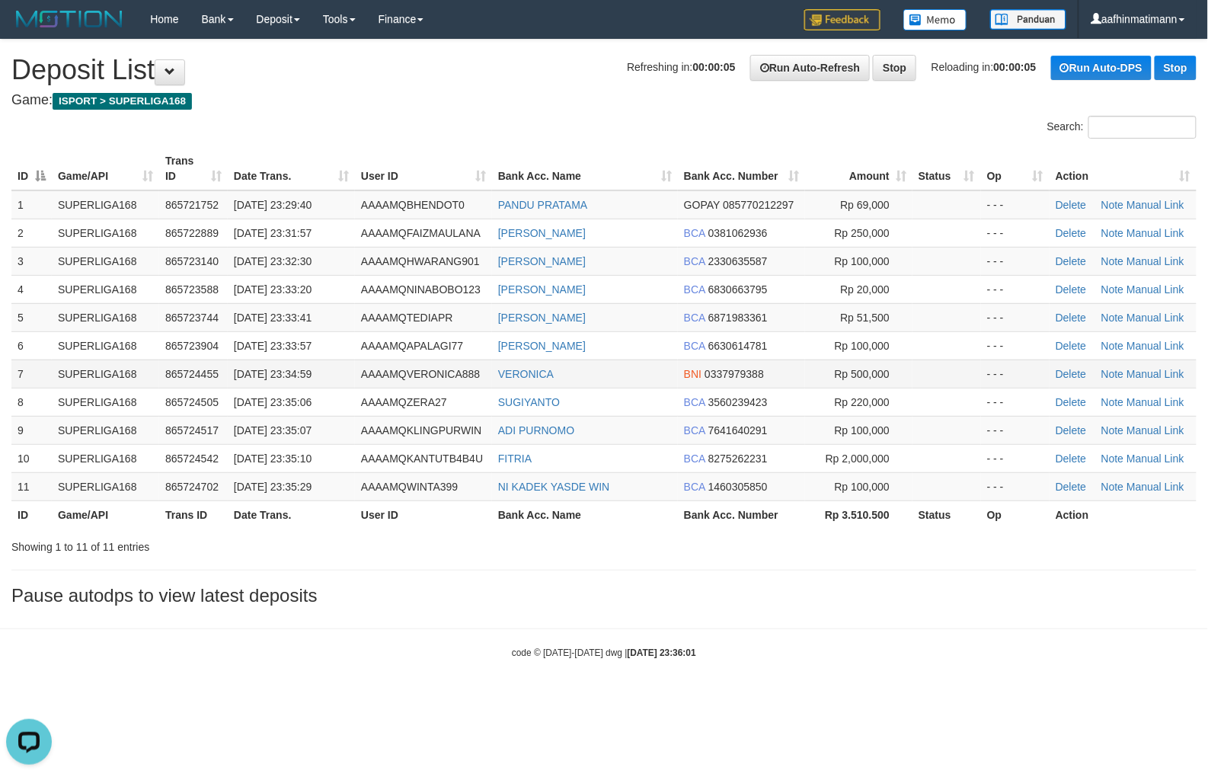
drag, startPoint x: 329, startPoint y: 392, endPoint x: 336, endPoint y: 384, distance: 10.8
click at [330, 391] on td "31/08/2025 23:35:06" at bounding box center [291, 402] width 127 height 28
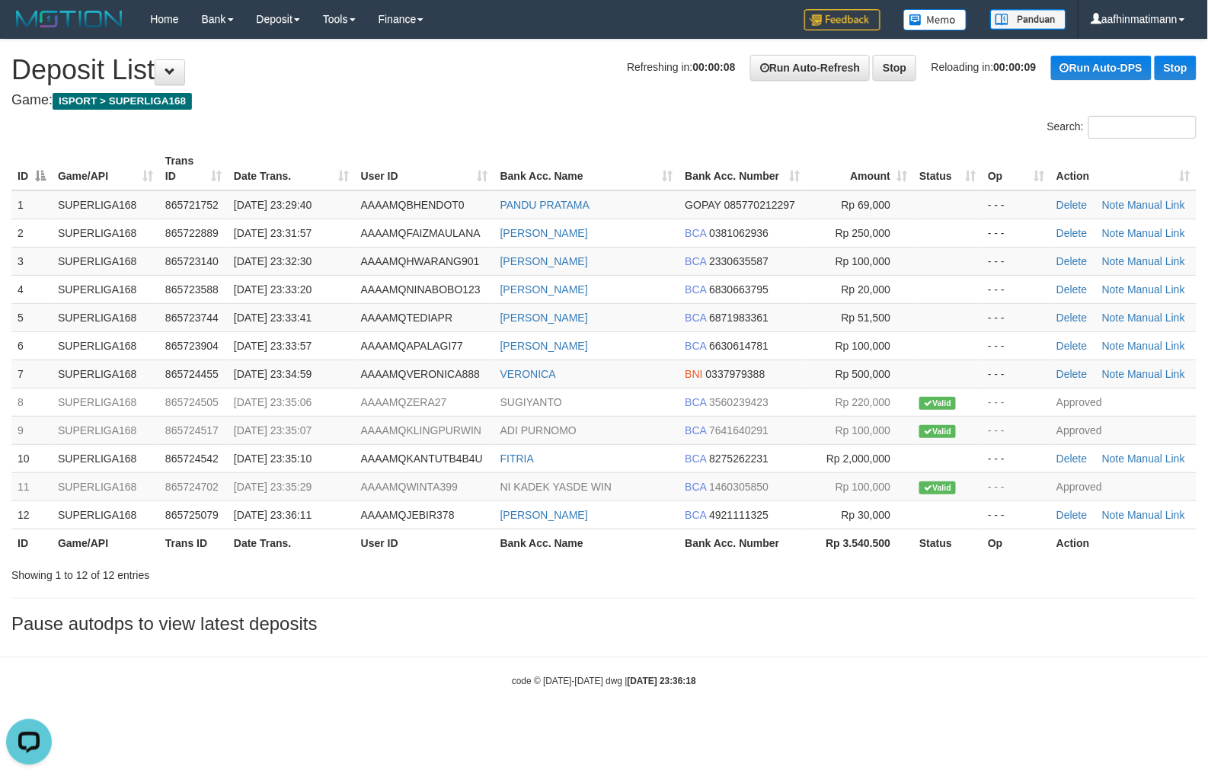
drag, startPoint x: 208, startPoint y: 422, endPoint x: 3, endPoint y: 390, distance: 207.3
click at [181, 426] on span "865724517" at bounding box center [191, 430] width 53 height 12
